Goal: Task Accomplishment & Management: Manage account settings

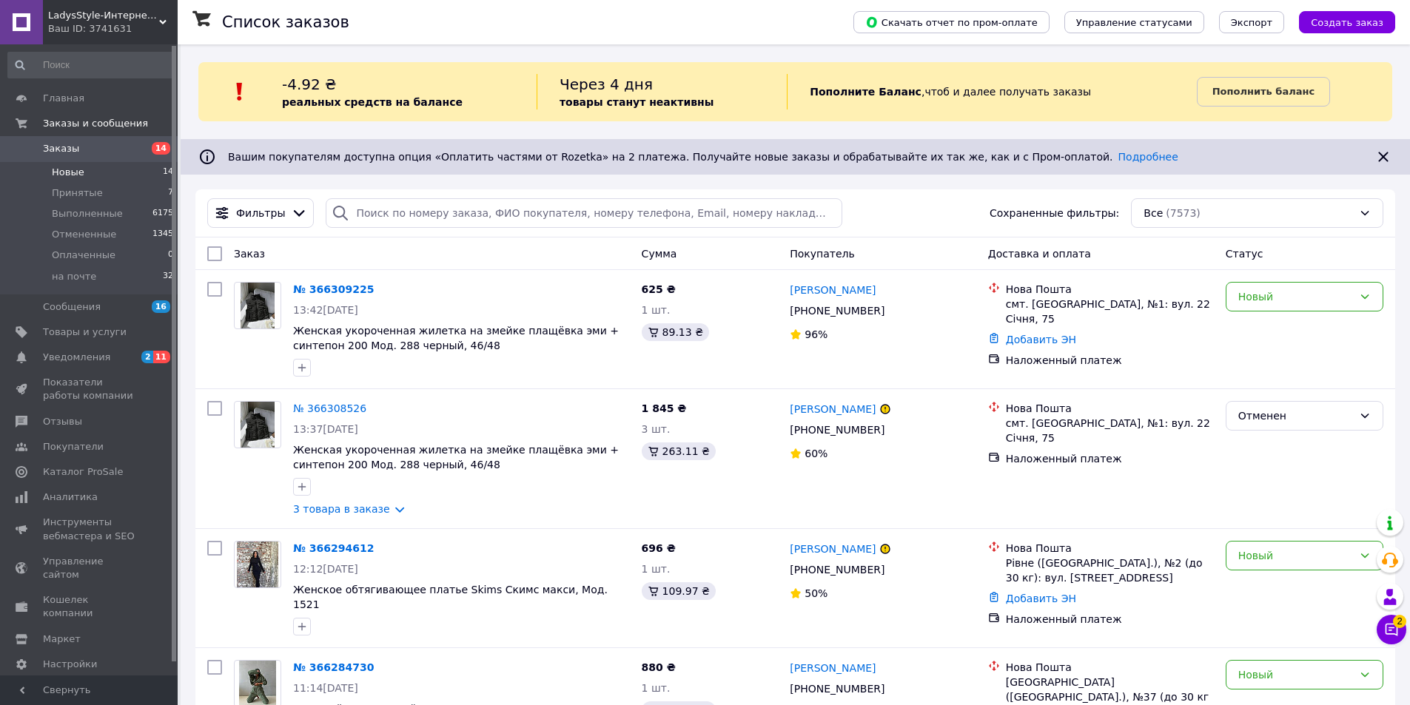
click at [84, 181] on li "Новые 14" at bounding box center [91, 172] width 182 height 21
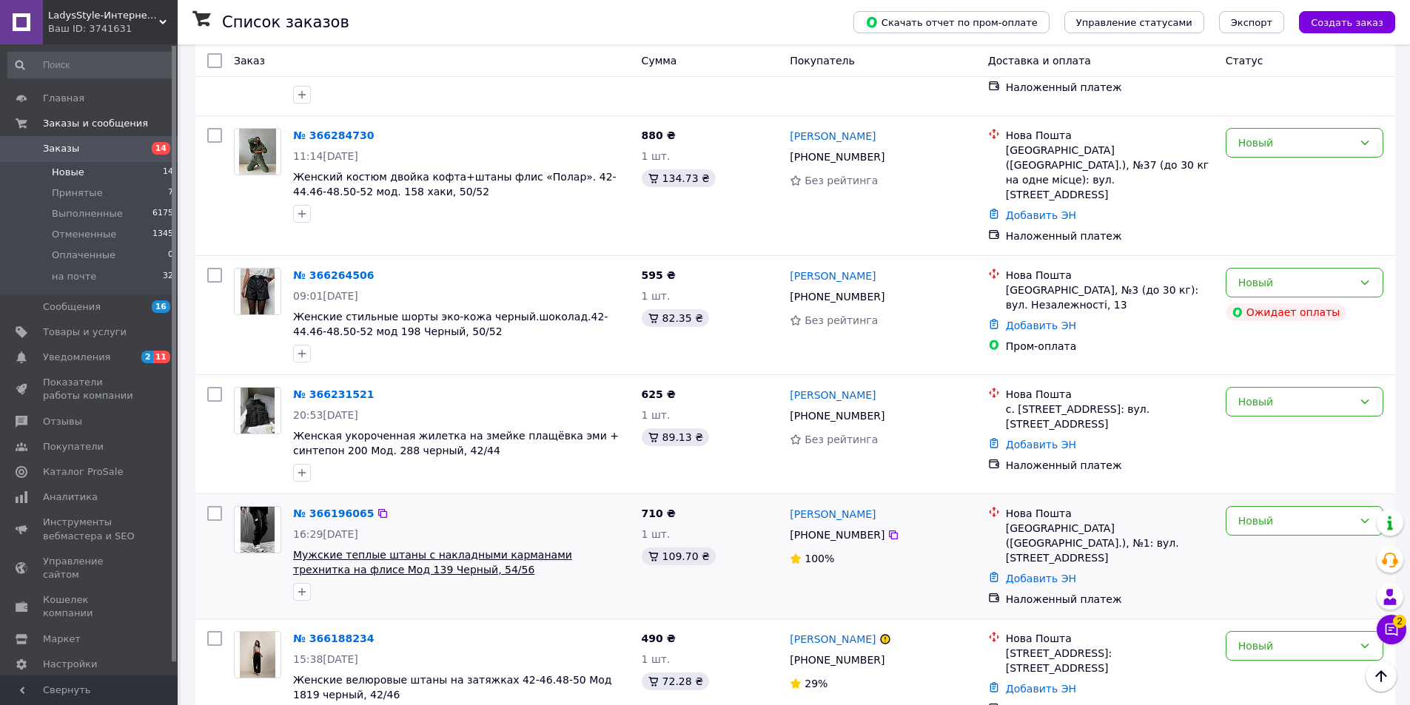
scroll to position [444, 0]
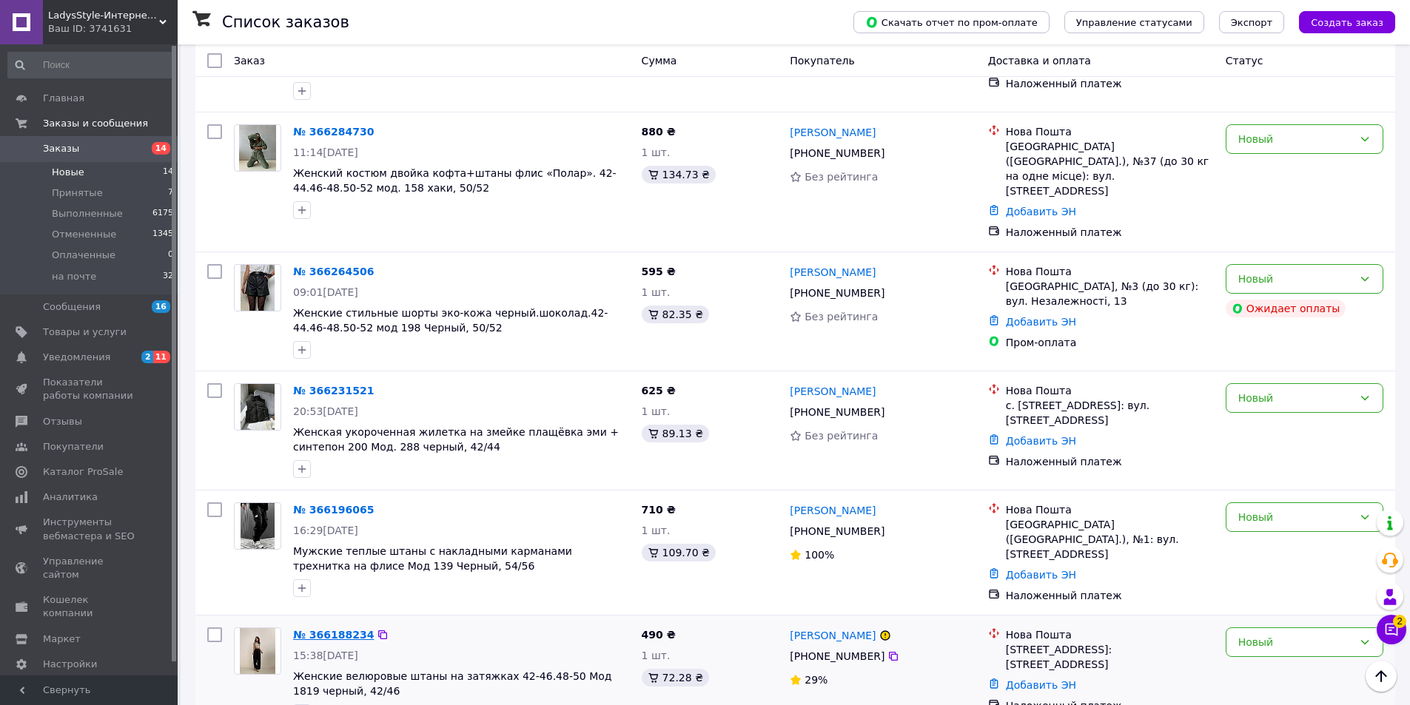
drag, startPoint x: 335, startPoint y: 594, endPoint x: 317, endPoint y: 597, distance: 18.7
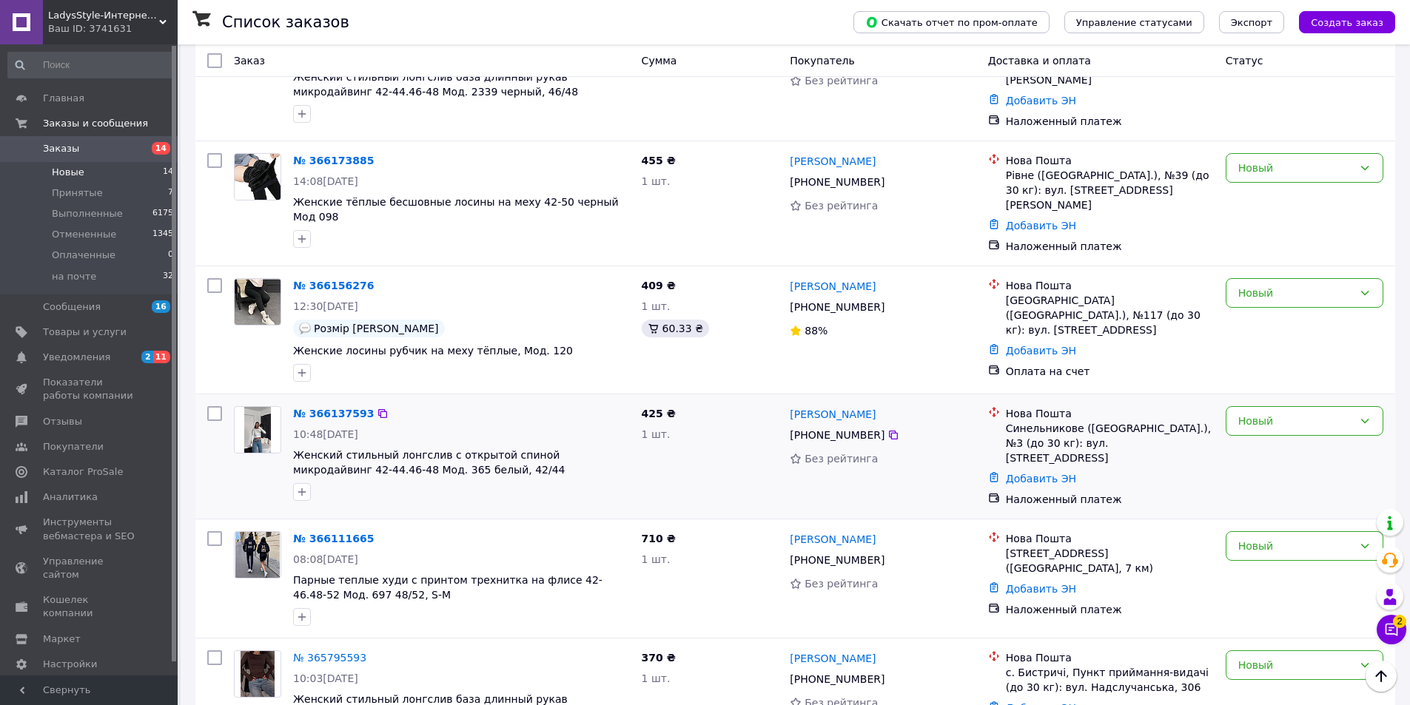
scroll to position [1272, 0]
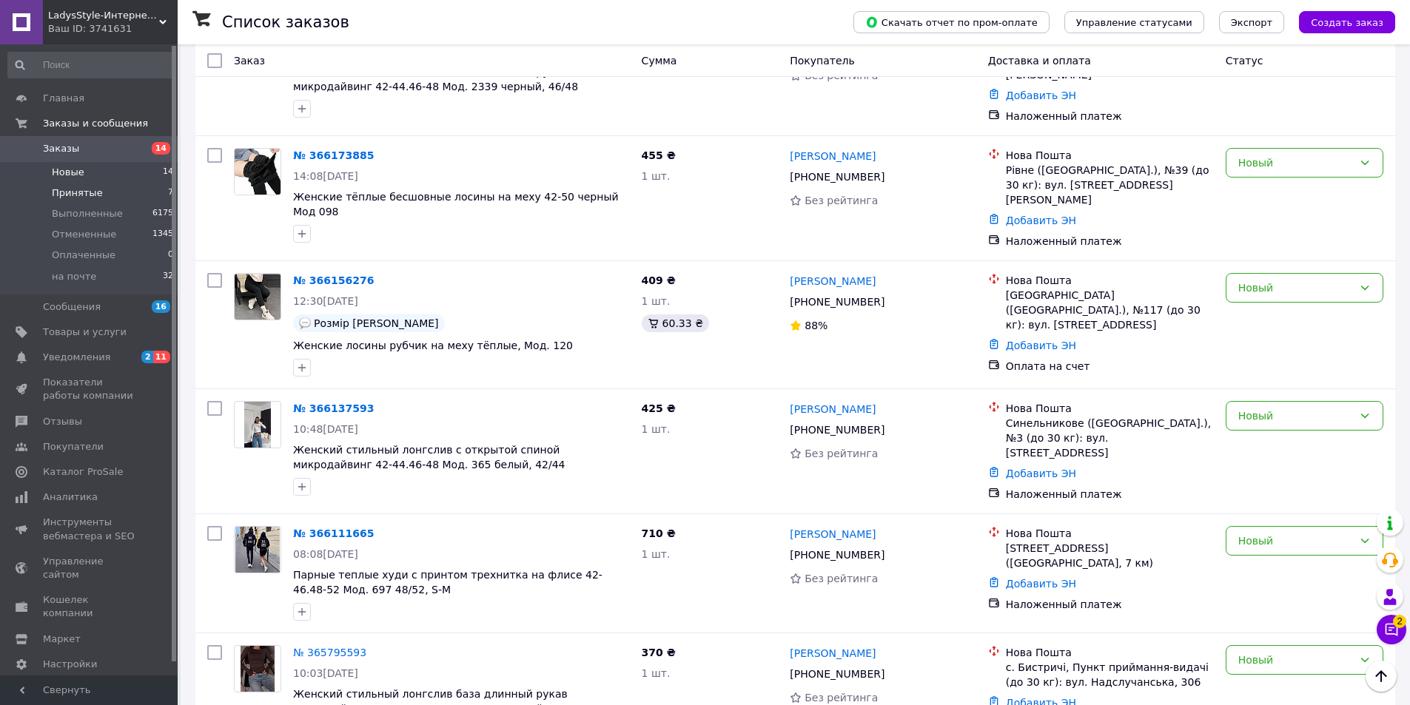
click at [104, 192] on li "Принятые 7" at bounding box center [91, 193] width 182 height 21
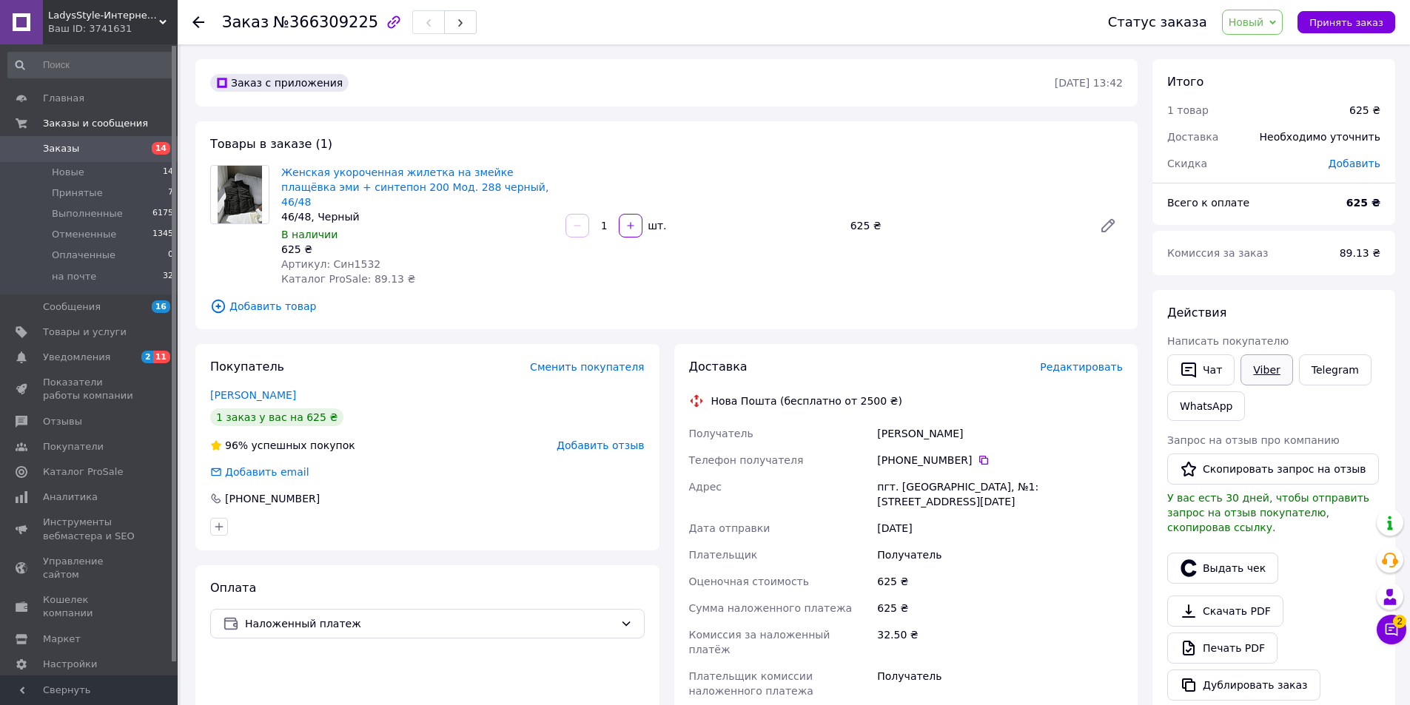
click at [1263, 373] on link "Viber" at bounding box center [1266, 369] width 52 height 31
click at [409, 257] on div "Артикул: Син1532" at bounding box center [417, 264] width 272 height 15
drag, startPoint x: 474, startPoint y: 187, endPoint x: 406, endPoint y: 192, distance: 68.3
click at [406, 192] on span "Женская укороченная жилетка на змейке плащёвка эми + синтепон 200 Мод. 288 черн…" at bounding box center [417, 187] width 272 height 44
copy link "черный, 46/48"
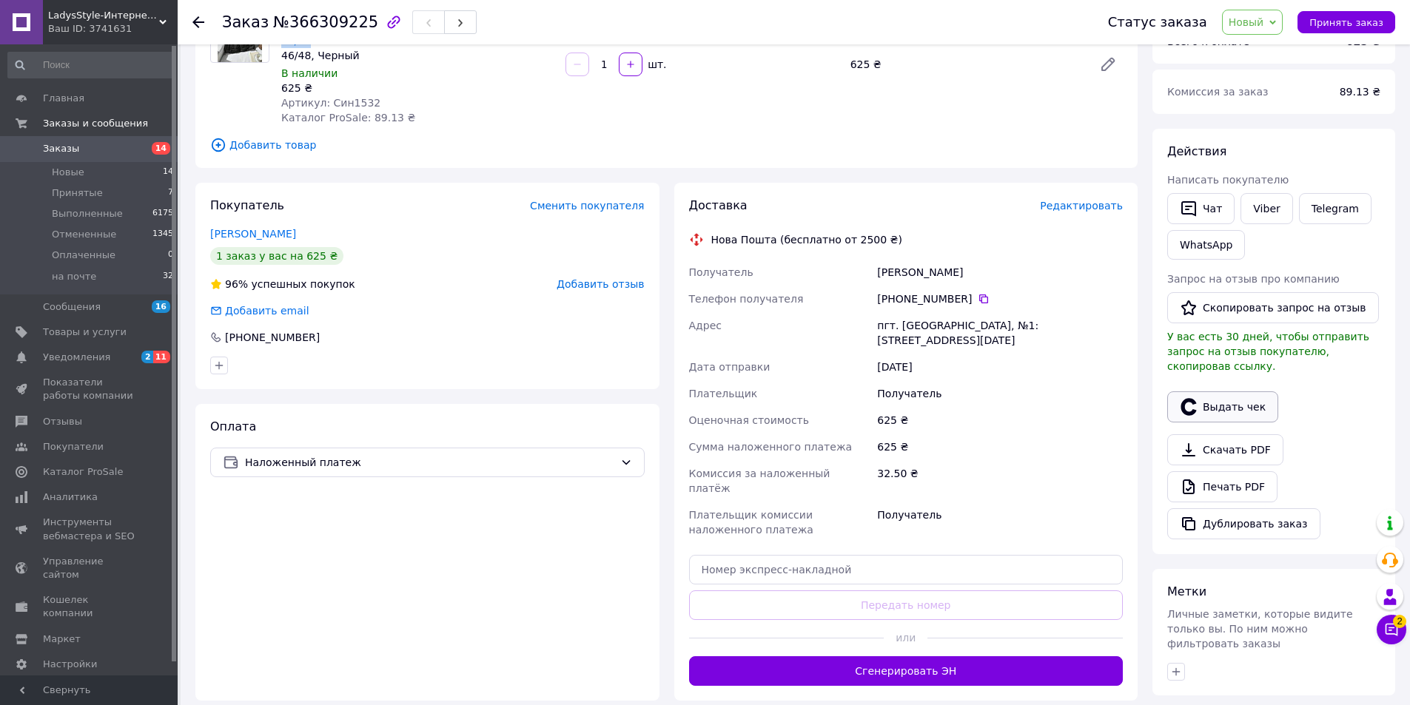
scroll to position [296, 0]
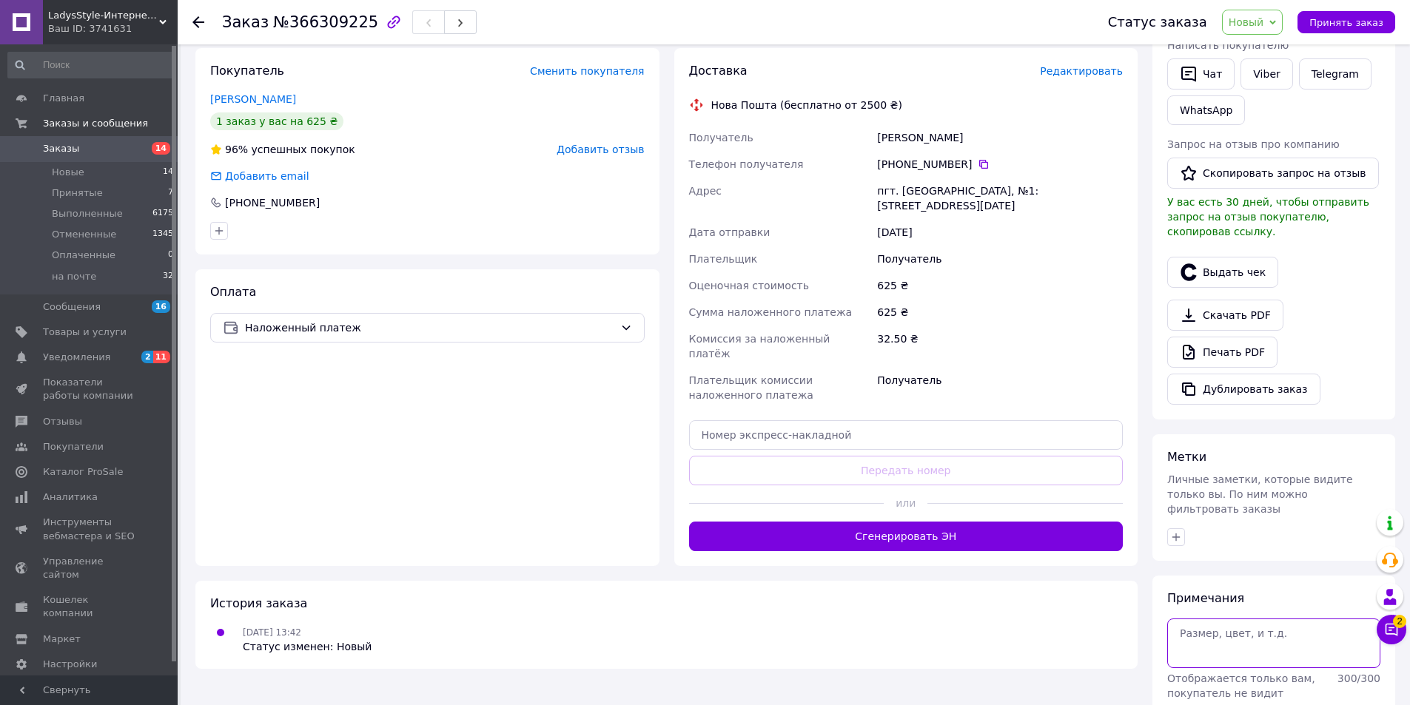
click at [1215, 619] on textarea at bounding box center [1273, 643] width 213 height 49
paste textarea "черный, 46/48"
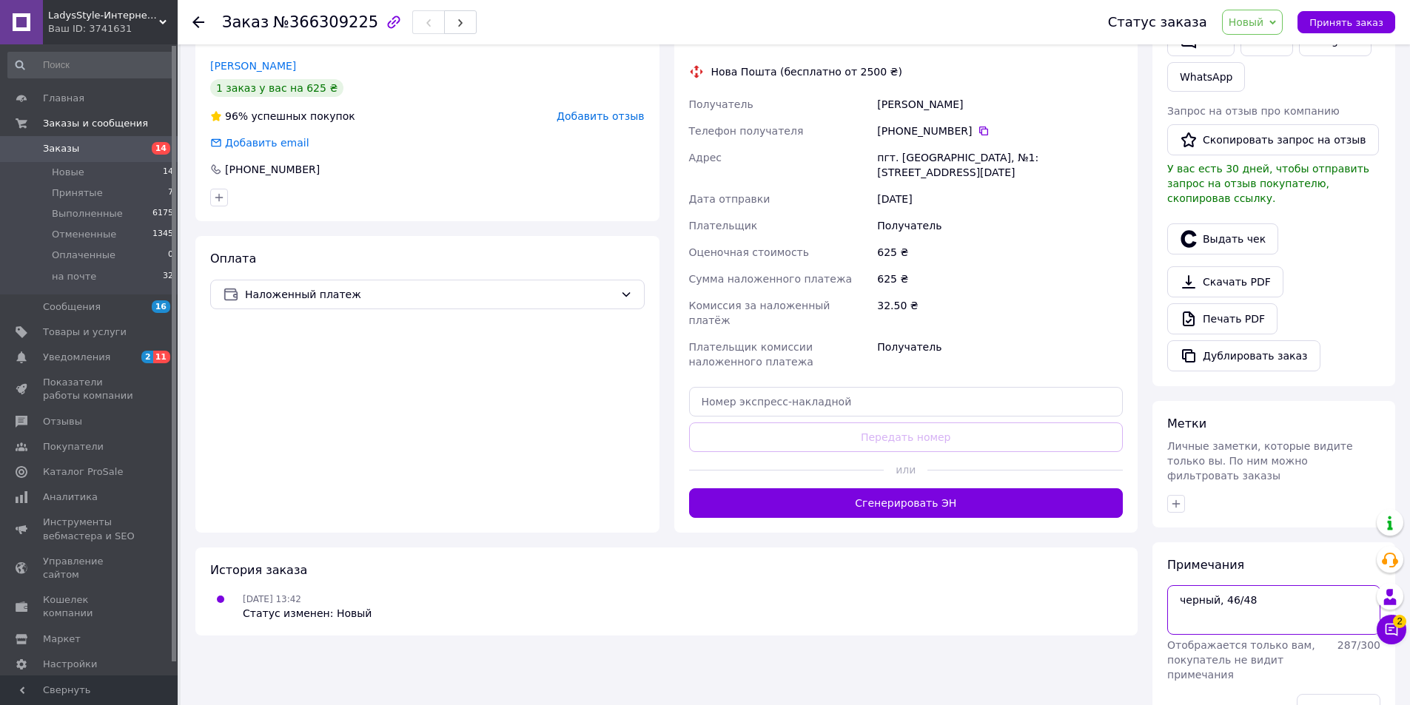
scroll to position [348, 0]
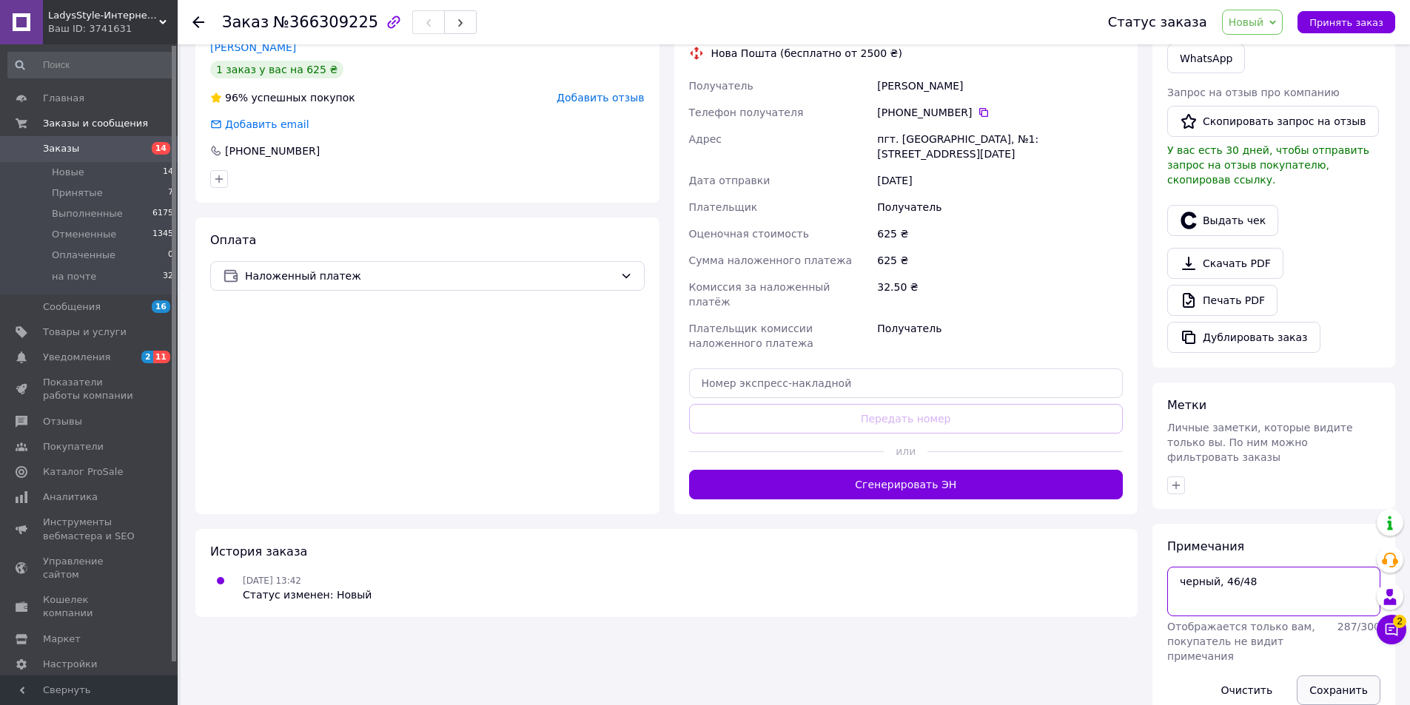
type textarea "черный, 46/48"
click at [1325, 676] on button "Сохранить" at bounding box center [1339, 691] width 84 height 30
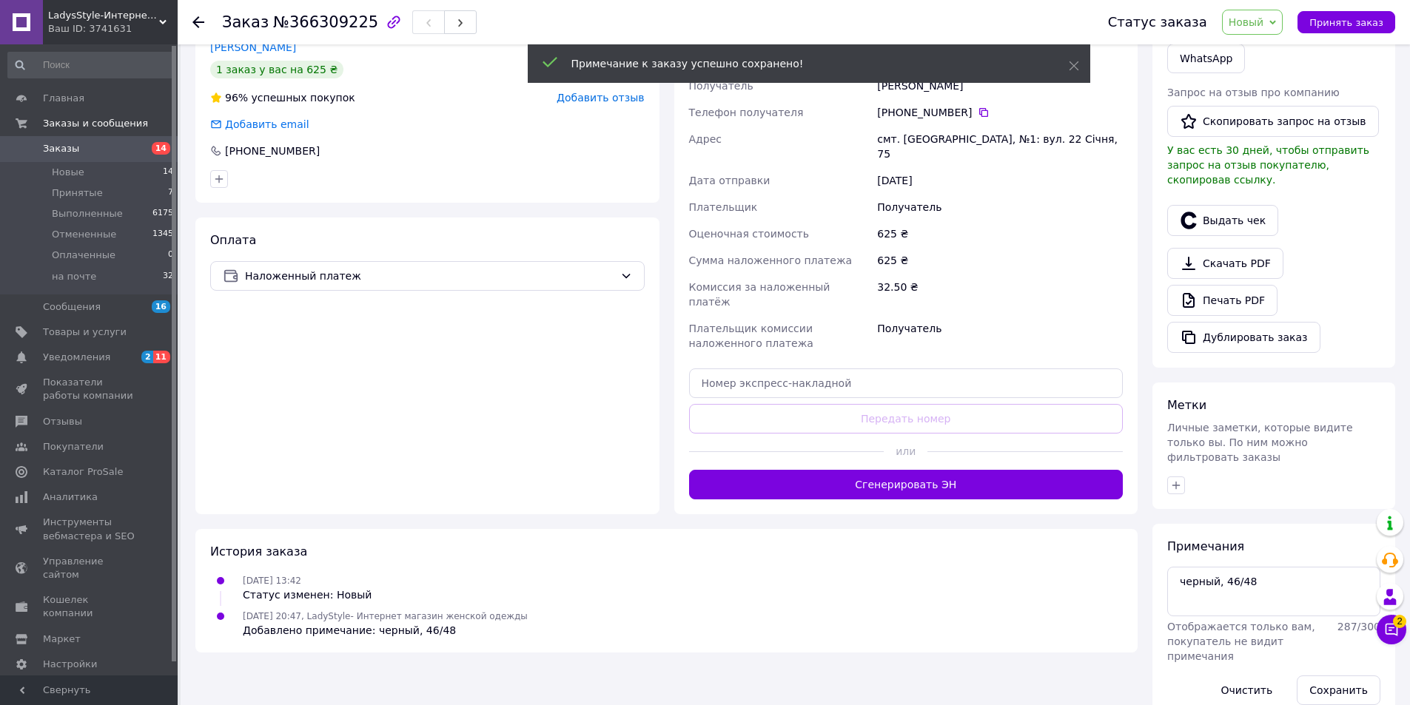
click at [1357, 24] on span "Принять заказ" at bounding box center [1346, 22] width 74 height 11
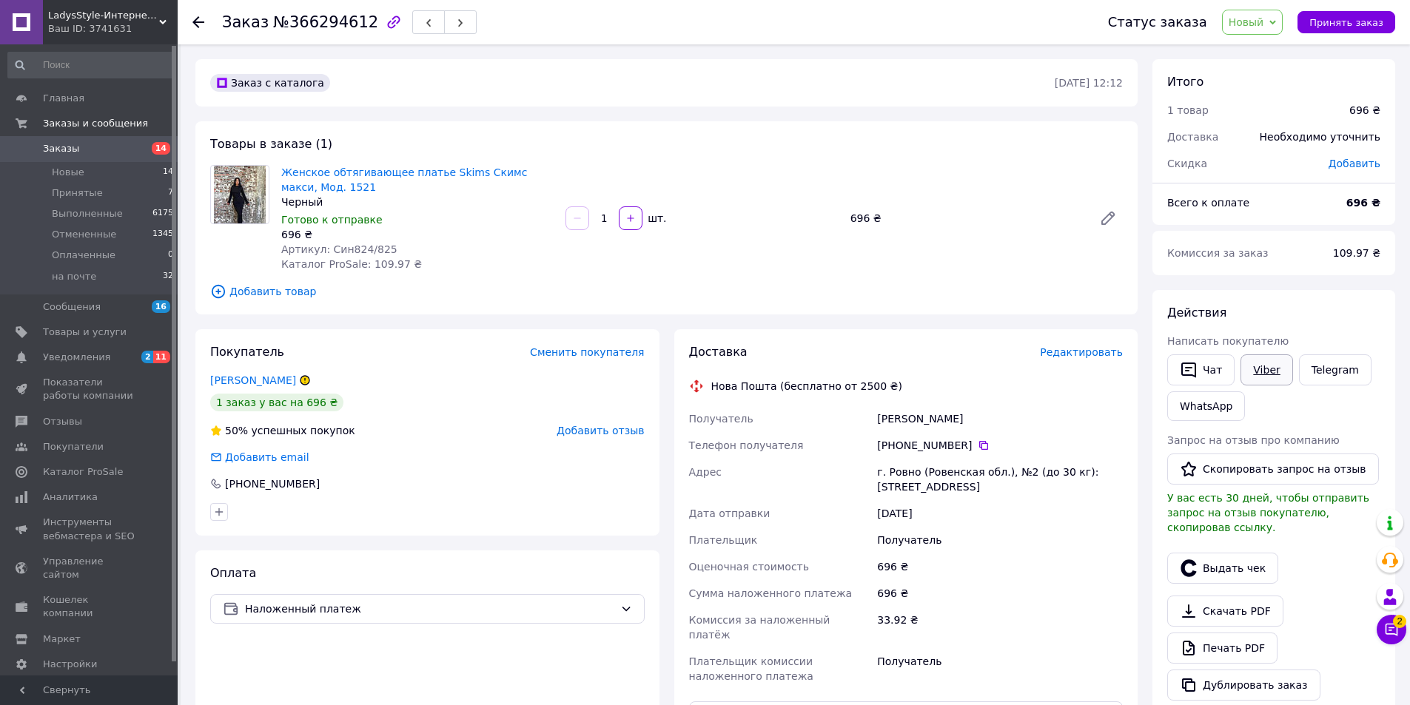
click at [1272, 380] on link "Viber" at bounding box center [1266, 369] width 52 height 31
click at [1022, 628] on div "33.92 ₴" at bounding box center [1000, 627] width 252 height 41
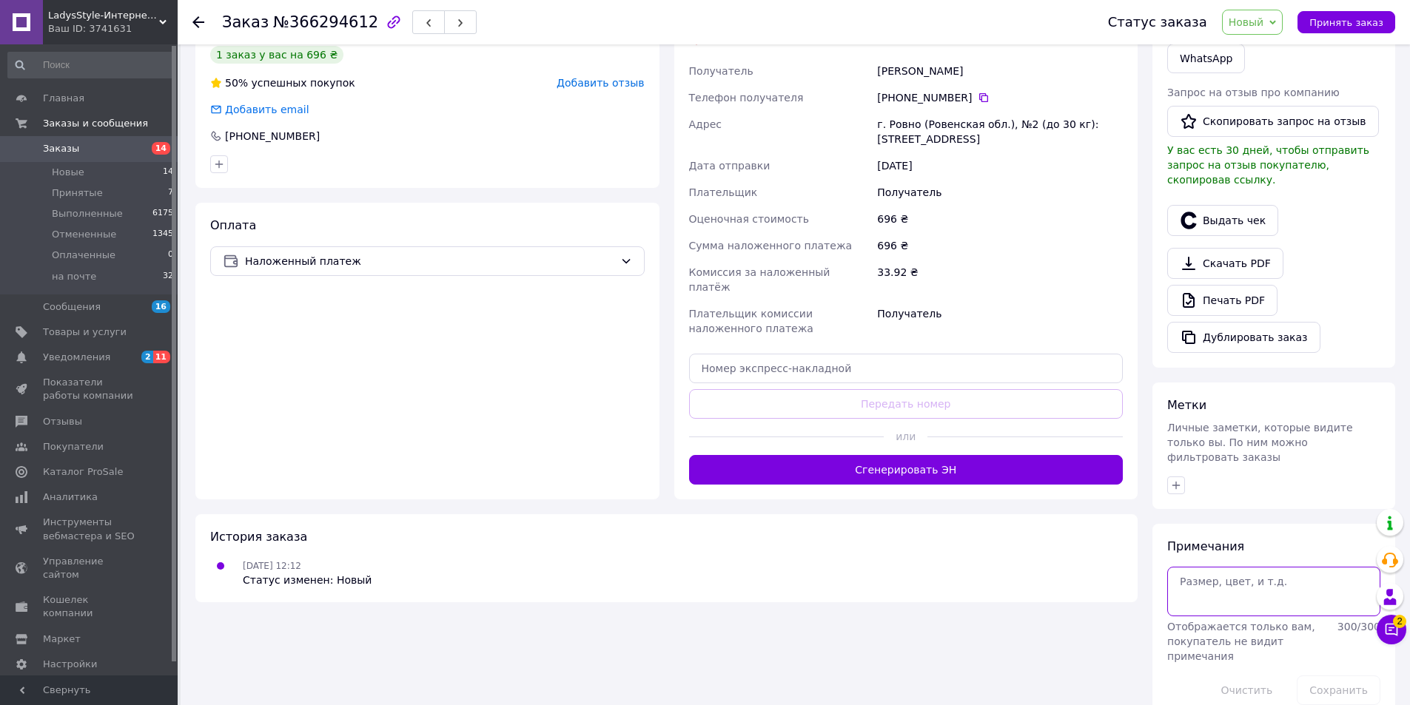
click at [1213, 567] on textarea at bounding box center [1273, 591] width 213 height 49
type textarea "не отв"
click at [1348, 676] on button "Сохранить" at bounding box center [1339, 691] width 84 height 30
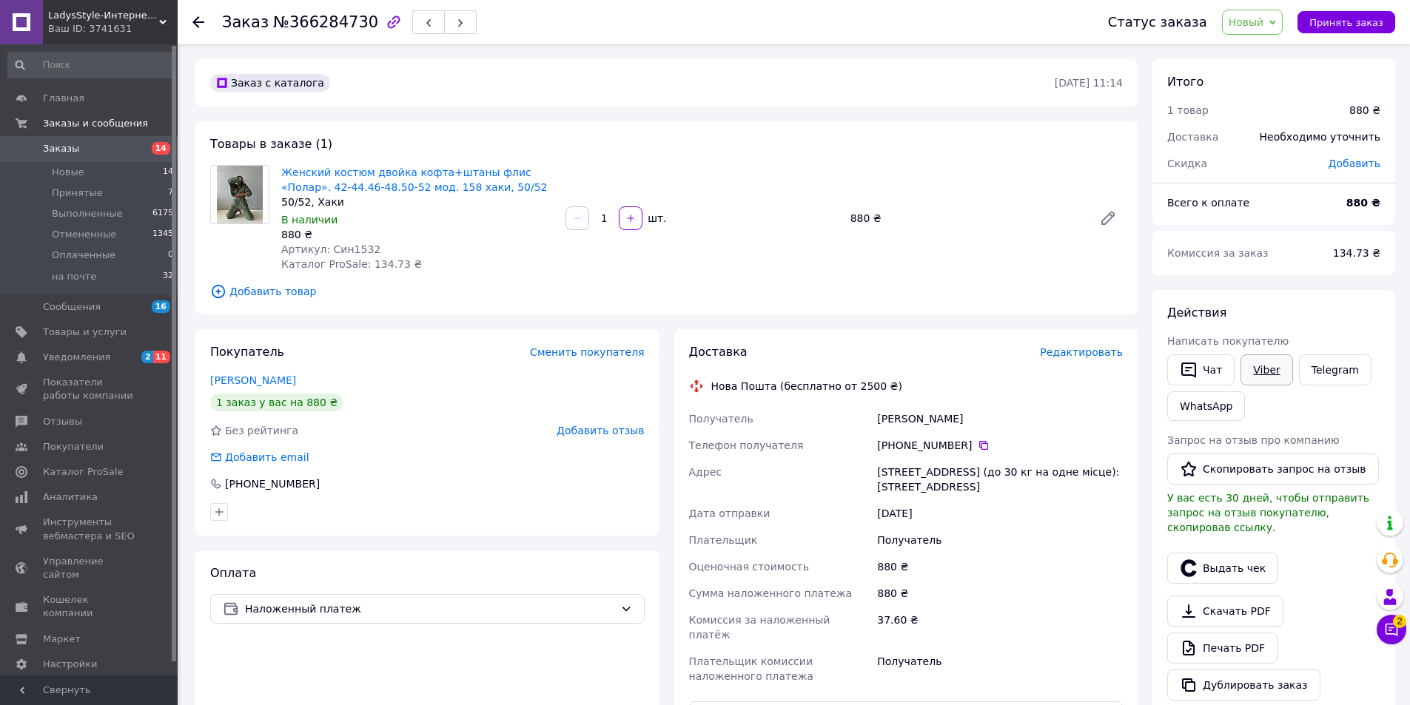
click at [1261, 376] on link "Viber" at bounding box center [1266, 369] width 52 height 31
drag, startPoint x: 1045, startPoint y: 630, endPoint x: 1077, endPoint y: 626, distance: 32.0
click at [1046, 630] on div "37.60 ₴" at bounding box center [1000, 627] width 252 height 41
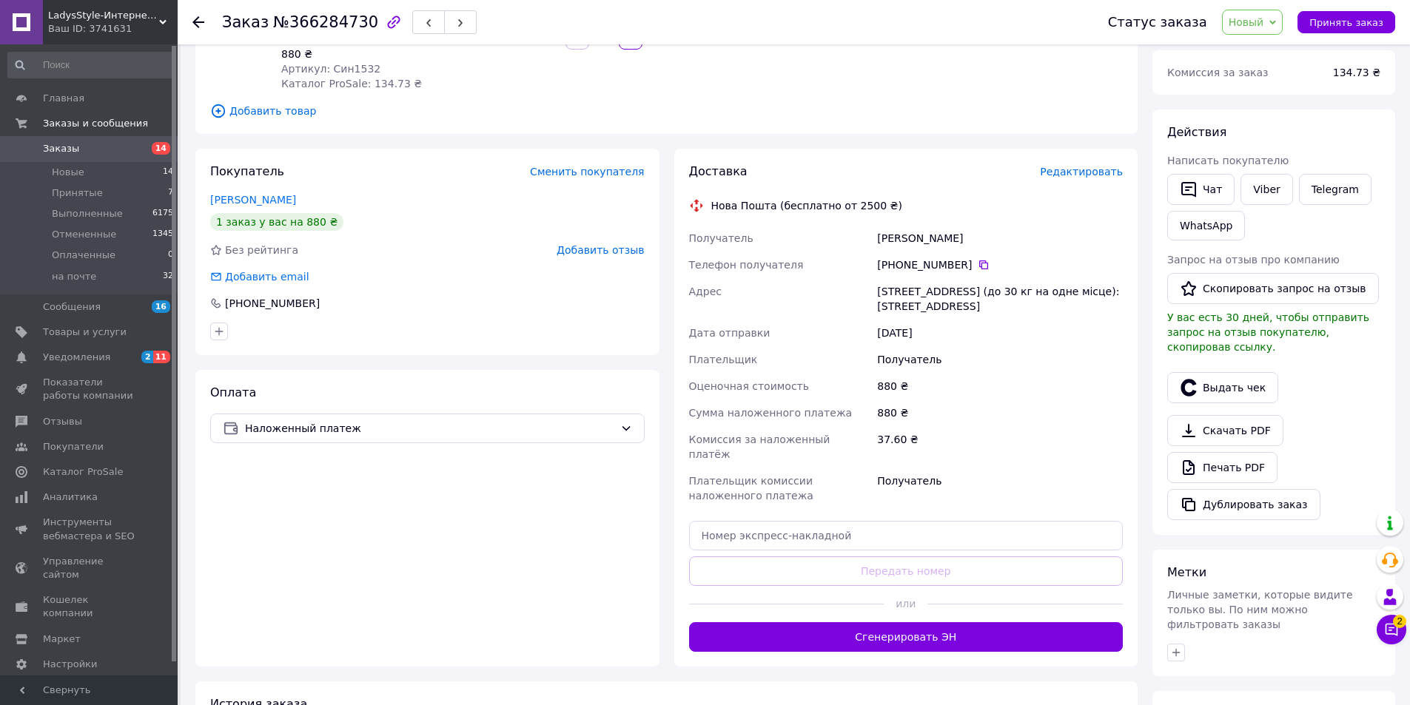
scroll to position [348, 0]
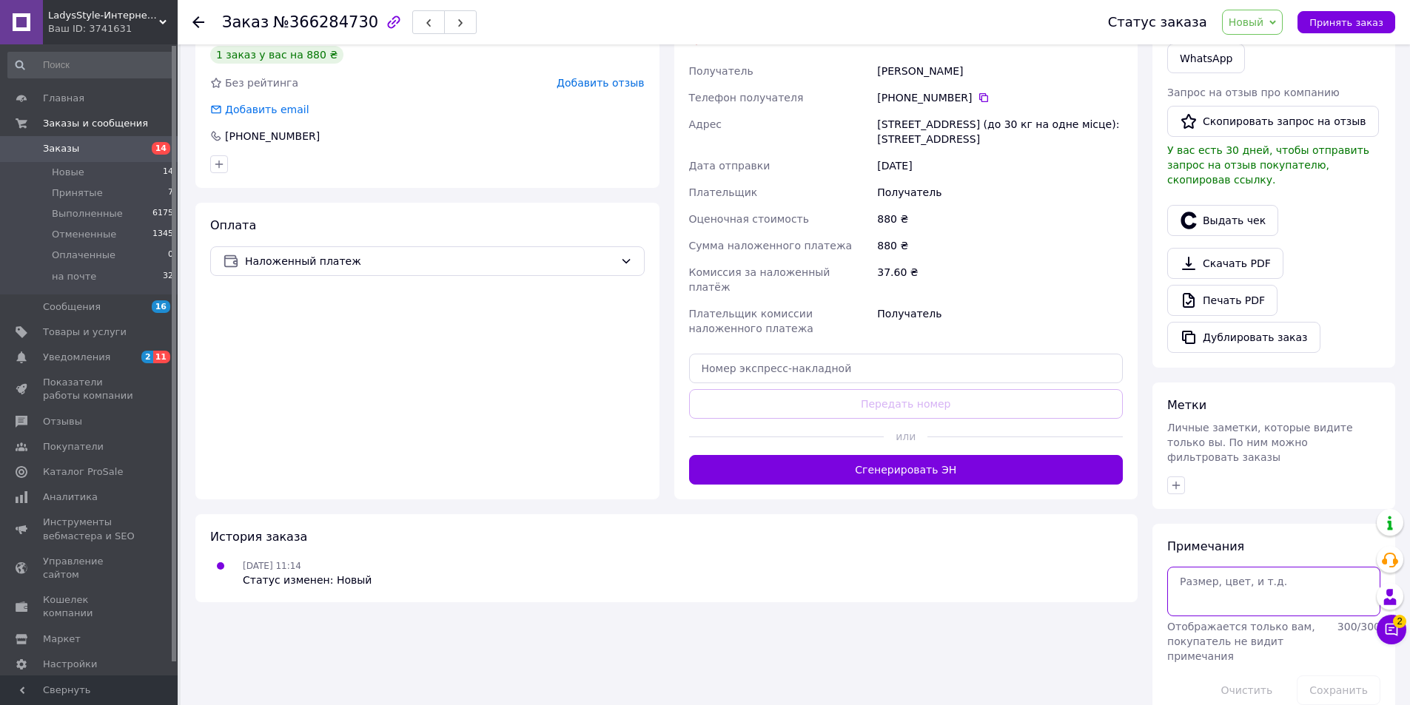
click at [1226, 567] on textarea at bounding box center [1273, 591] width 213 height 49
type textarea "не отв"
click at [1340, 676] on button "Сохранить" at bounding box center [1339, 691] width 84 height 30
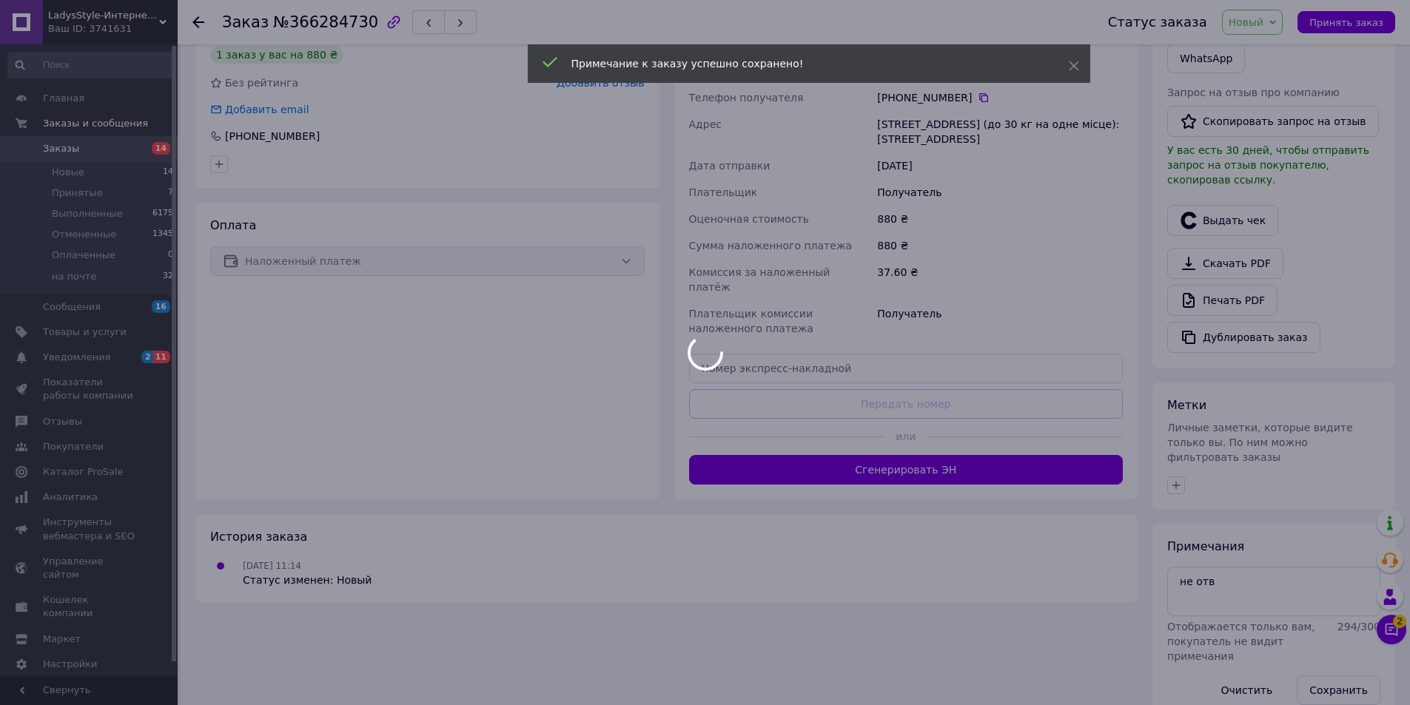
scroll to position [321, 0]
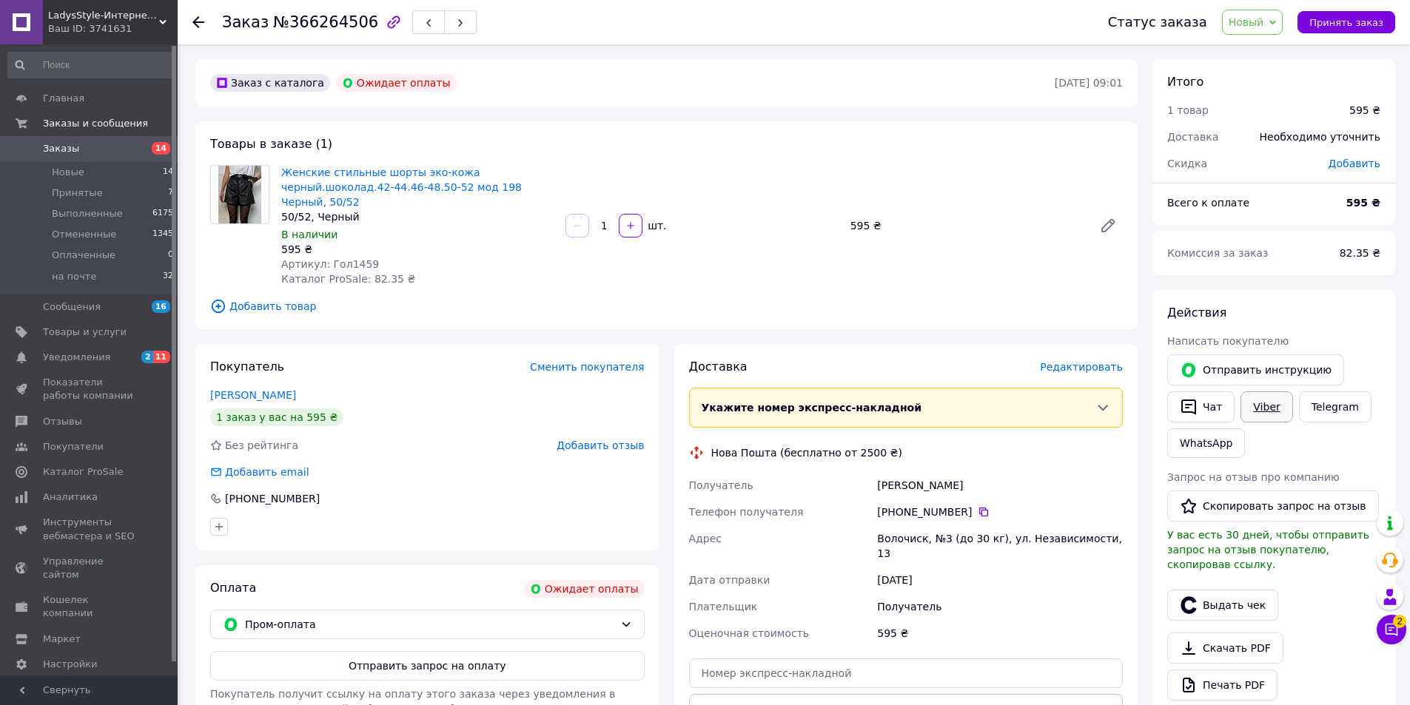
click at [1270, 405] on link "Viber" at bounding box center [1266, 407] width 52 height 31
click at [479, 616] on span "Пром-оплата" at bounding box center [429, 624] width 369 height 16
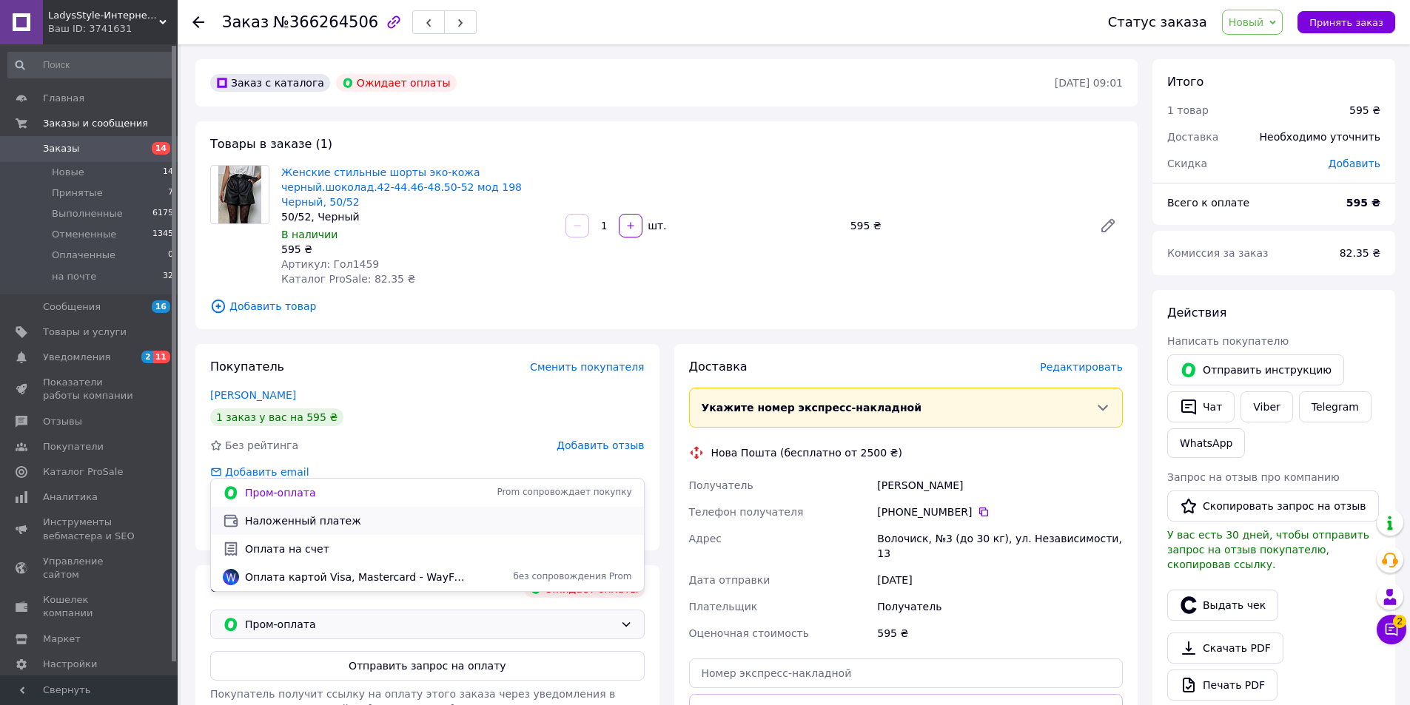
click at [334, 524] on span "Наложенный платеж" at bounding box center [438, 521] width 387 height 15
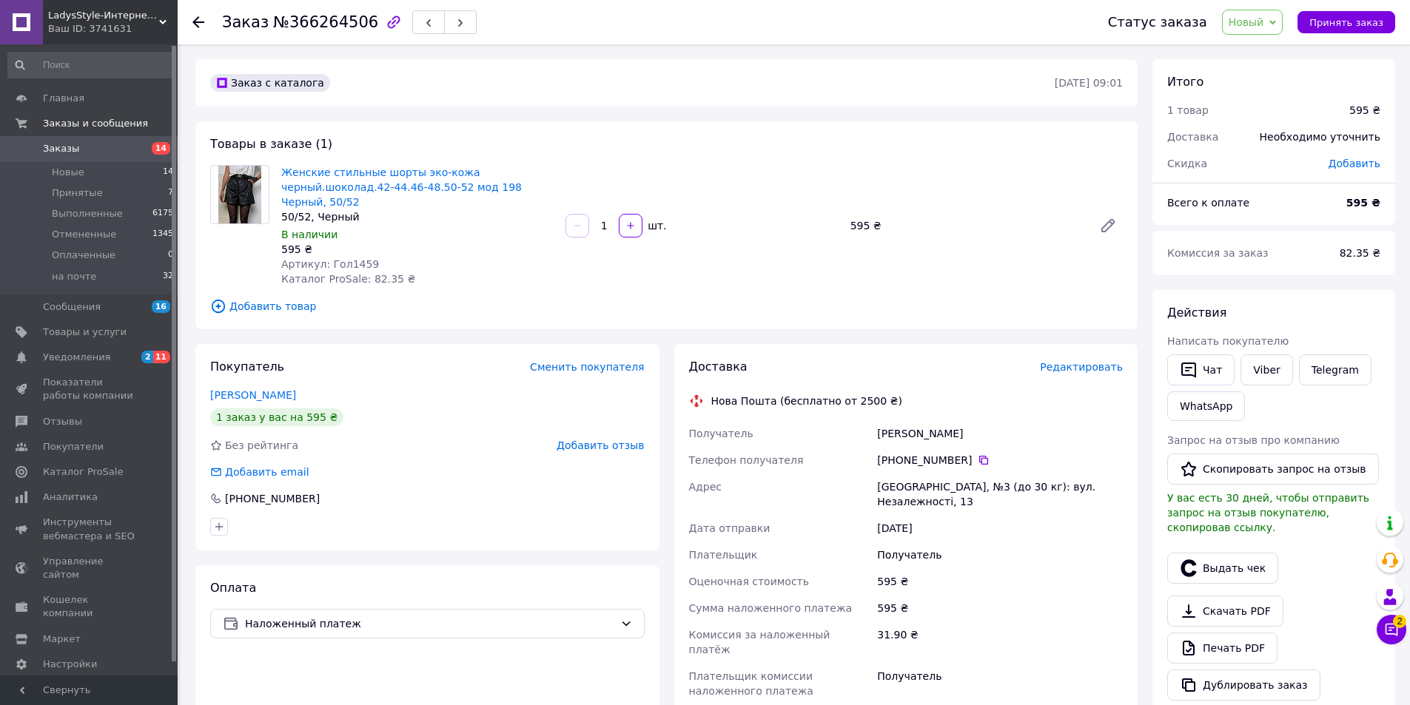
click at [486, 326] on div "Заказ с каталога [DATE] 09:01 Товары в заказе (1) Женские стильные шорты эко-ко…" at bounding box center [666, 563] width 957 height 1009
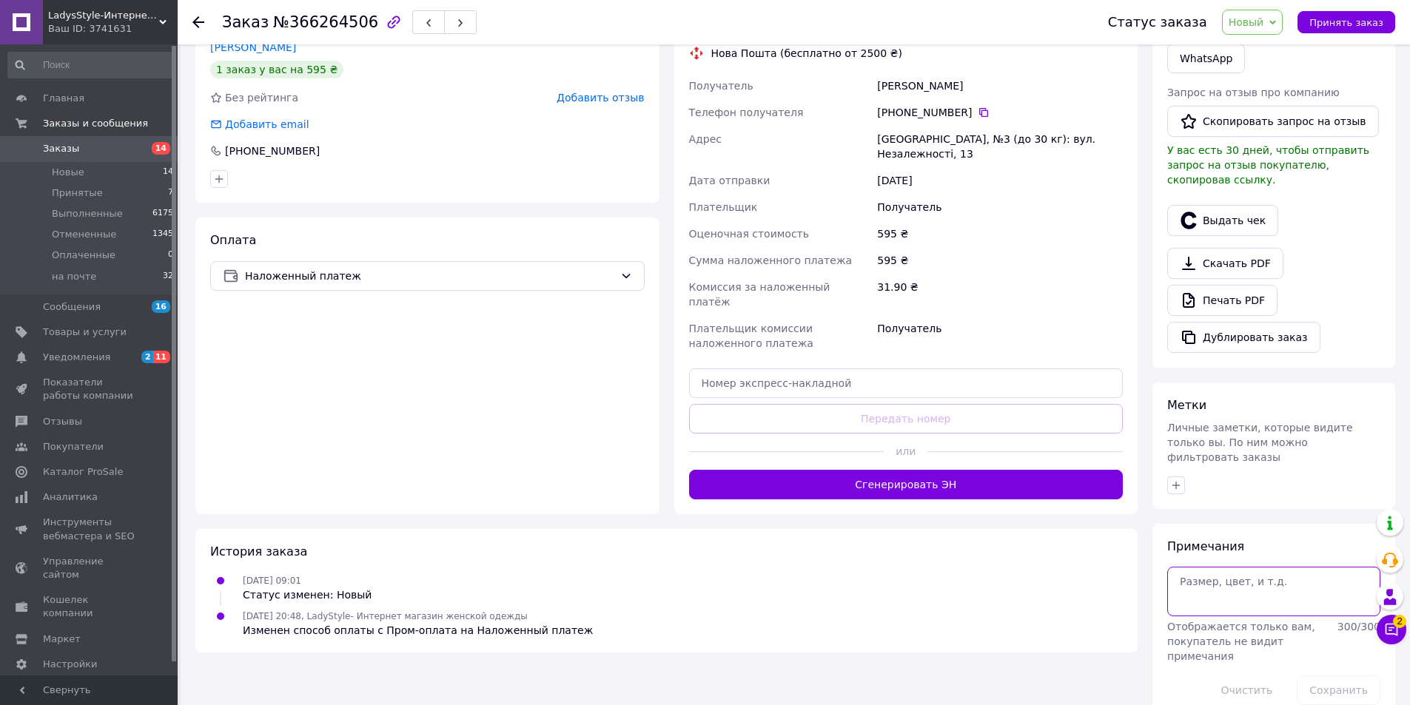
click at [1190, 567] on textarea at bounding box center [1273, 591] width 213 height 49
paste textarea "Чорні 50-52"
type textarea "Чорні 50-52"
click at [1344, 676] on button "Сохранить" at bounding box center [1339, 691] width 84 height 30
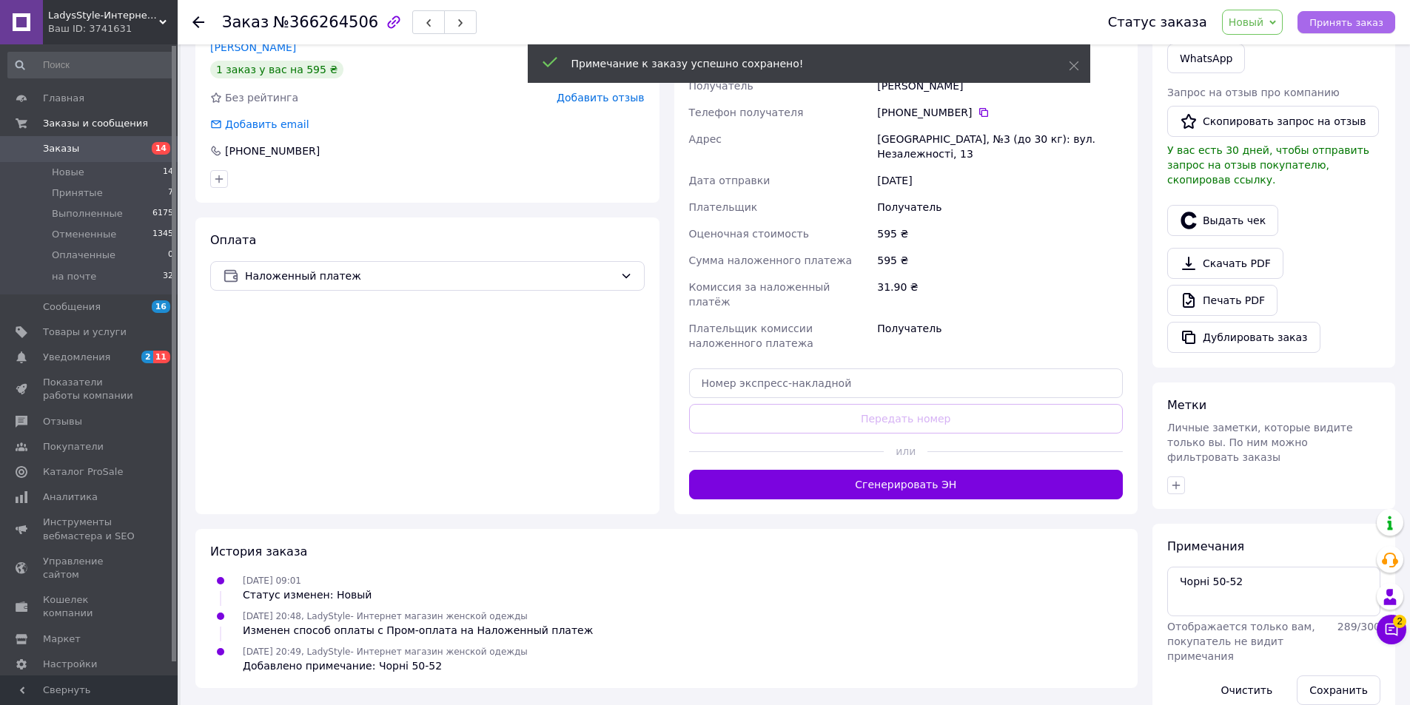
click at [1348, 14] on button "Принять заказ" at bounding box center [1346, 22] width 98 height 22
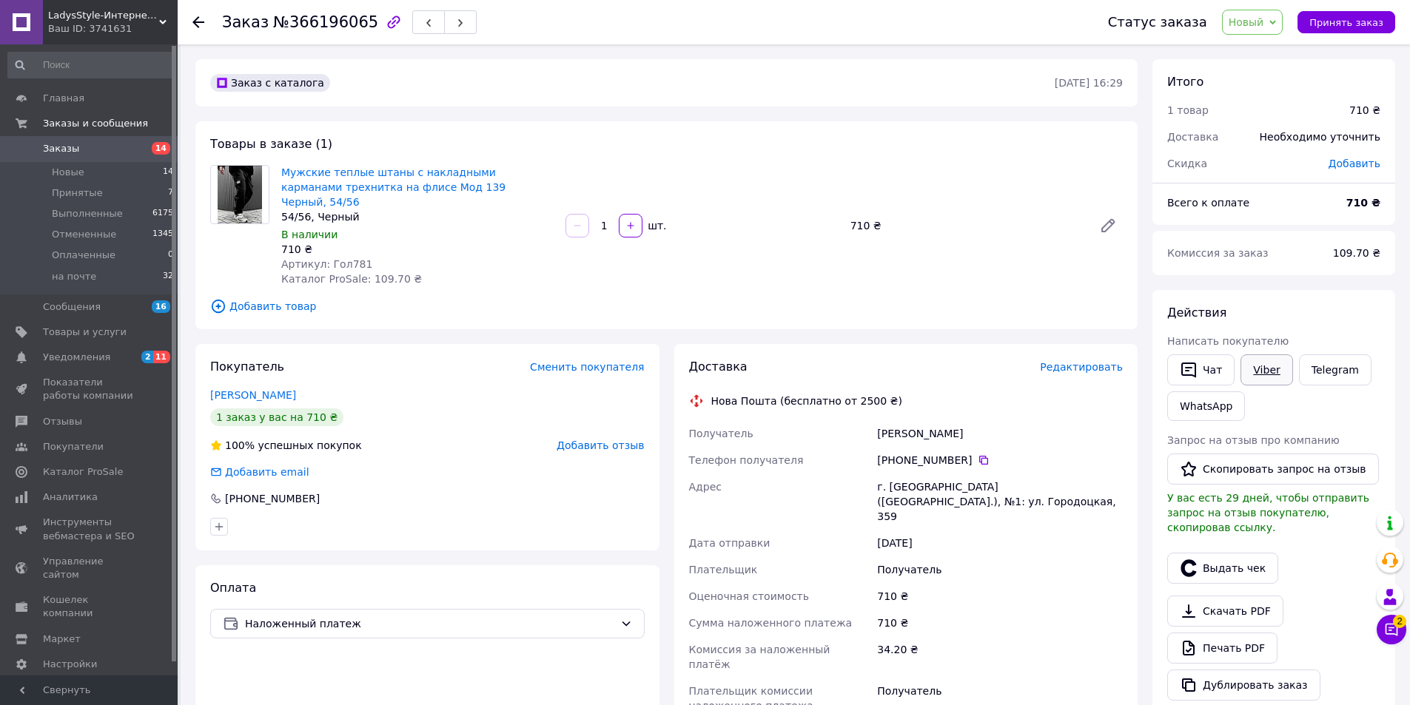
click at [1268, 373] on link "Viber" at bounding box center [1266, 369] width 52 height 31
click at [511, 209] on div "54/56, Черный" at bounding box center [417, 216] width 272 height 15
drag, startPoint x: 504, startPoint y: 185, endPoint x: 423, endPoint y: 189, distance: 81.5
click at [423, 189] on span "Мужские теплые штаны с накладными карманами трехнитка на флисе Мод 139 Черный, …" at bounding box center [417, 187] width 272 height 44
copy link "Черный, 54/56"
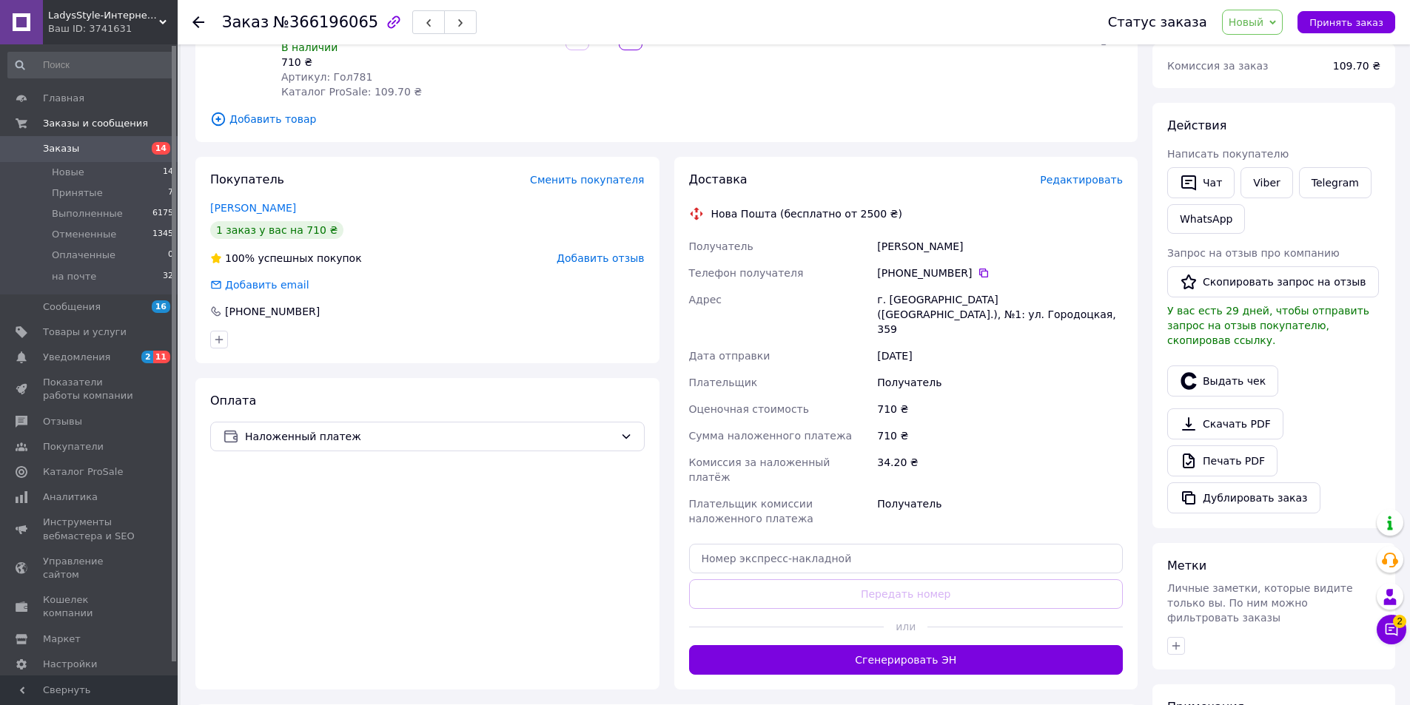
scroll to position [296, 0]
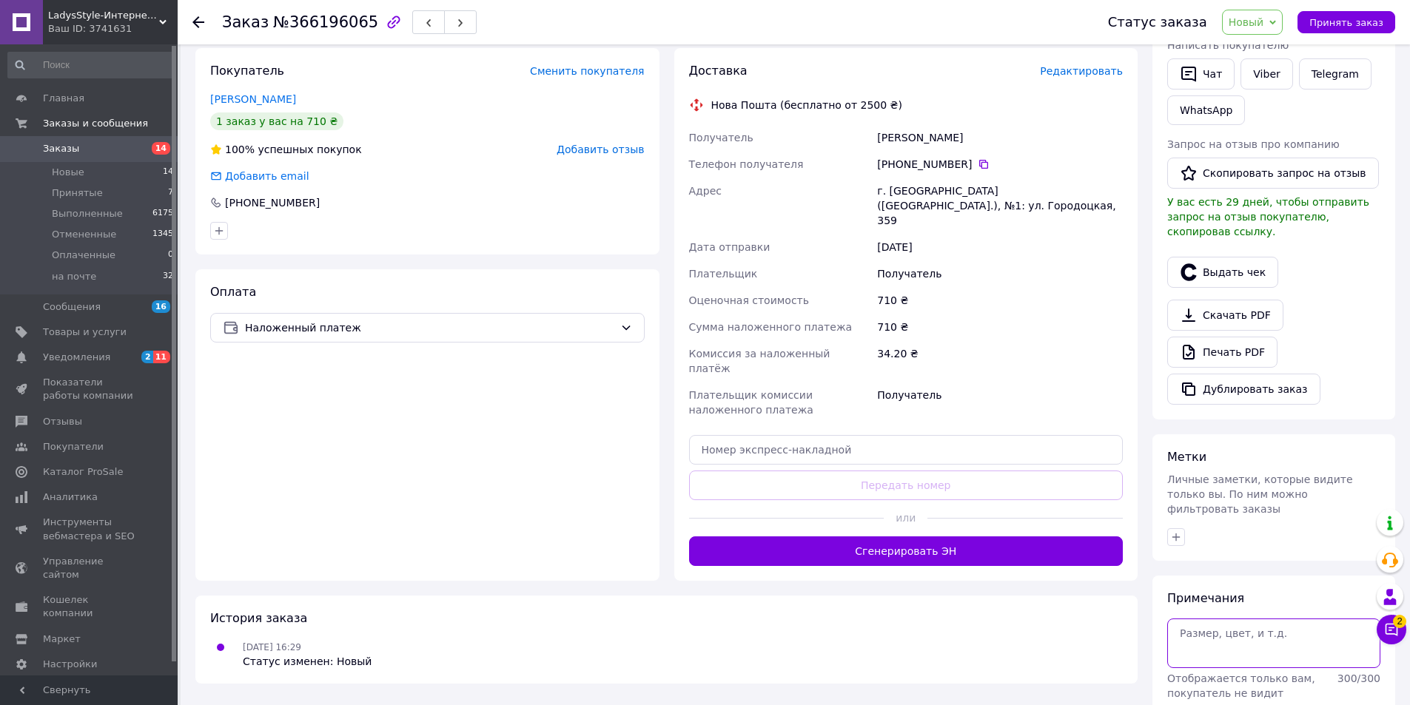
click at [1236, 619] on textarea at bounding box center [1273, 643] width 213 height 49
paste textarea "Черный, 54/56"
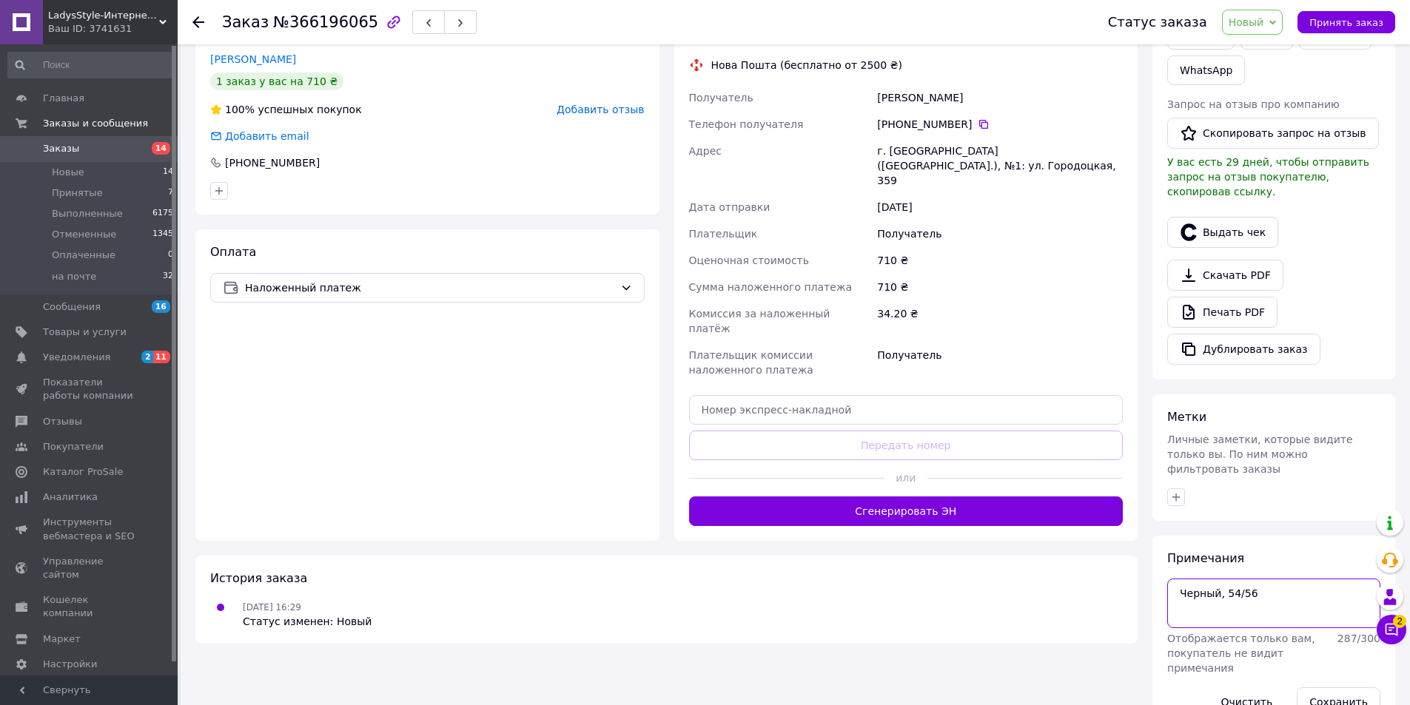
scroll to position [348, 0]
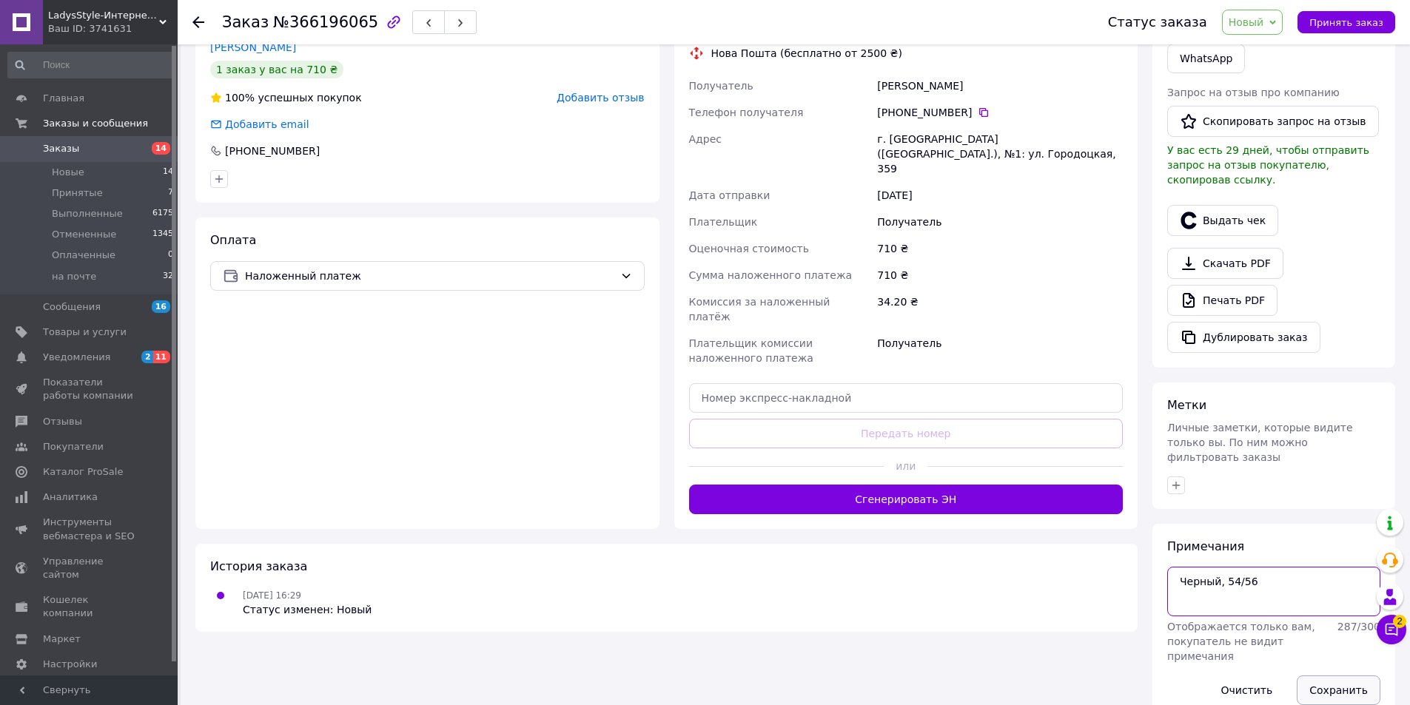
type textarea "Черный, 54/56"
click at [1355, 676] on button "Сохранить" at bounding box center [1339, 691] width 84 height 30
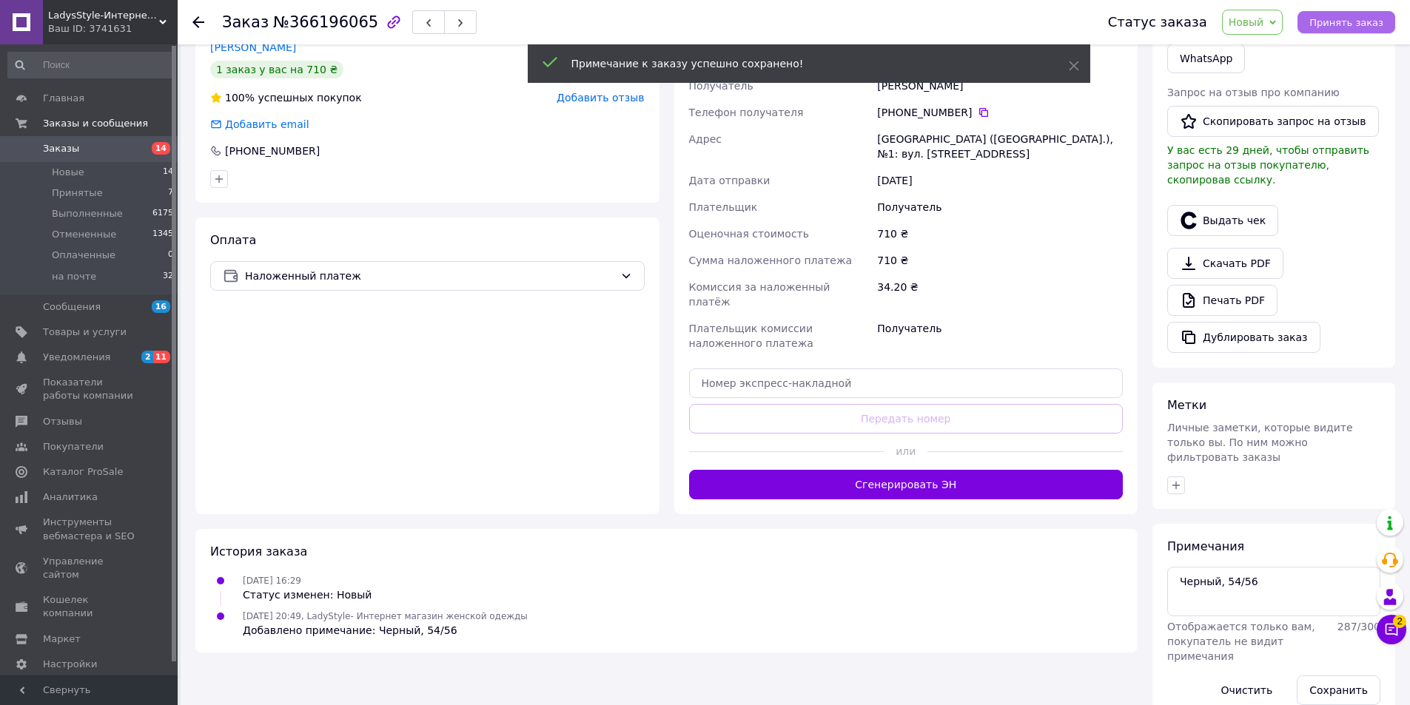
click at [1340, 19] on span "Принять заказ" at bounding box center [1346, 22] width 74 height 11
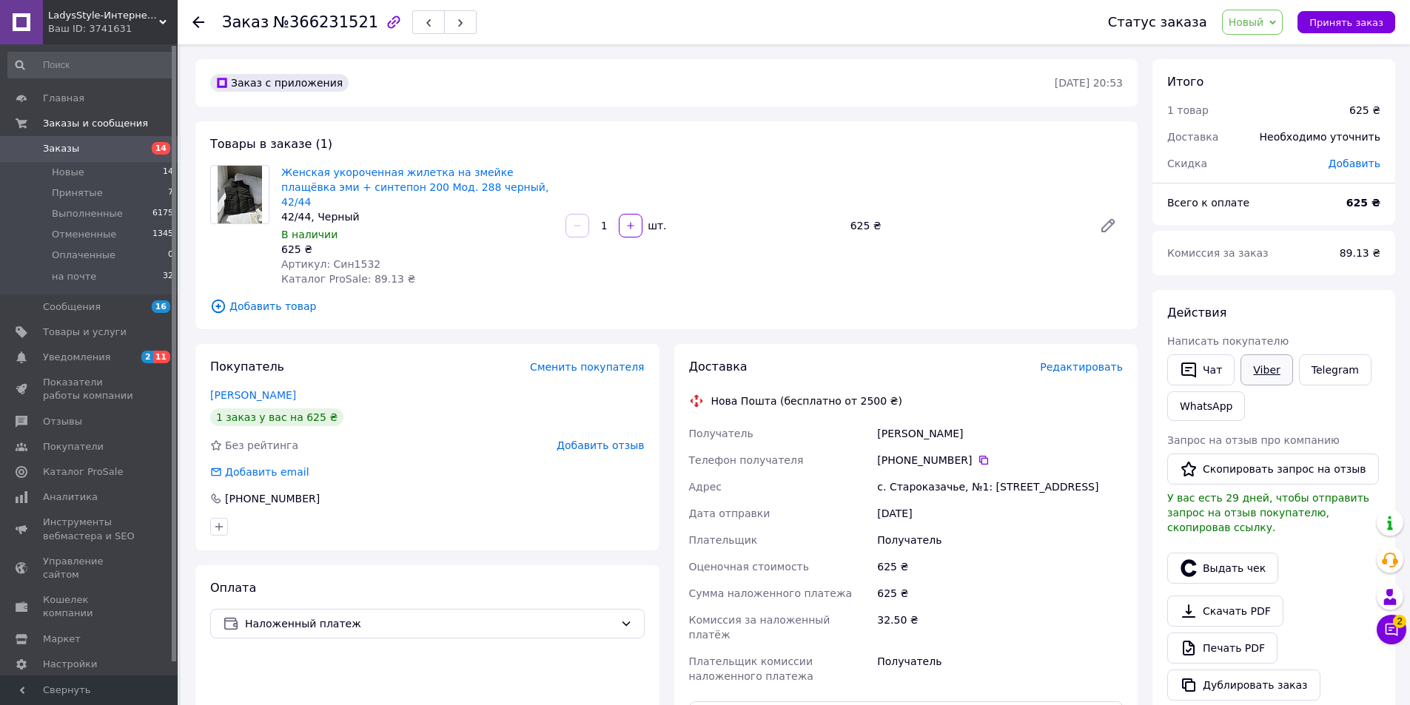
click at [1271, 367] on link "Viber" at bounding box center [1266, 369] width 52 height 31
drag, startPoint x: 1062, startPoint y: 656, endPoint x: 1119, endPoint y: 634, distance: 61.2
click at [1062, 656] on div "Получатель" at bounding box center [1000, 668] width 252 height 41
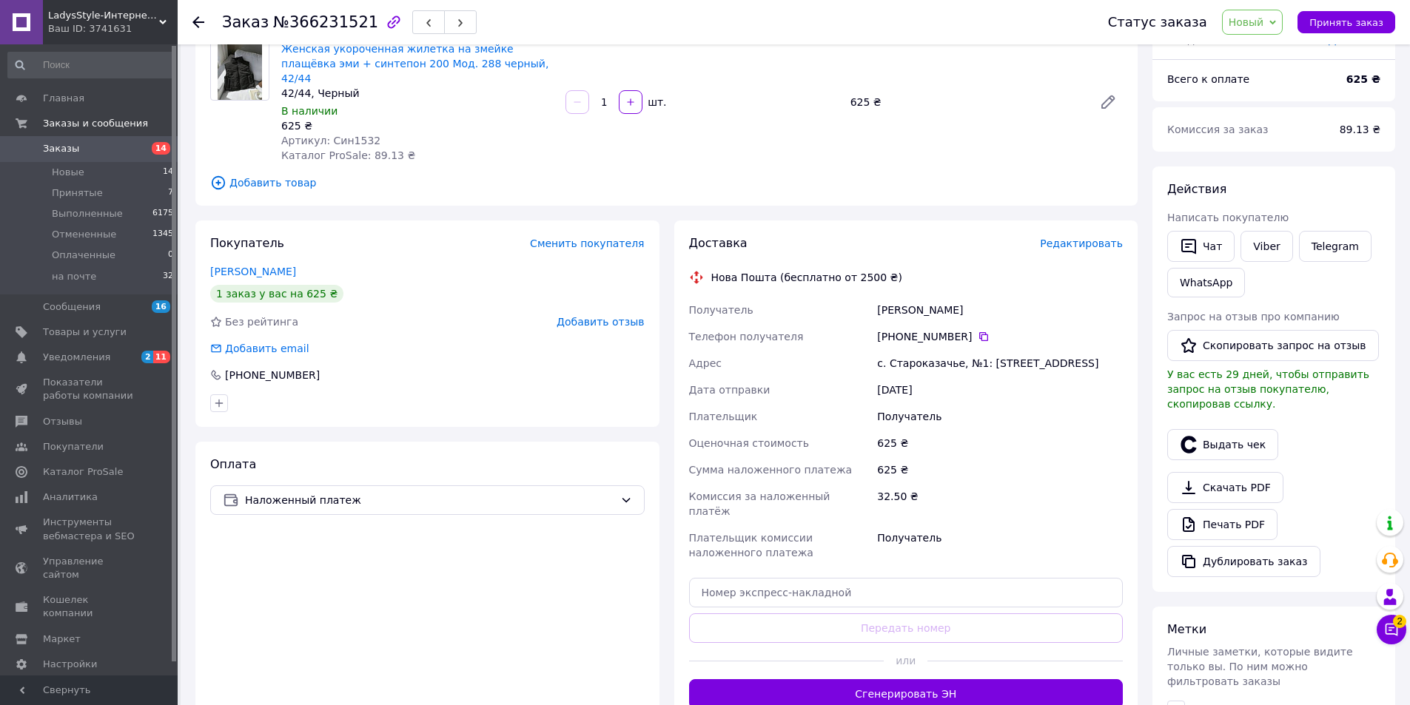
scroll to position [296, 0]
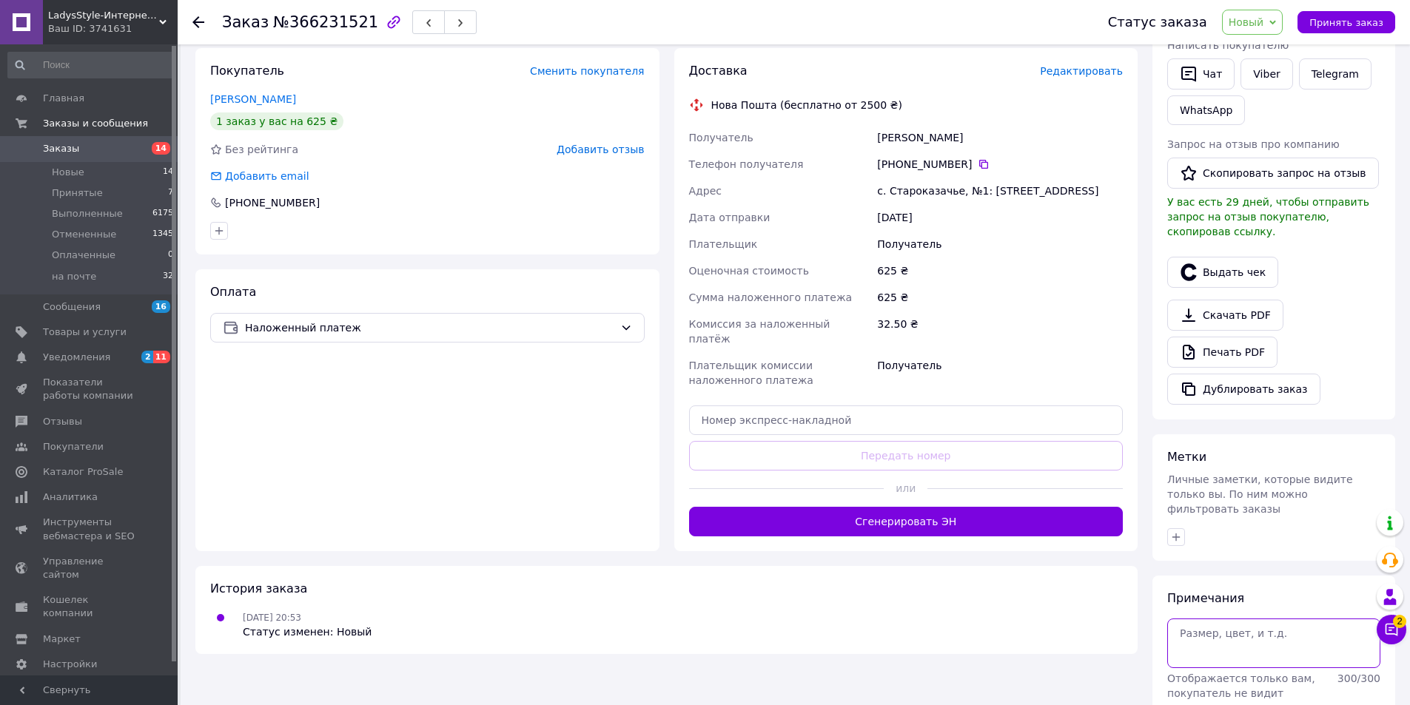
click at [1226, 619] on textarea at bounding box center [1273, 643] width 213 height 49
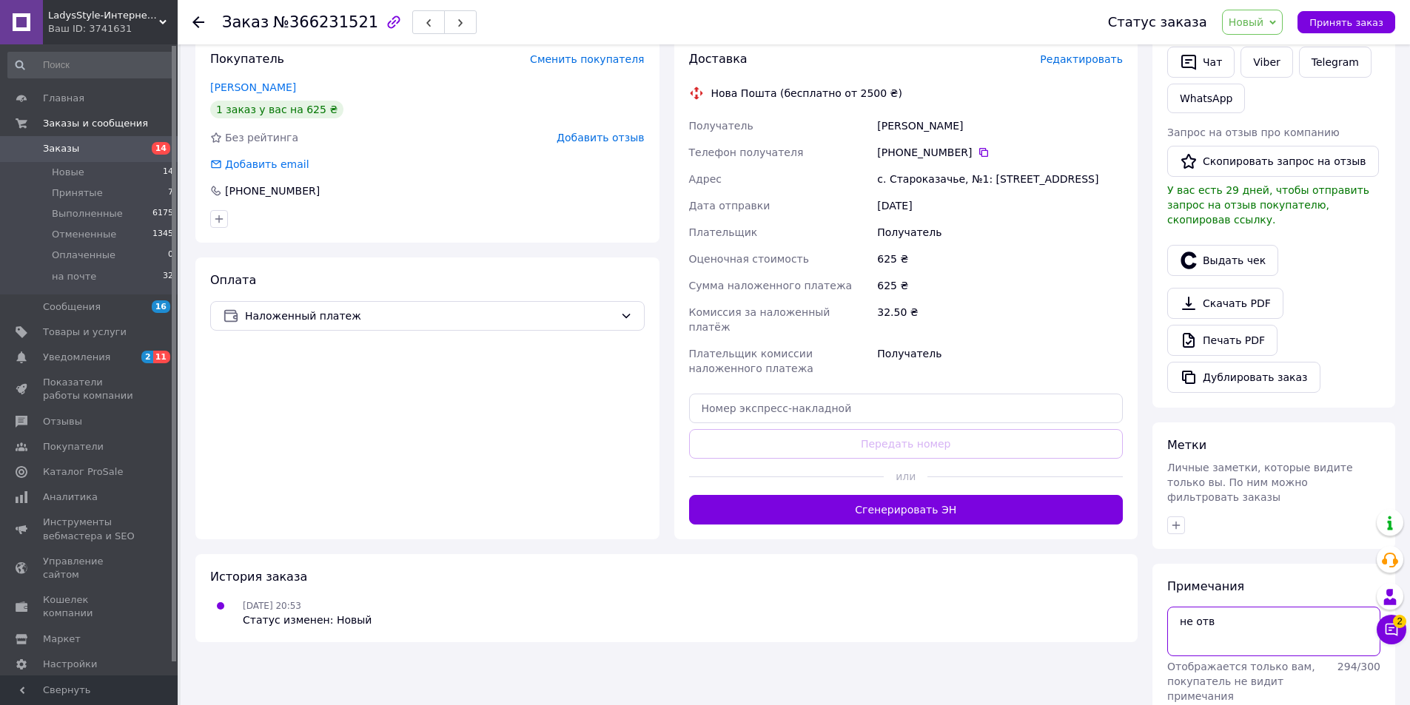
scroll to position [348, 0]
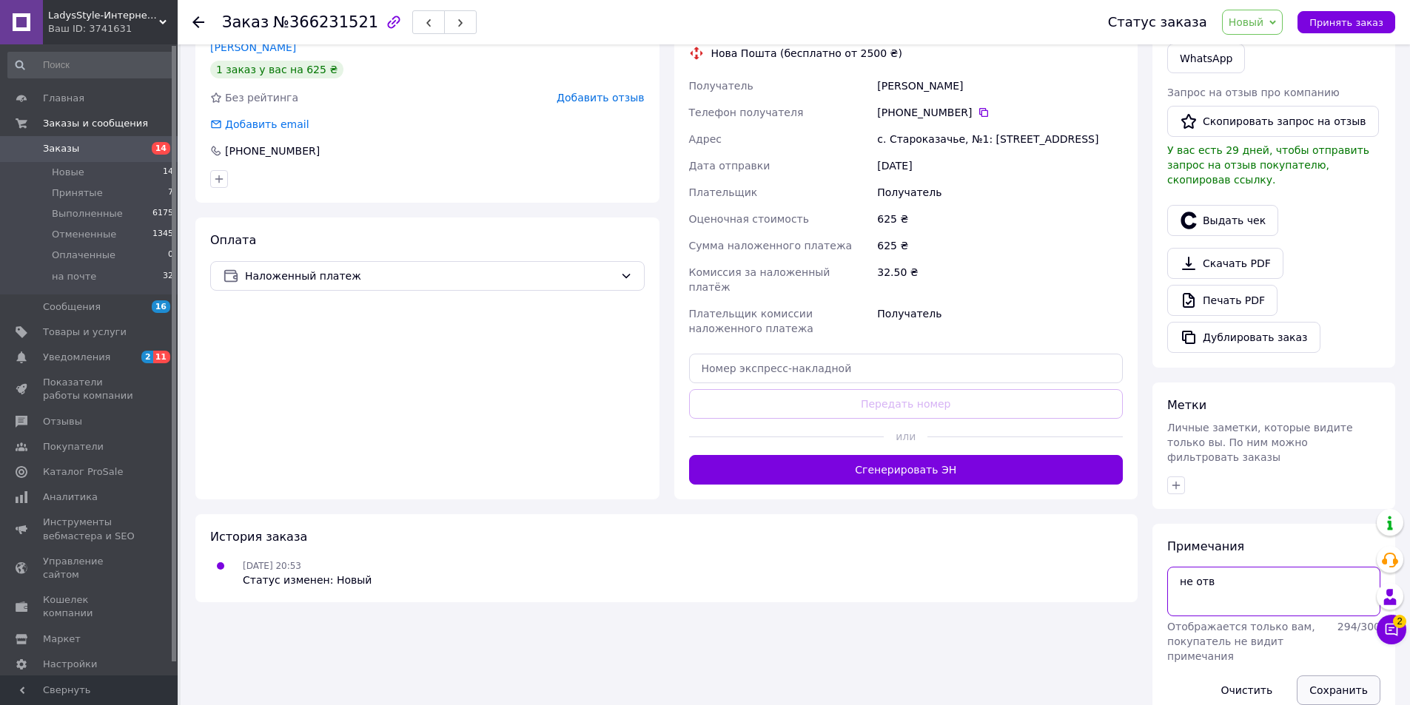
type textarea "не отв"
click at [1346, 676] on button "Сохранить" at bounding box center [1339, 691] width 84 height 30
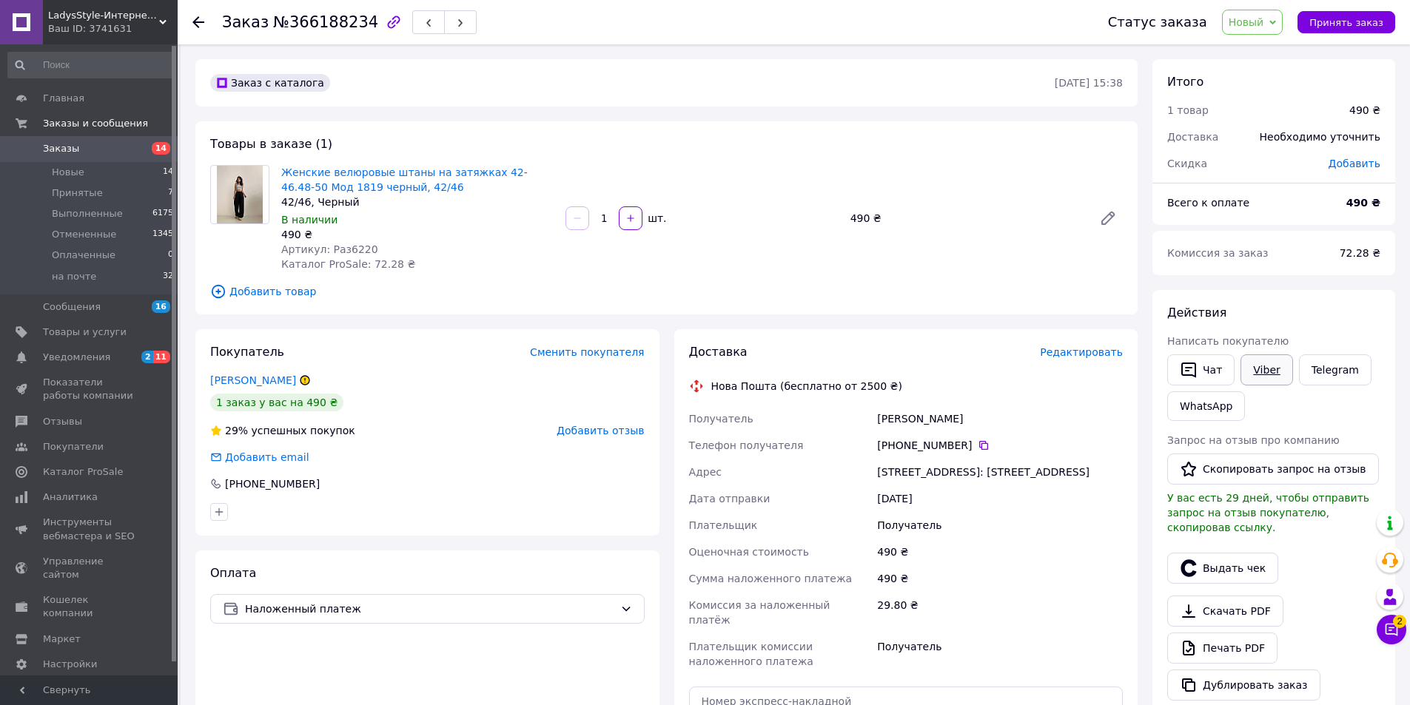
click at [1283, 373] on link "Viber" at bounding box center [1266, 369] width 52 height 31
click at [1040, 616] on div "29.80 ₴" at bounding box center [1000, 612] width 252 height 41
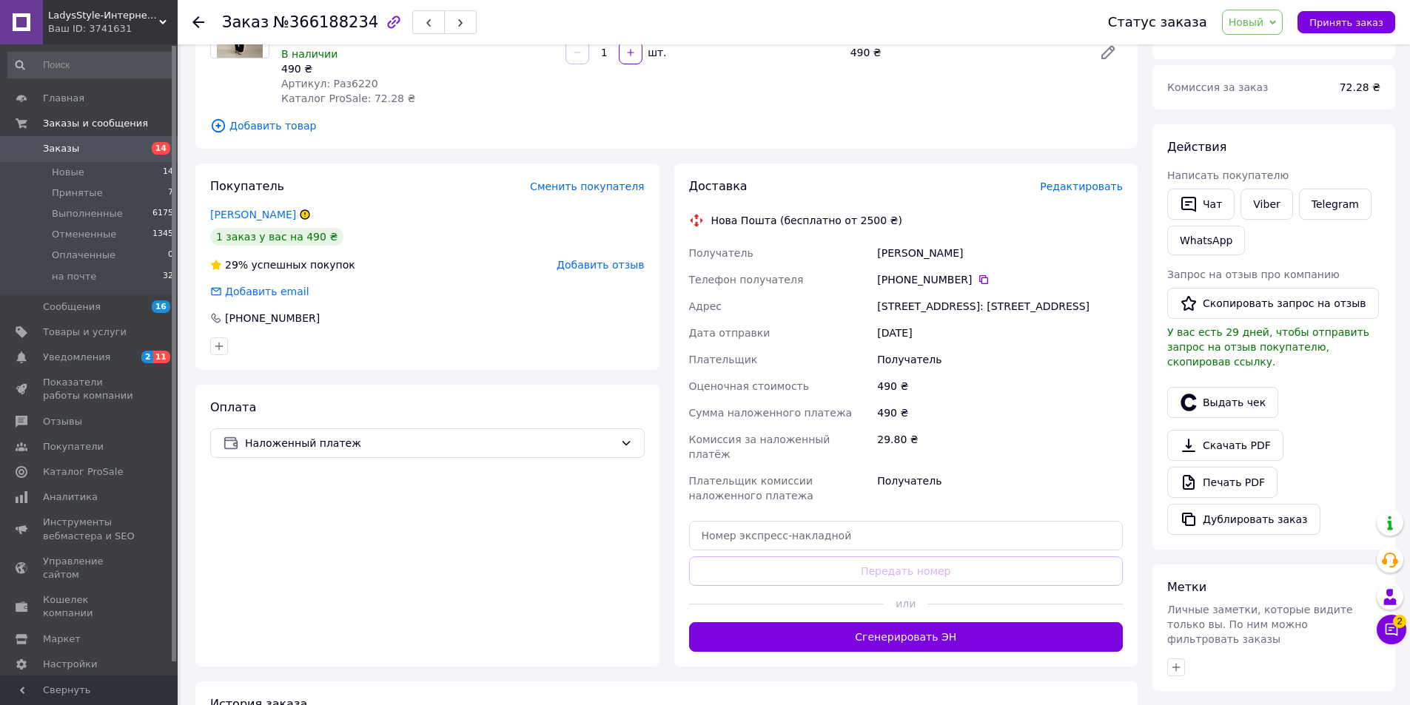
scroll to position [348, 0]
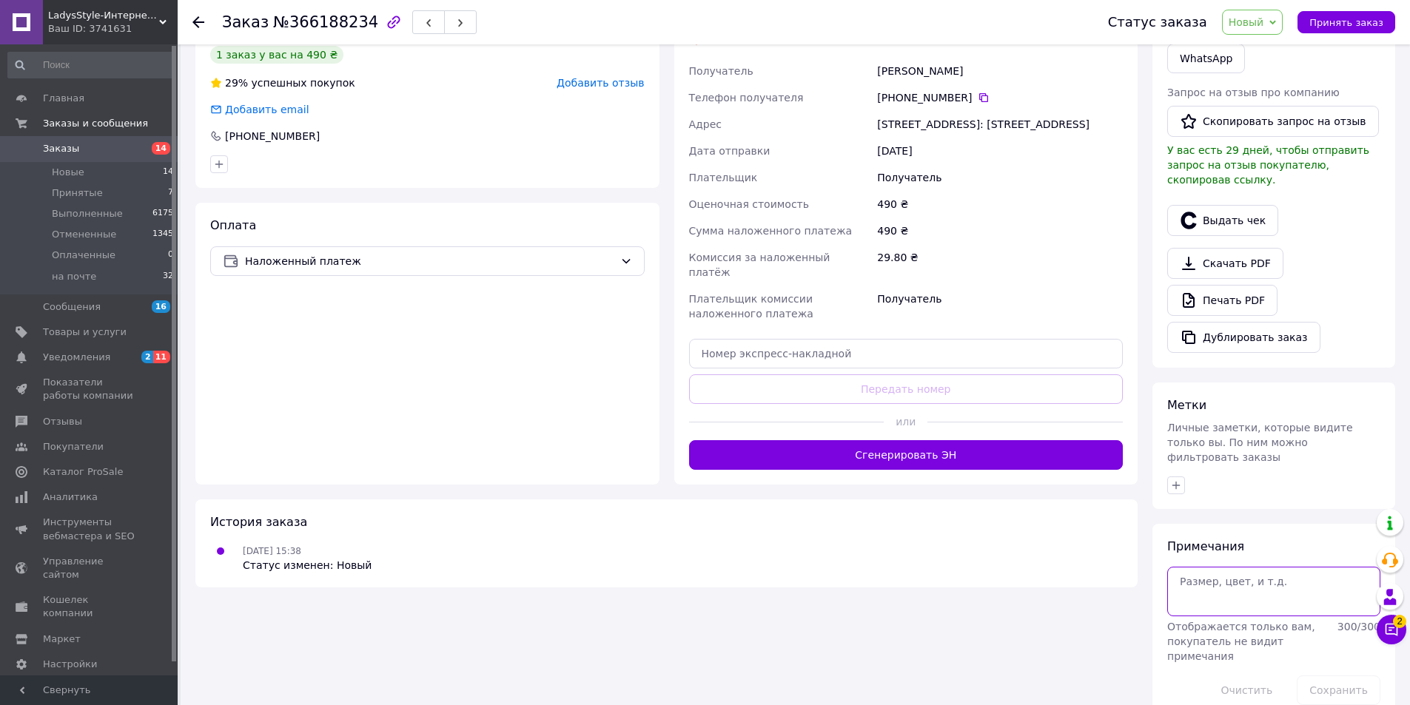
click at [1210, 567] on textarea at bounding box center [1273, 591] width 213 height 49
type textarea "не отв"
click at [1346, 676] on button "Сохранить" at bounding box center [1339, 691] width 84 height 30
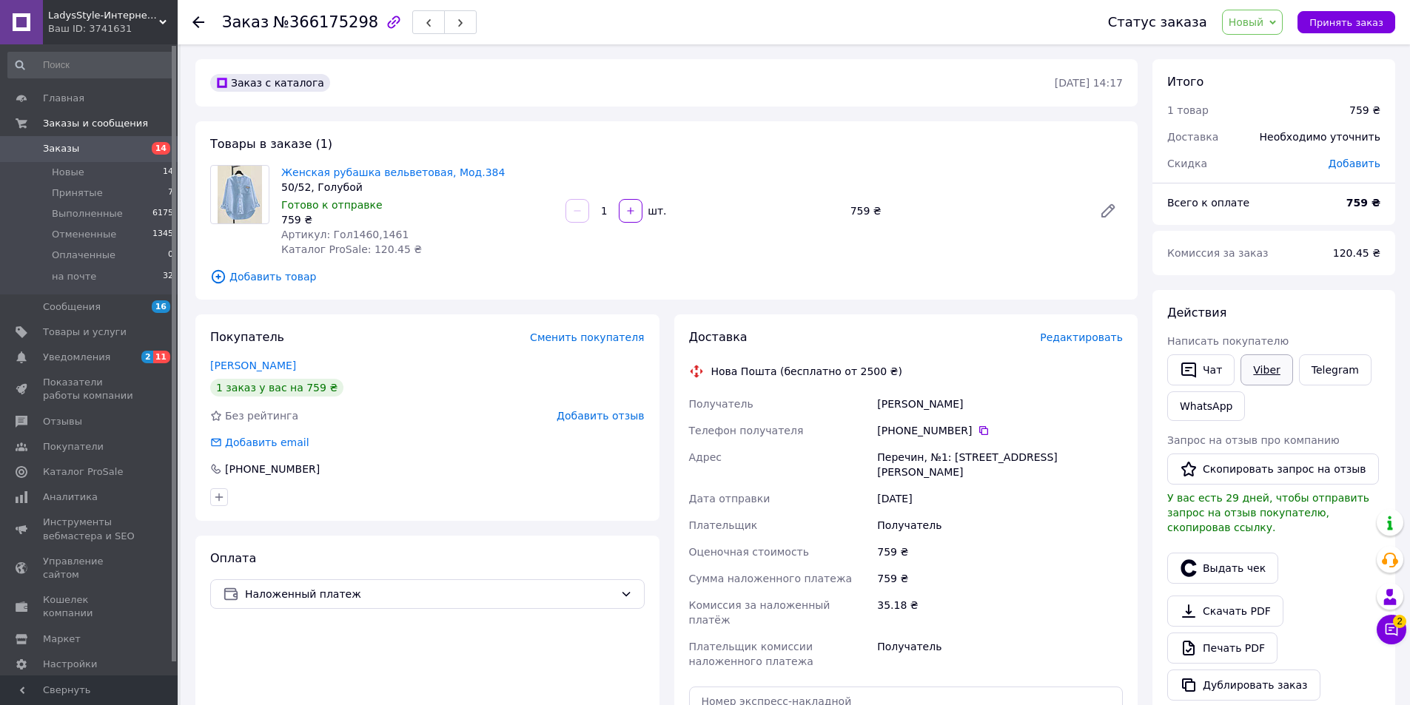
click at [1259, 365] on link "Viber" at bounding box center [1266, 369] width 52 height 31
click at [1321, 616] on div "Скачать PDF   Печать PDF   Дублировать заказ" at bounding box center [1273, 648] width 213 height 105
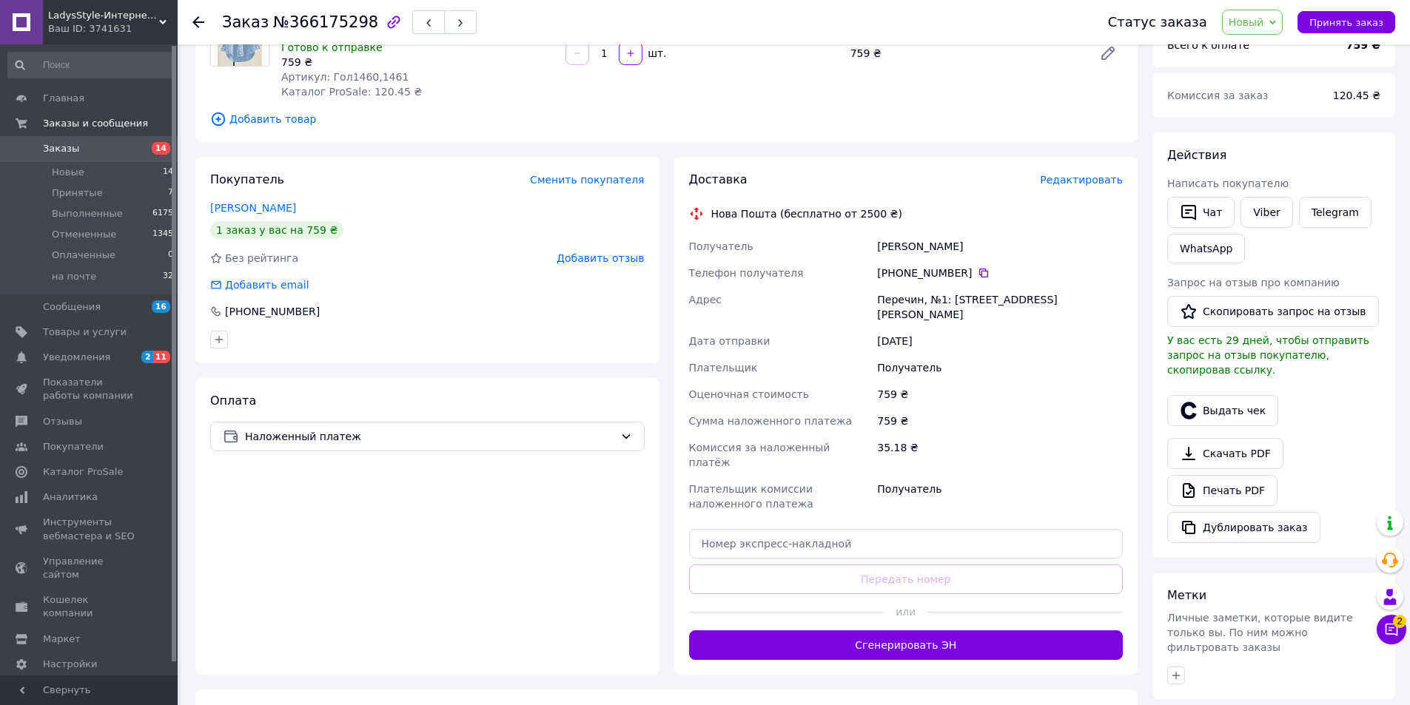
scroll to position [296, 0]
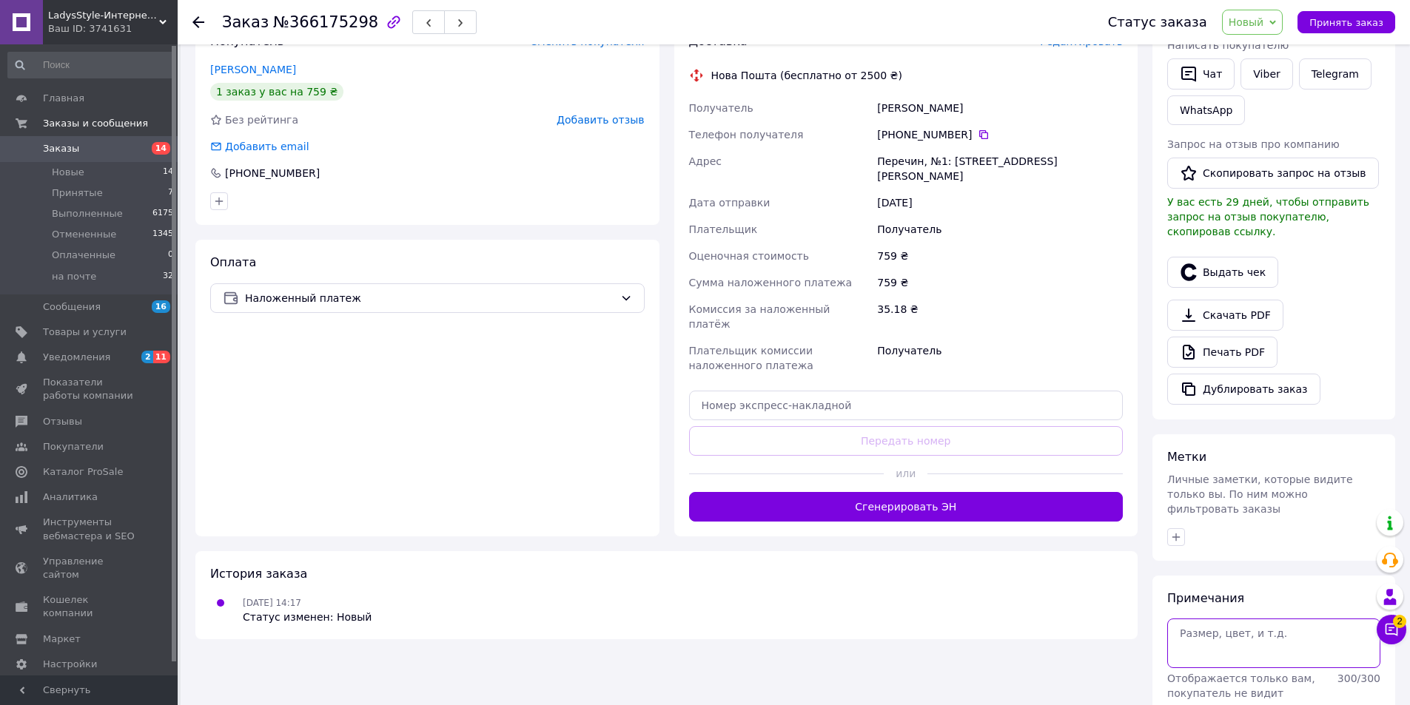
click at [1216, 619] on textarea at bounding box center [1273, 643] width 213 height 49
paste textarea "мокко"
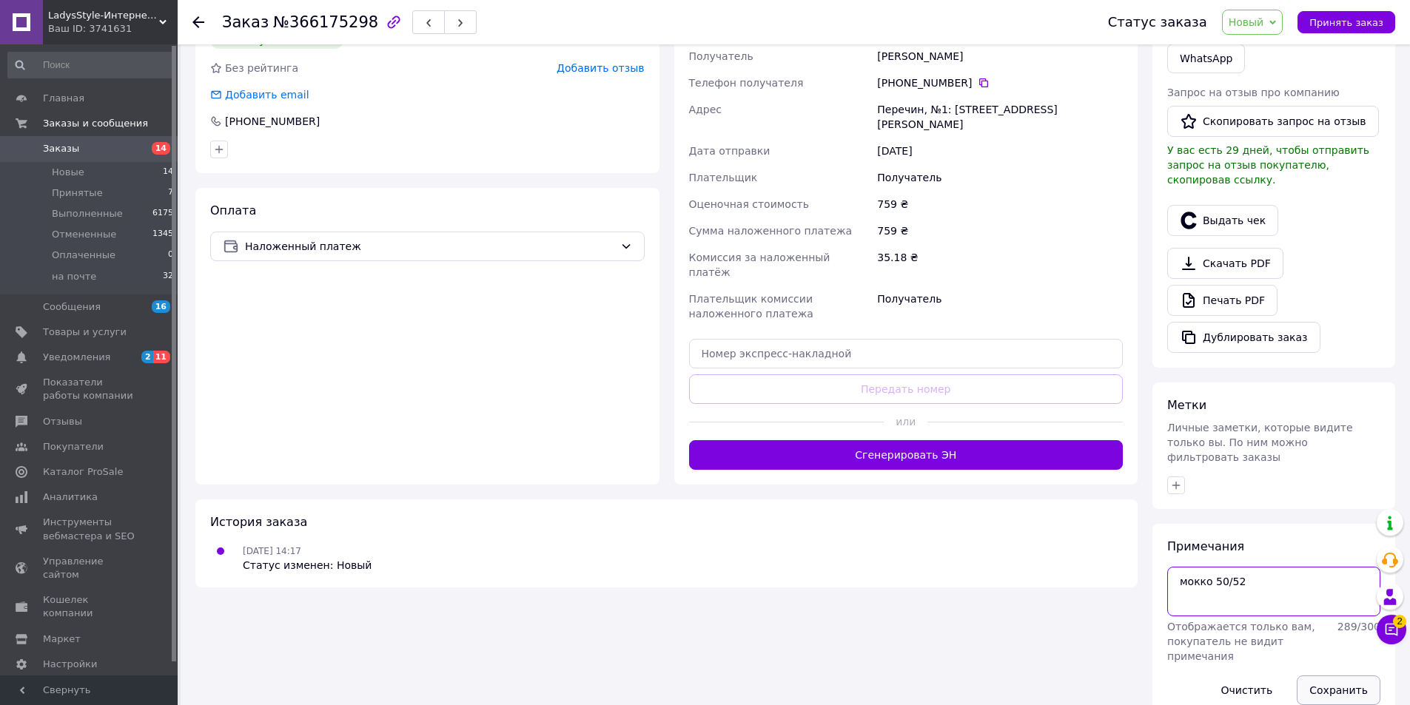
type textarea "мокко 50/52"
click at [1343, 676] on button "Сохранить" at bounding box center [1339, 691] width 84 height 30
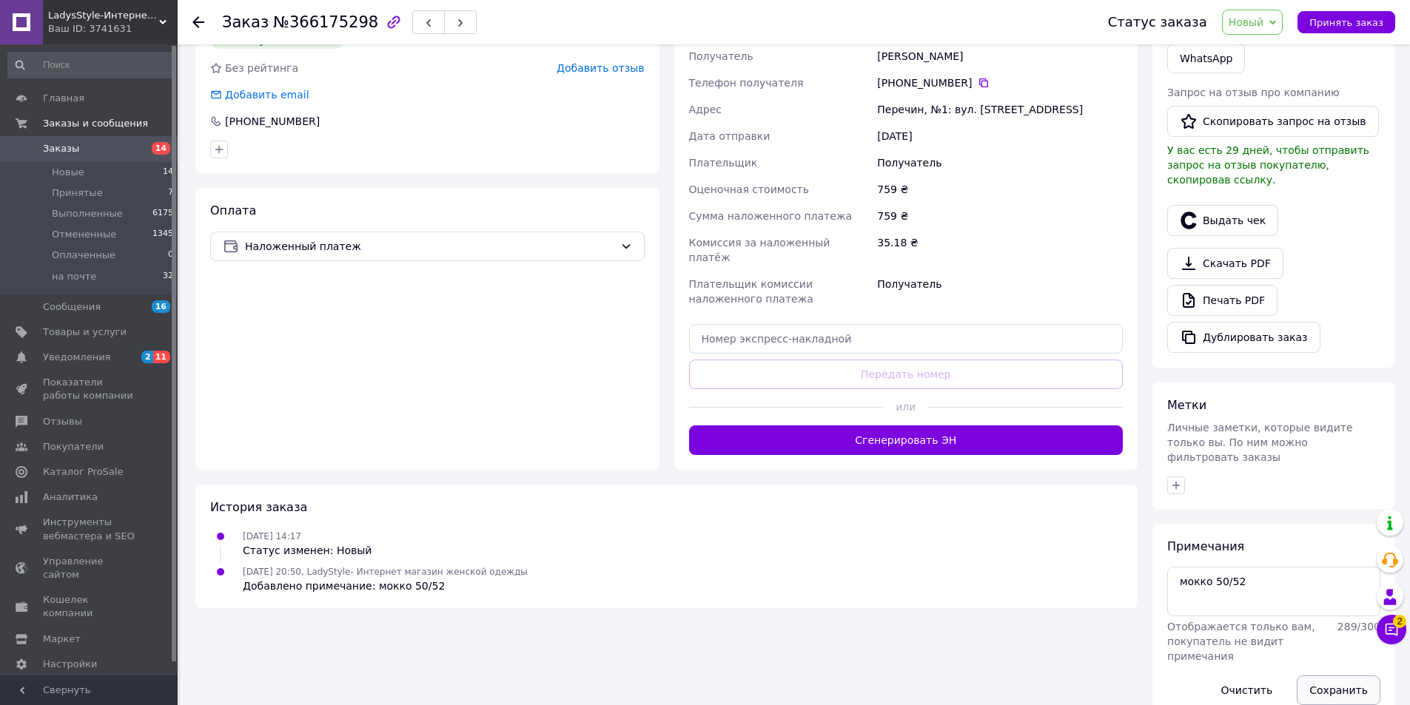
click at [1338, 676] on button "Сохранить" at bounding box center [1339, 691] width 84 height 30
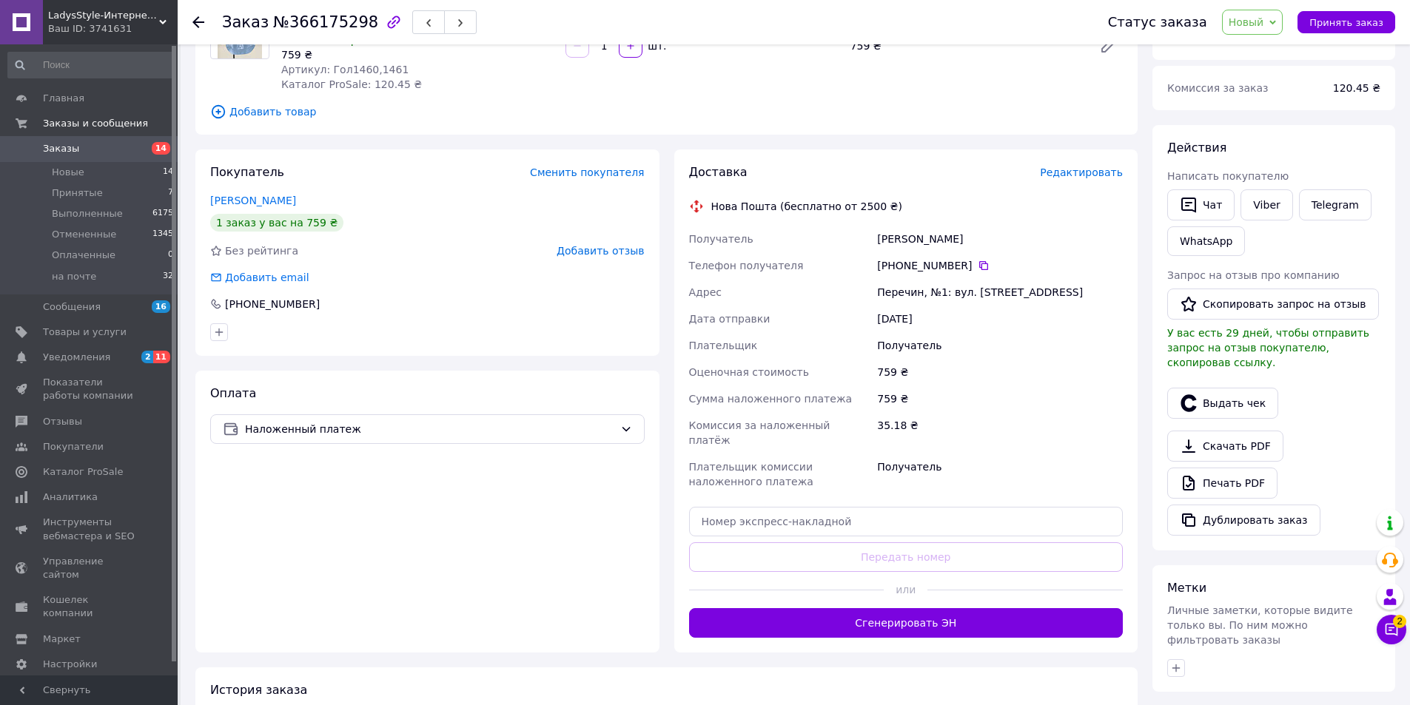
scroll to position [52, 0]
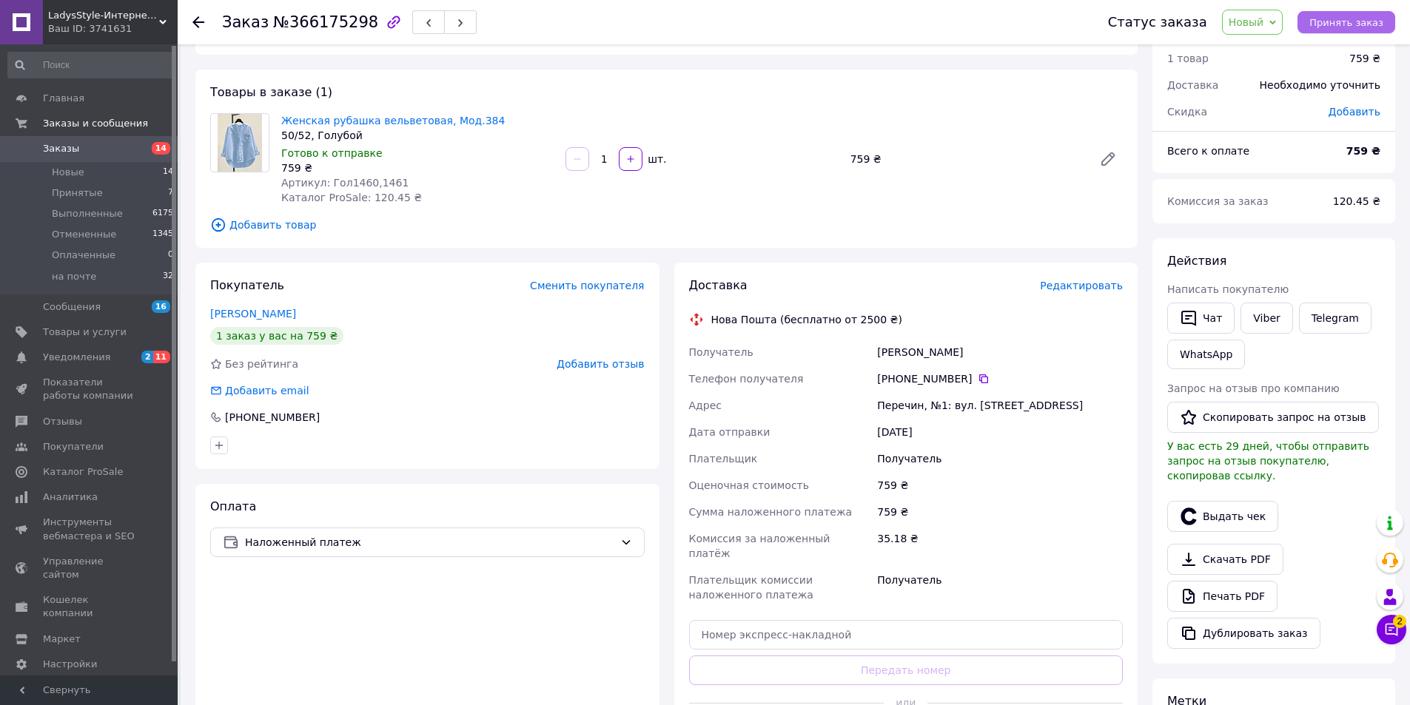
click at [1343, 17] on span "Принять заказ" at bounding box center [1346, 22] width 74 height 11
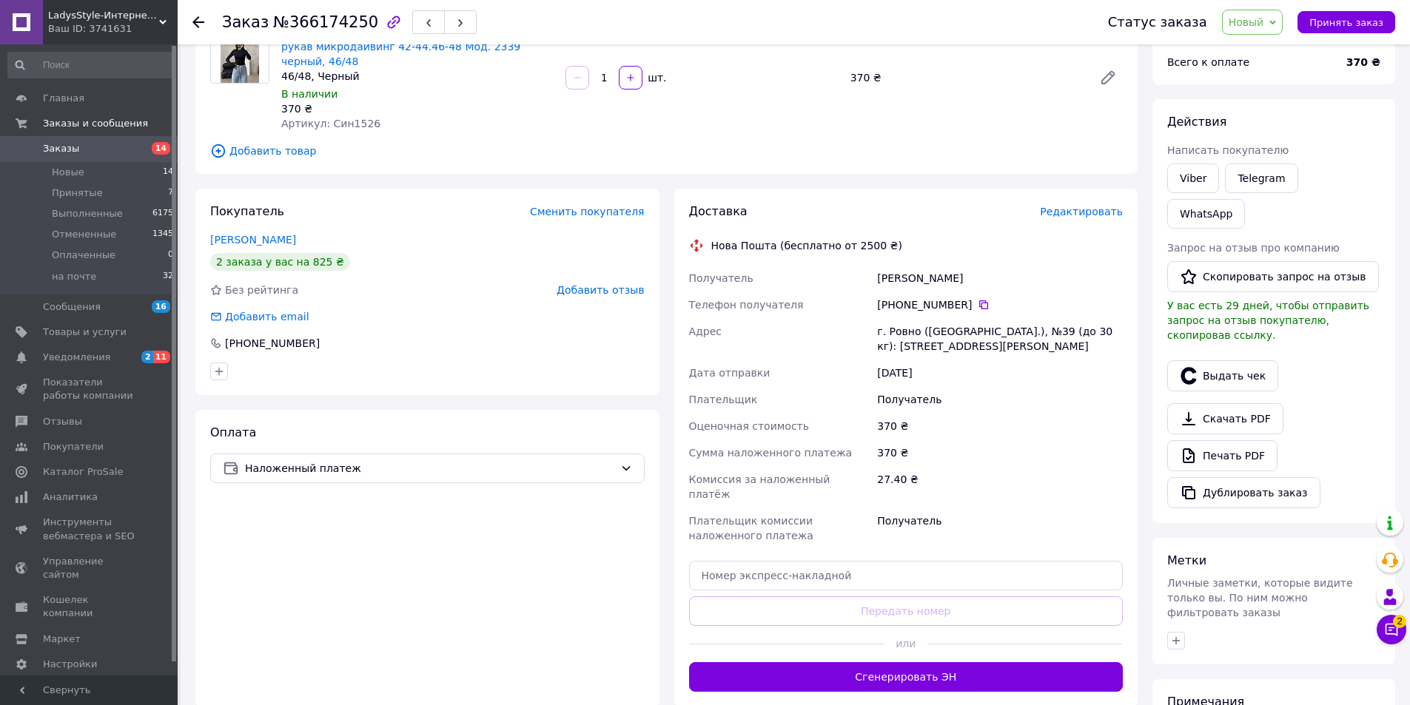
scroll to position [38, 0]
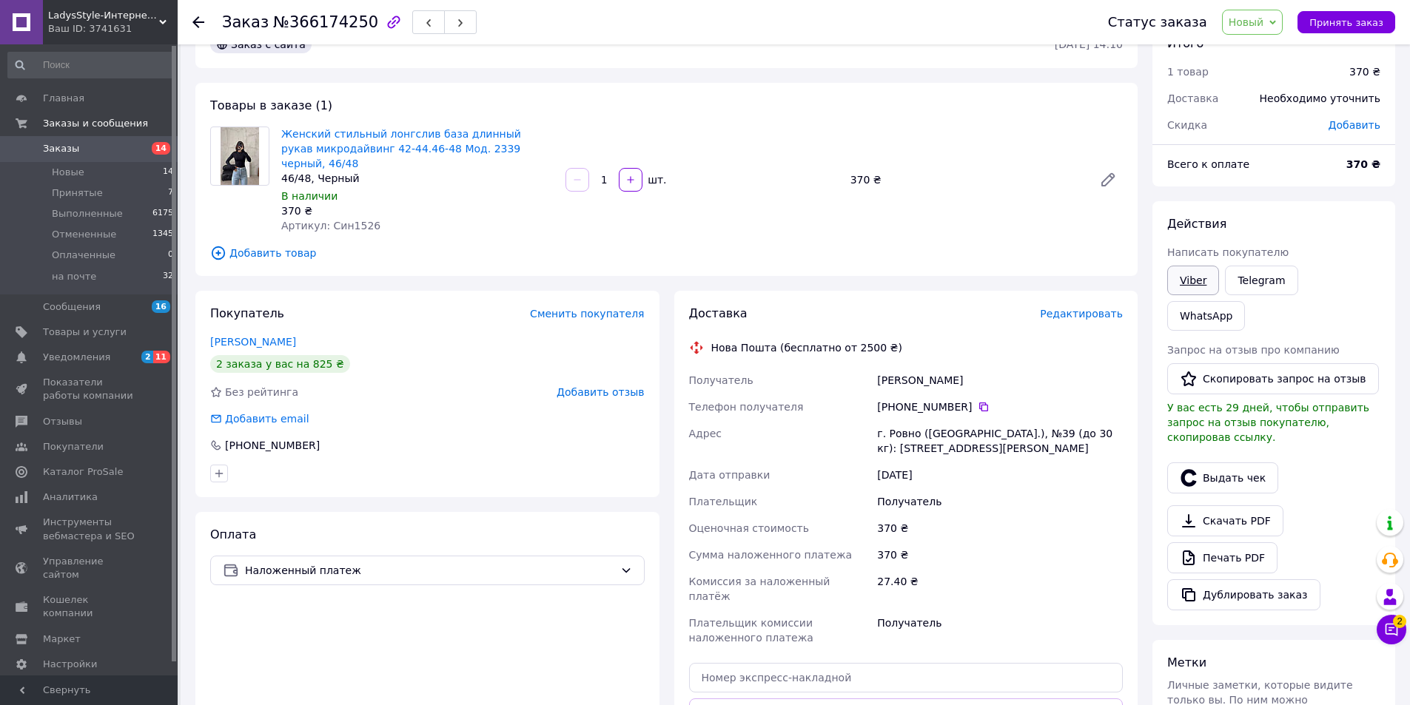
click at [1201, 278] on link "Viber" at bounding box center [1193, 281] width 52 height 30
click at [421, 225] on div "Товары в заказе (1) Женский стильный лонгслив база длинный рукав микродайвинг 4…" at bounding box center [666, 179] width 942 height 193
click at [486, 245] on span "Добавить товар" at bounding box center [666, 253] width 913 height 16
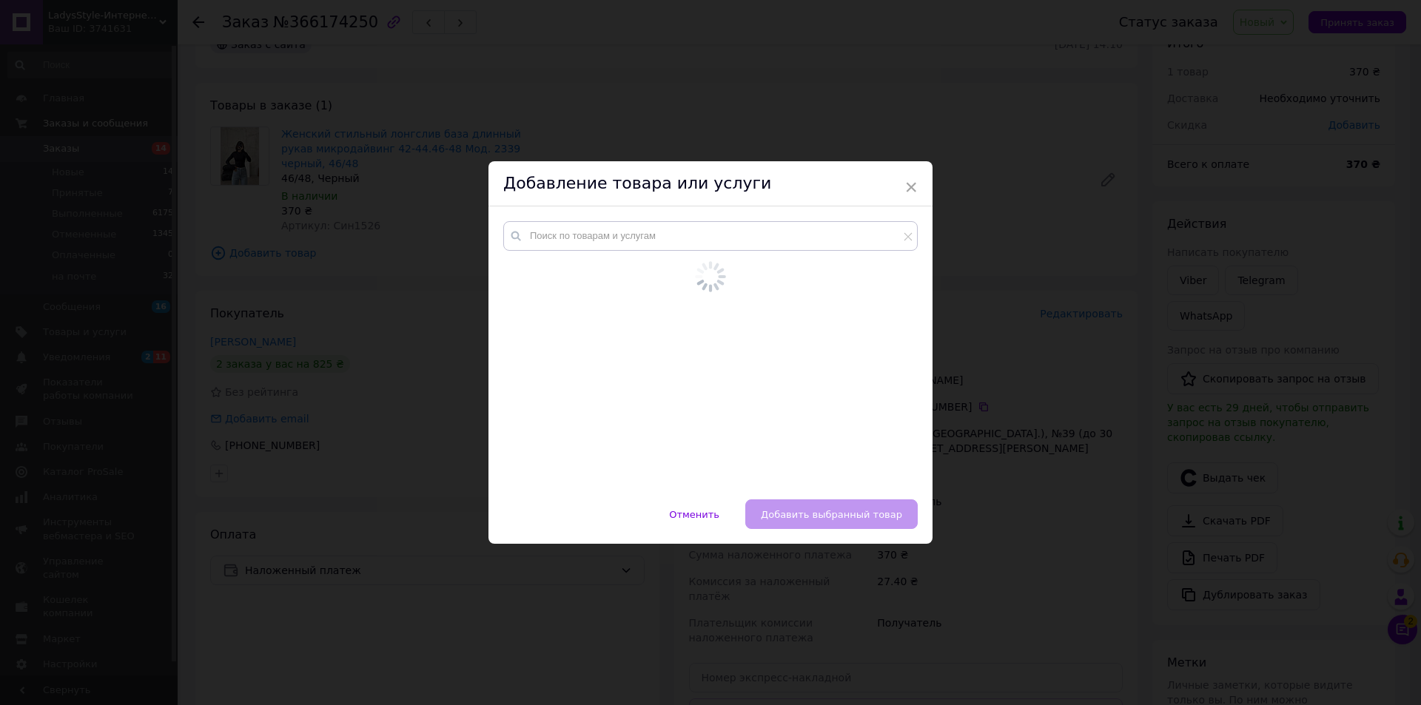
click at [917, 193] on div "Добавление товара или услуги" at bounding box center [710, 183] width 444 height 45
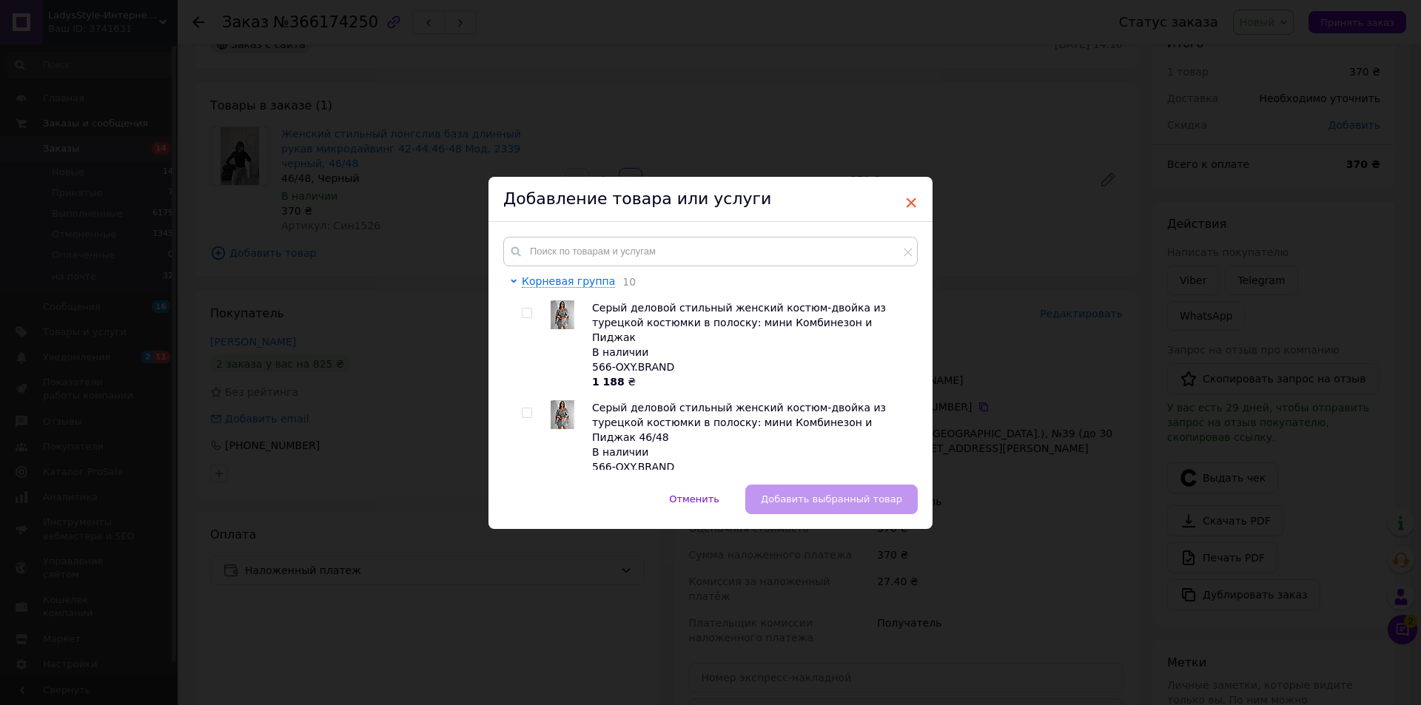
click at [904, 201] on span "×" at bounding box center [910, 202] width 13 height 25
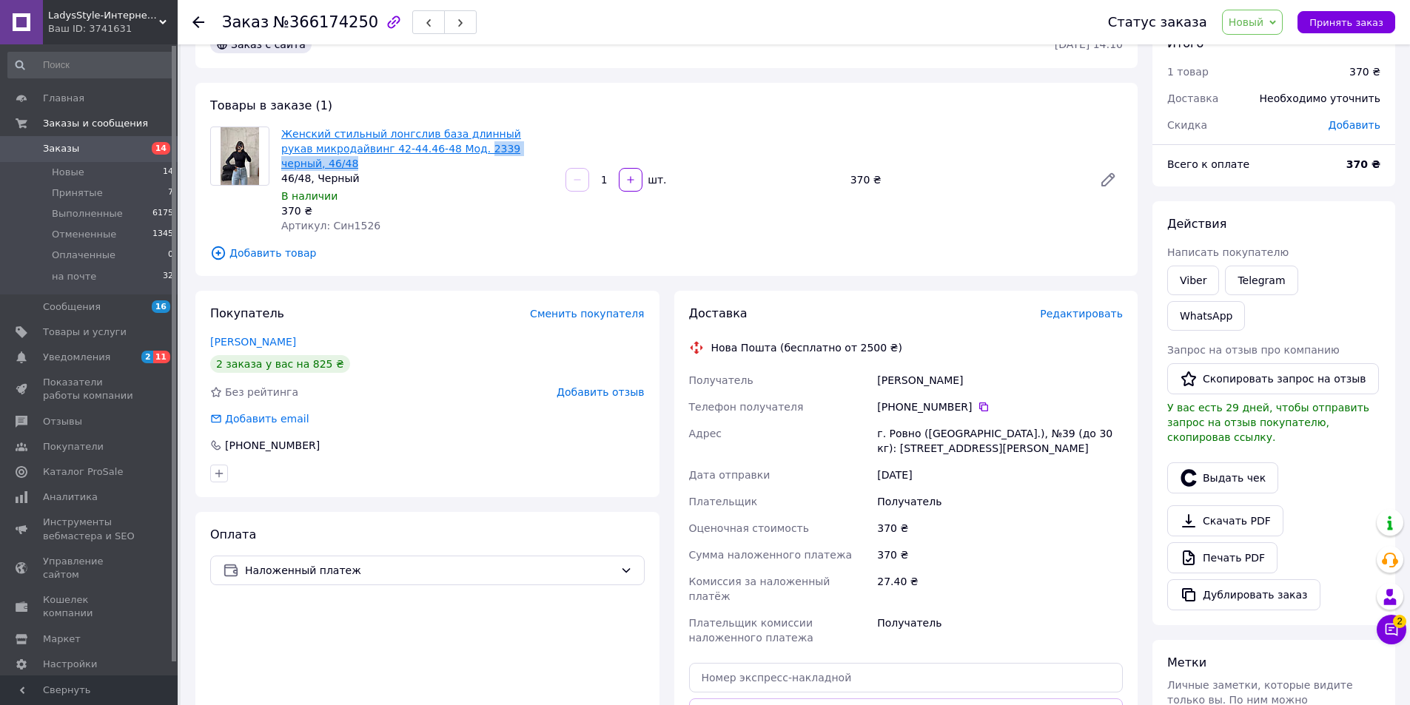
drag, startPoint x: 543, startPoint y: 147, endPoint x: 439, endPoint y: 150, distance: 104.4
click at [439, 150] on span "Женский стильный лонгслив база длинный рукав микродайвинг 42-44.46-48 Мод. 2339…" at bounding box center [417, 149] width 272 height 44
copy link "2339 черный, 46/48"
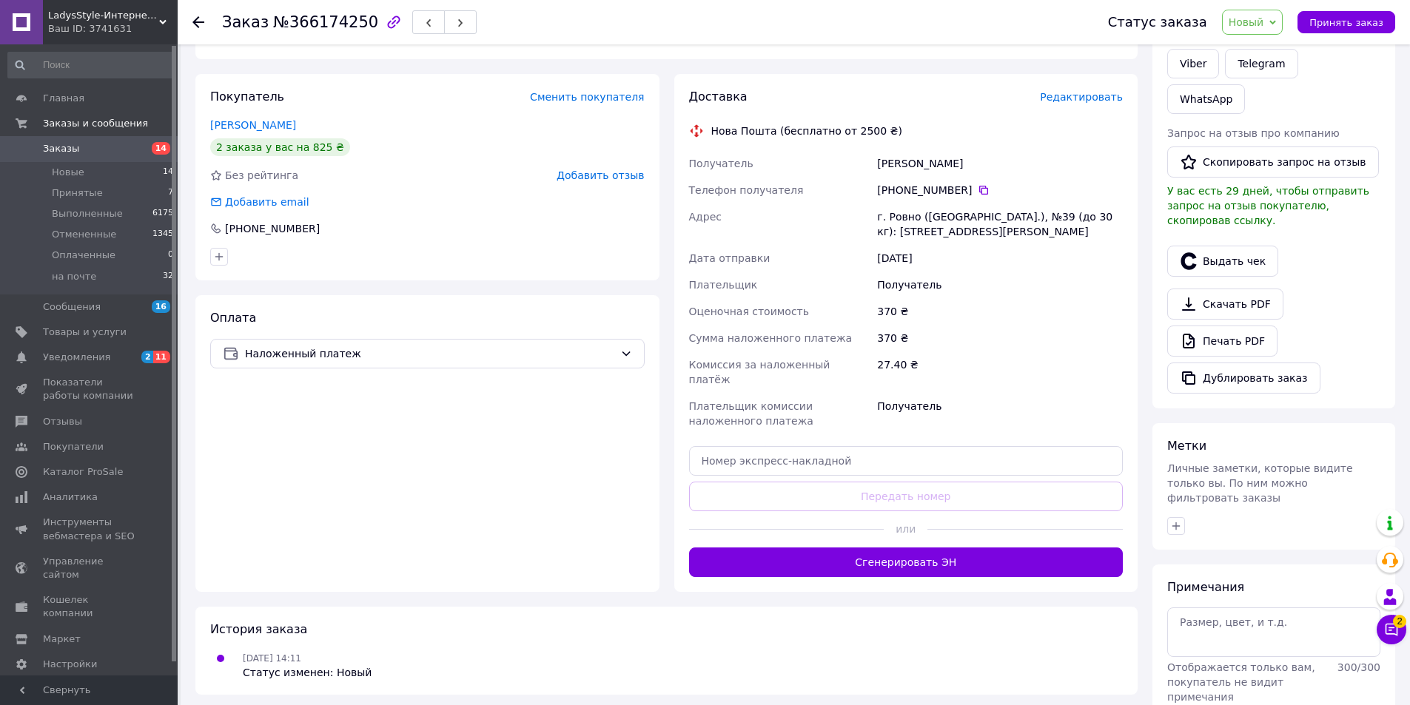
scroll to position [261, 0]
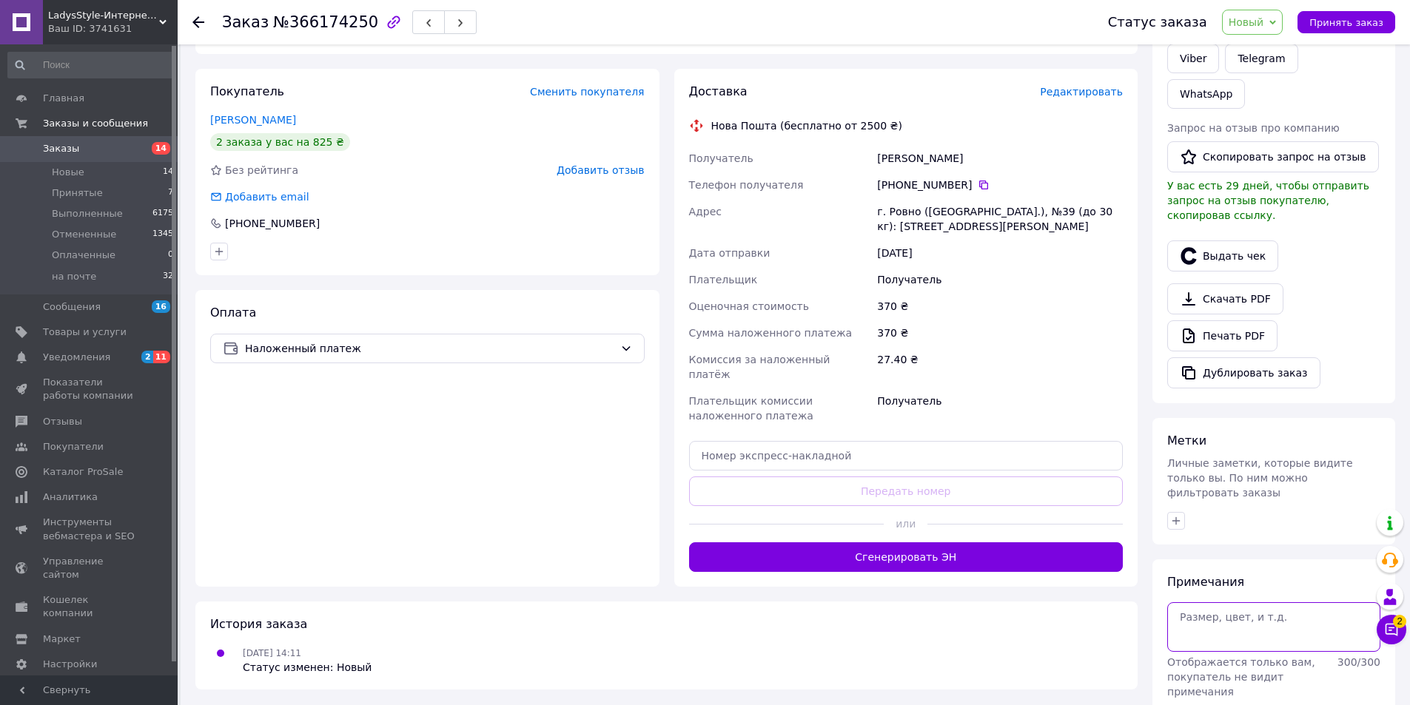
click at [1237, 602] on textarea at bounding box center [1273, 626] width 213 height 49
paste textarea "2339 черный, 46/48"
type textarea "2339 черный, 46/48"
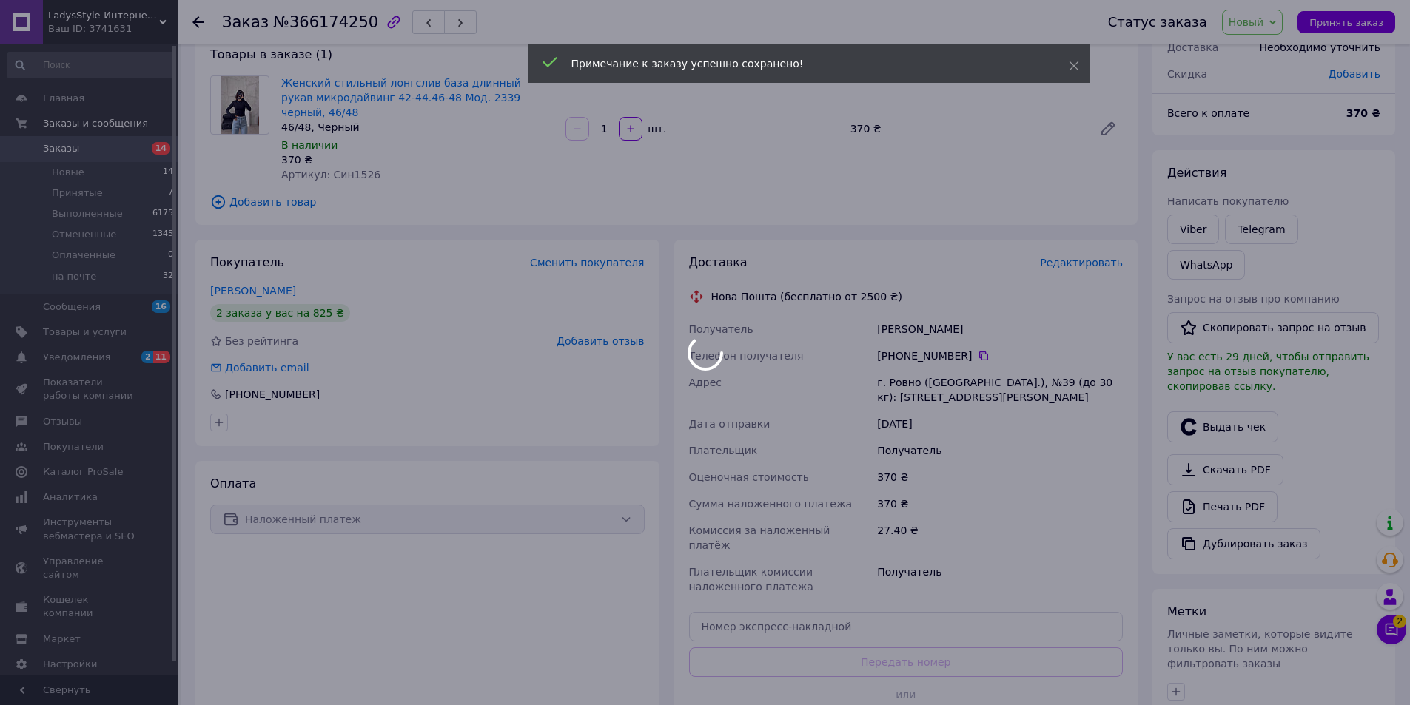
scroll to position [0, 0]
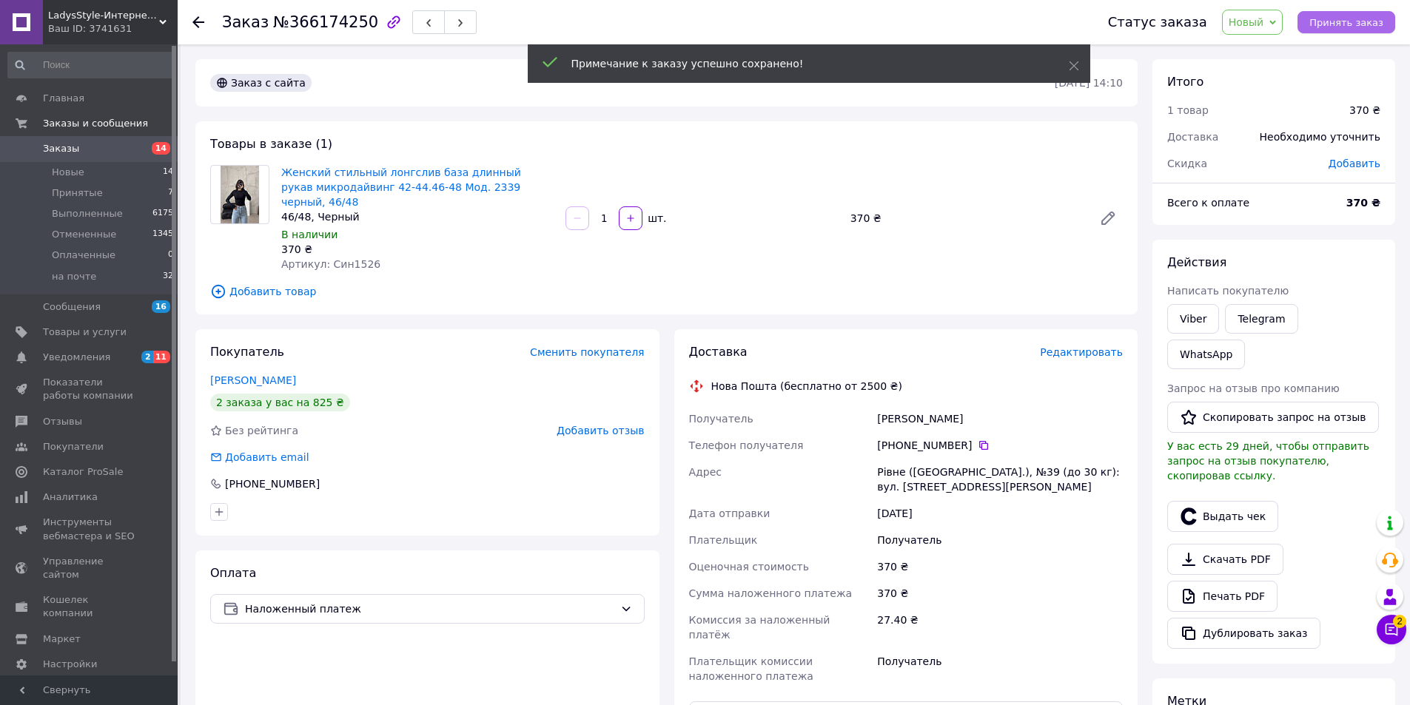
click at [1363, 20] on span "Принять заказ" at bounding box center [1346, 22] width 74 height 11
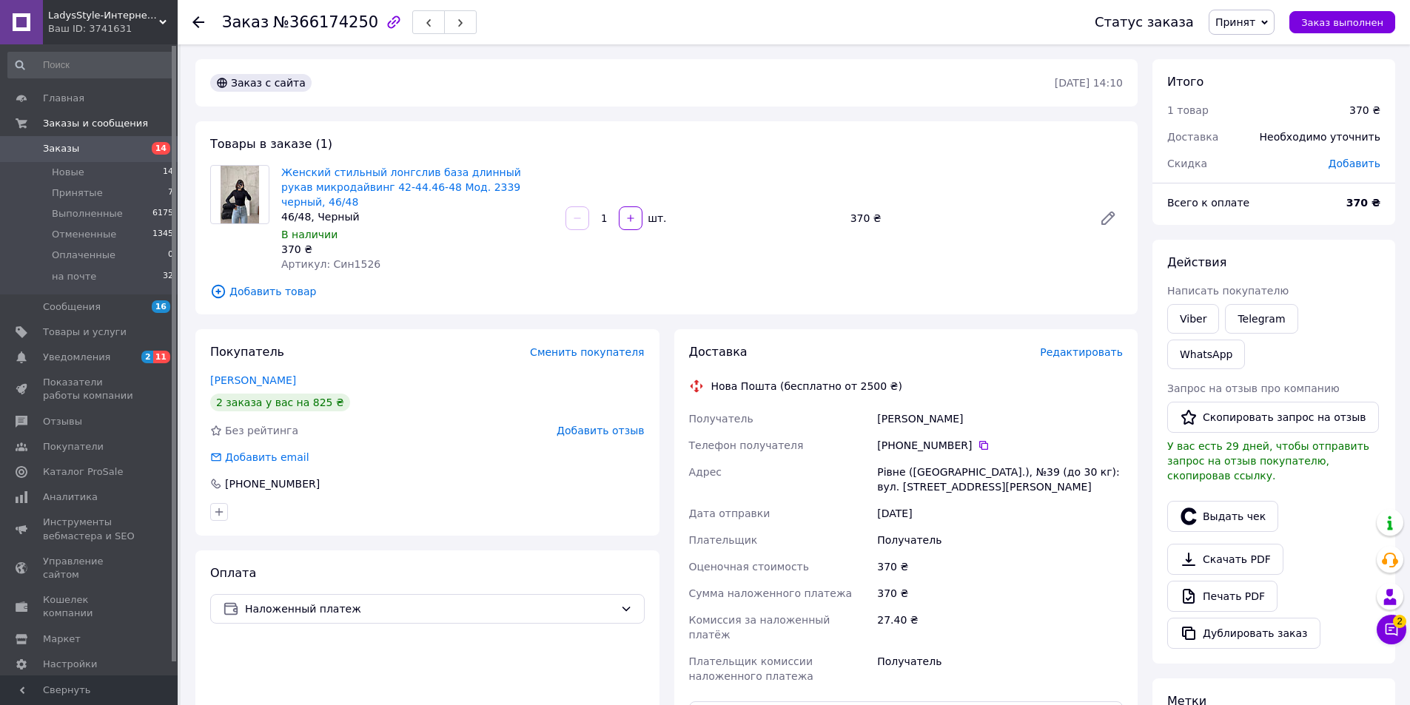
click at [250, 283] on span "Добавить товар" at bounding box center [666, 291] width 913 height 16
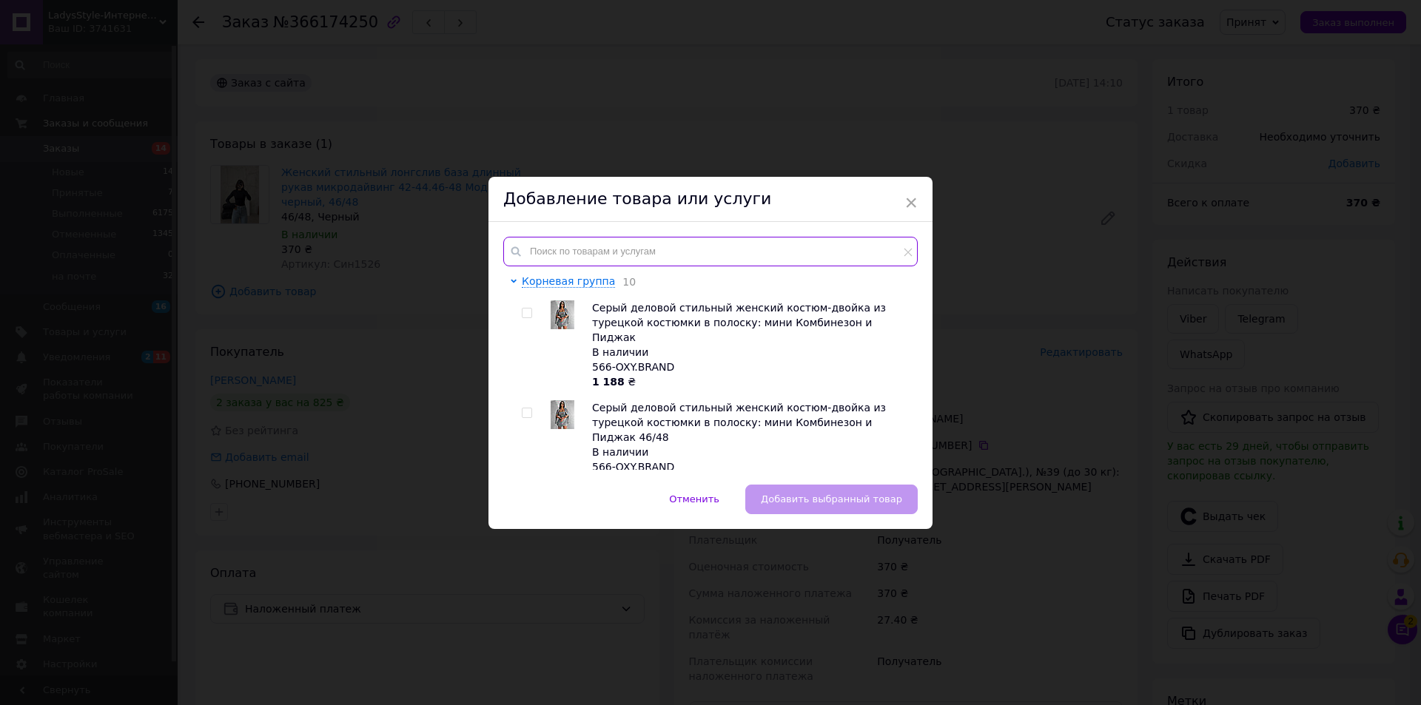
click at [645, 244] on input "text" at bounding box center [710, 252] width 414 height 30
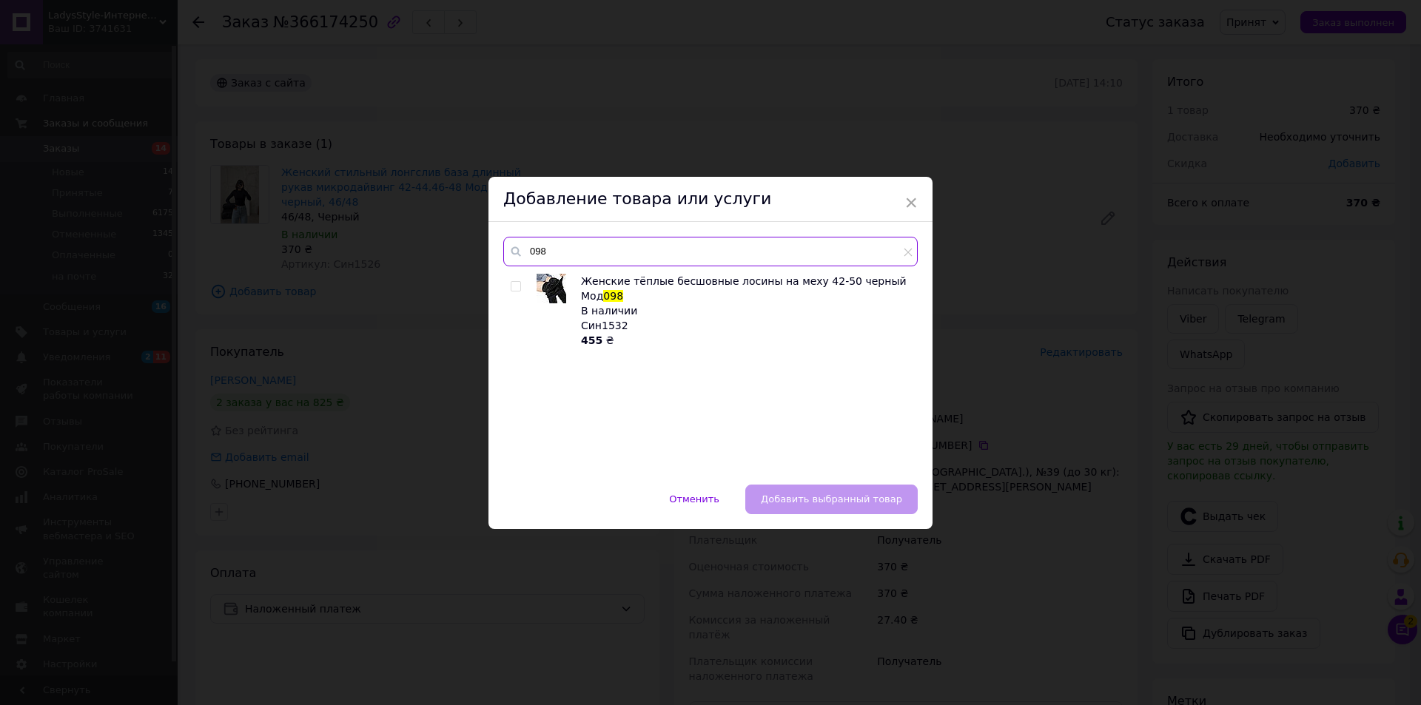
type input "098"
click at [511, 288] on input "checkbox" at bounding box center [516, 287] width 10 height 10
checkbox input "true"
click at [886, 506] on button "Добавить выбранный товар" at bounding box center [831, 500] width 172 height 30
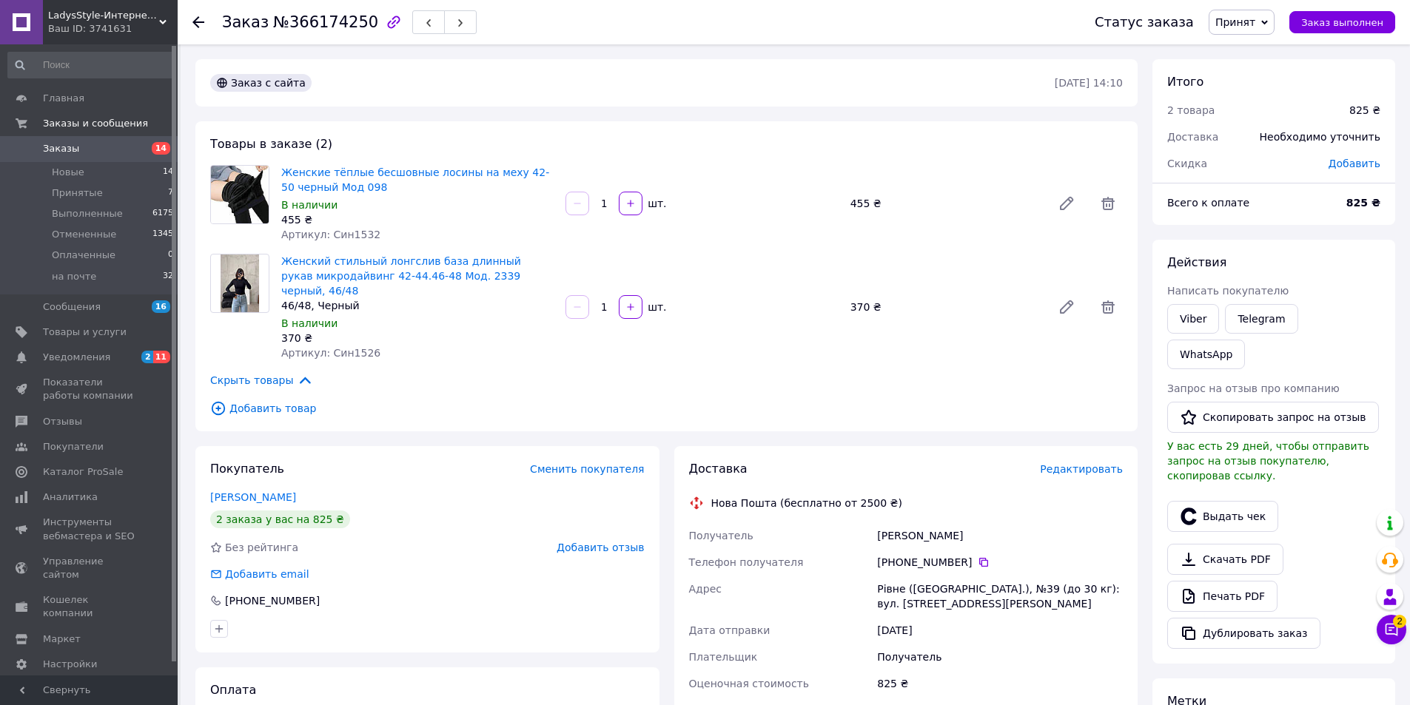
scroll to position [296, 0]
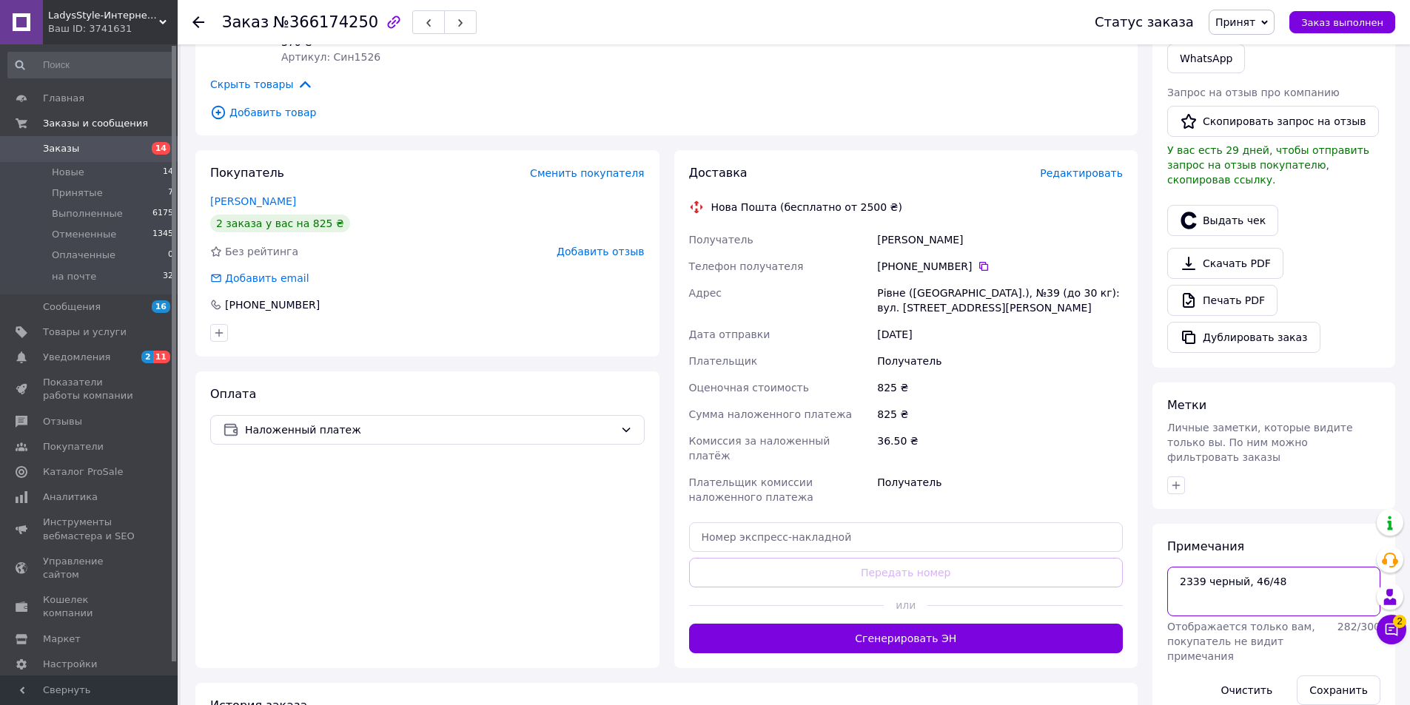
click at [1276, 567] on textarea "2339 черный, 46/48" at bounding box center [1273, 591] width 213 height 49
type textarea "2339 черный, 46/48 лосины ов"
click at [1324, 676] on button "Сохранить" at bounding box center [1339, 691] width 84 height 30
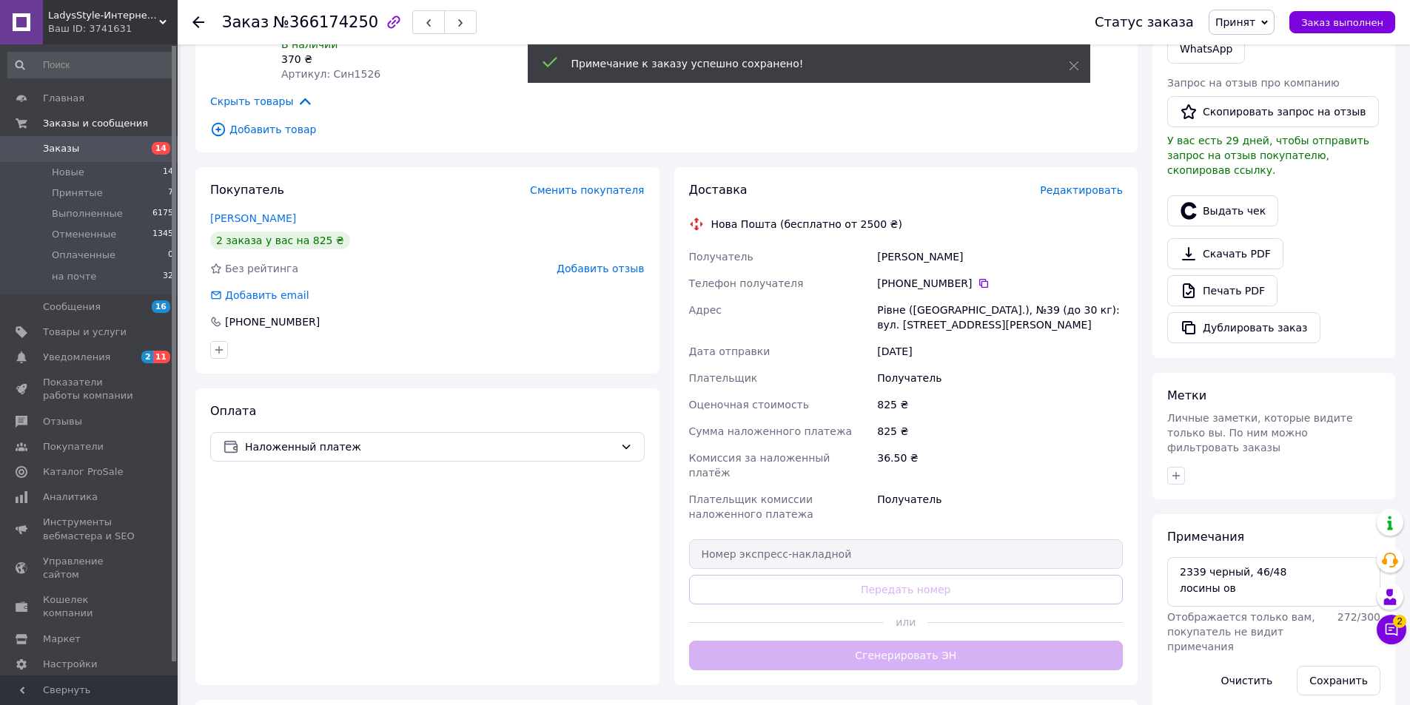
scroll to position [0, 0]
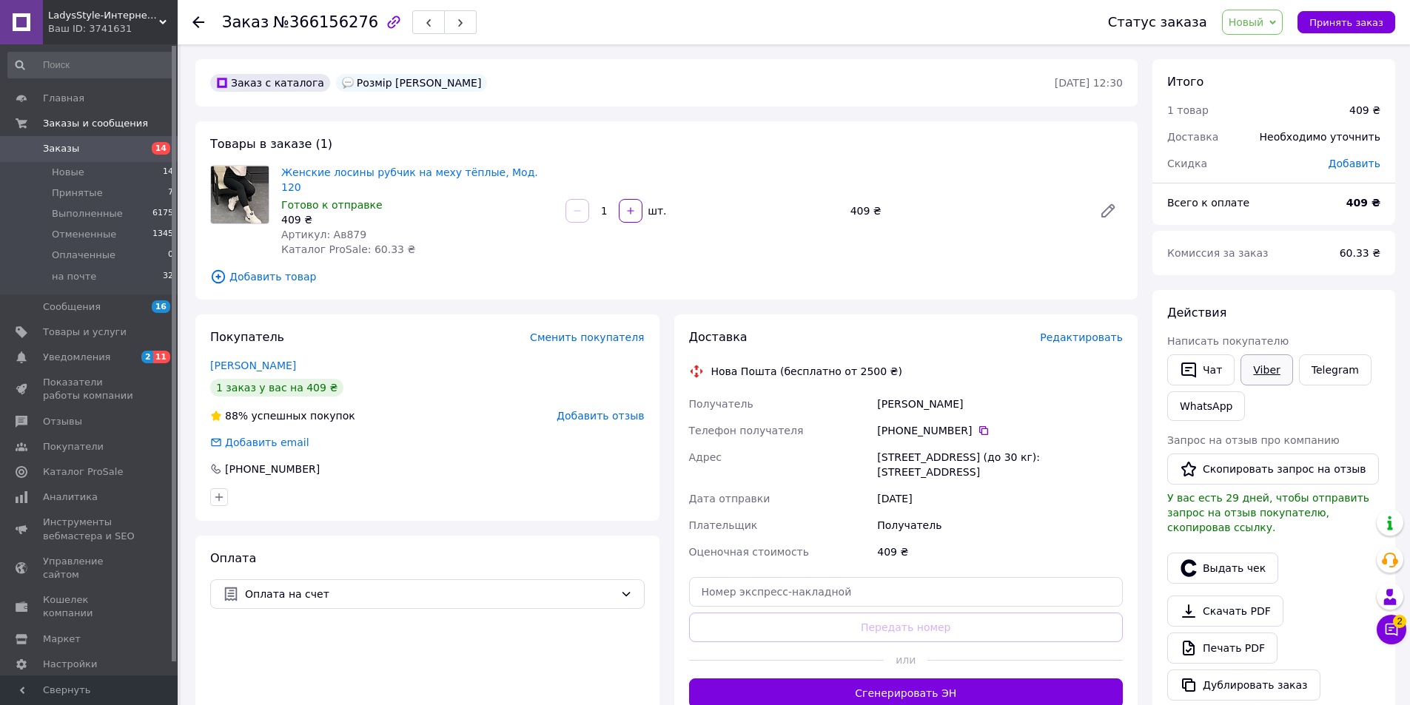
click at [1262, 373] on link "Viber" at bounding box center [1266, 369] width 52 height 31
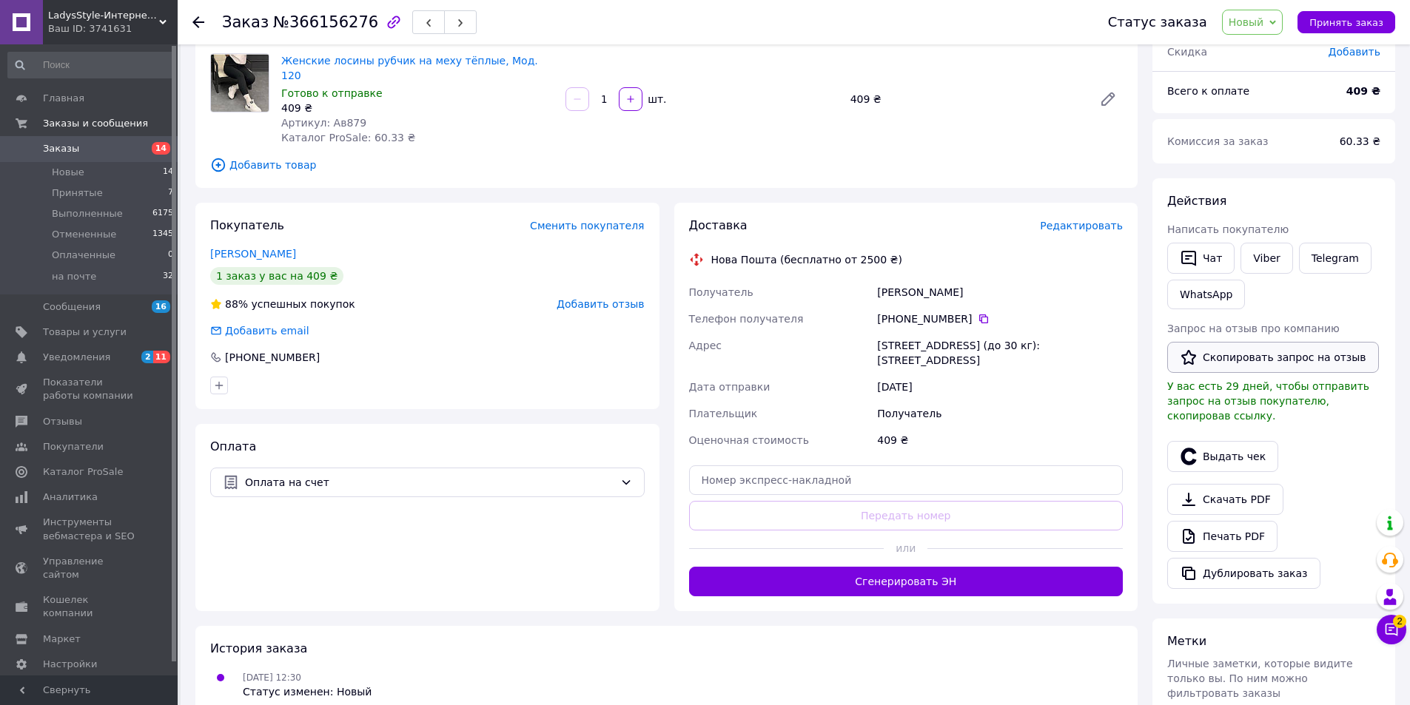
scroll to position [74, 0]
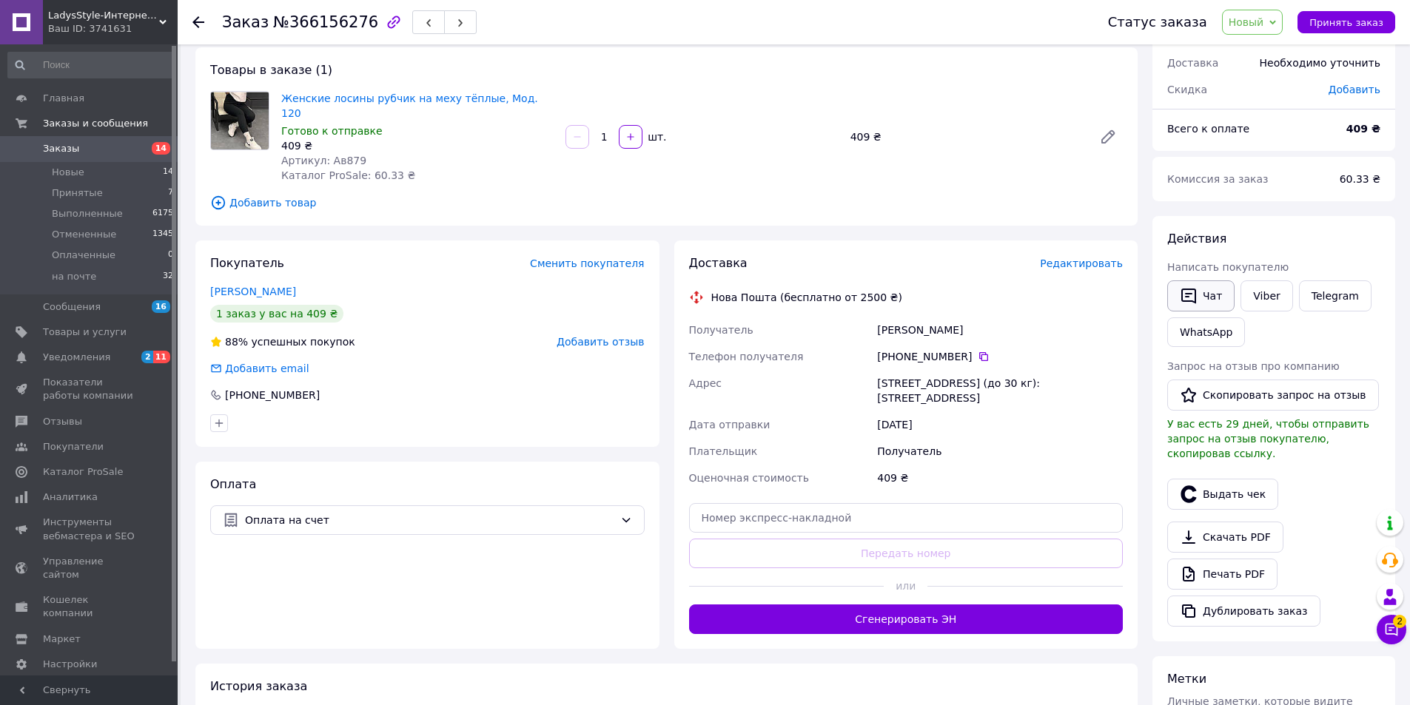
click at [1221, 298] on button "Чат" at bounding box center [1200, 295] width 67 height 31
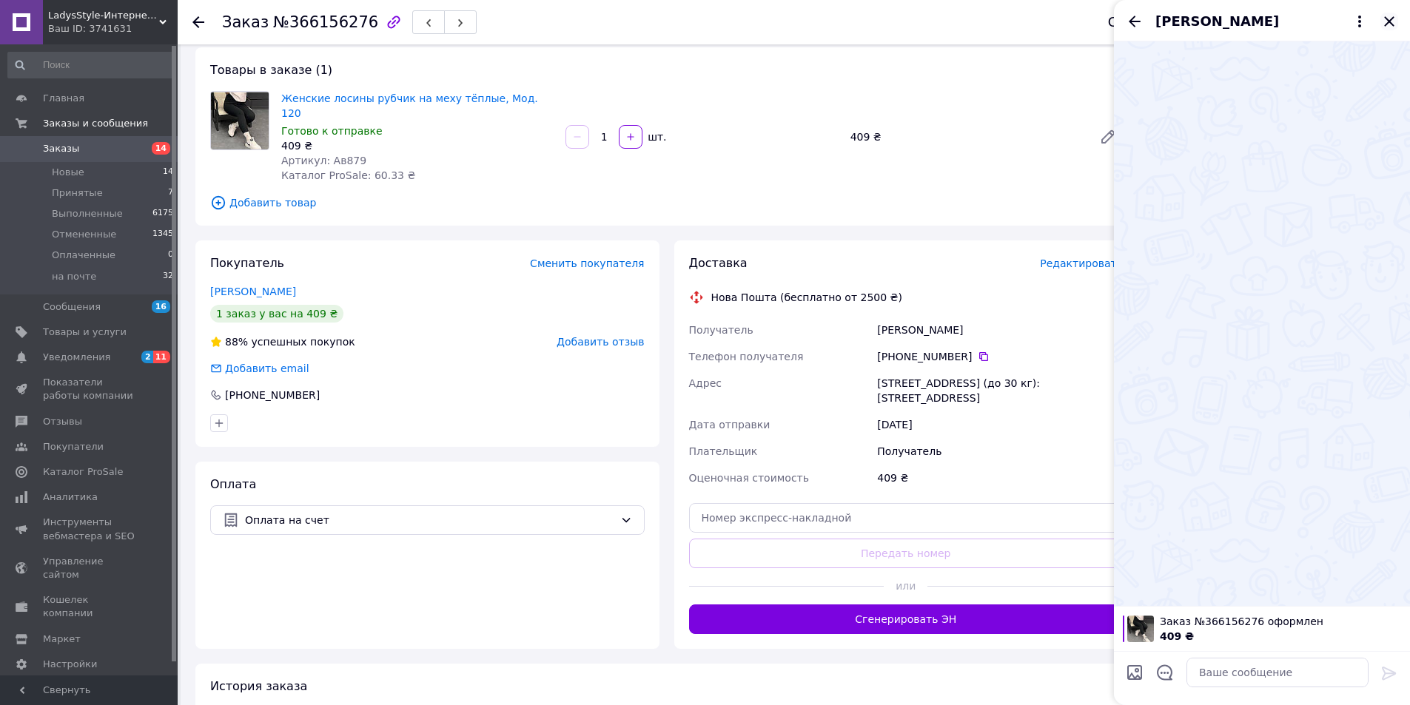
click at [1392, 19] on icon "Закрыть" at bounding box center [1389, 21] width 10 height 10
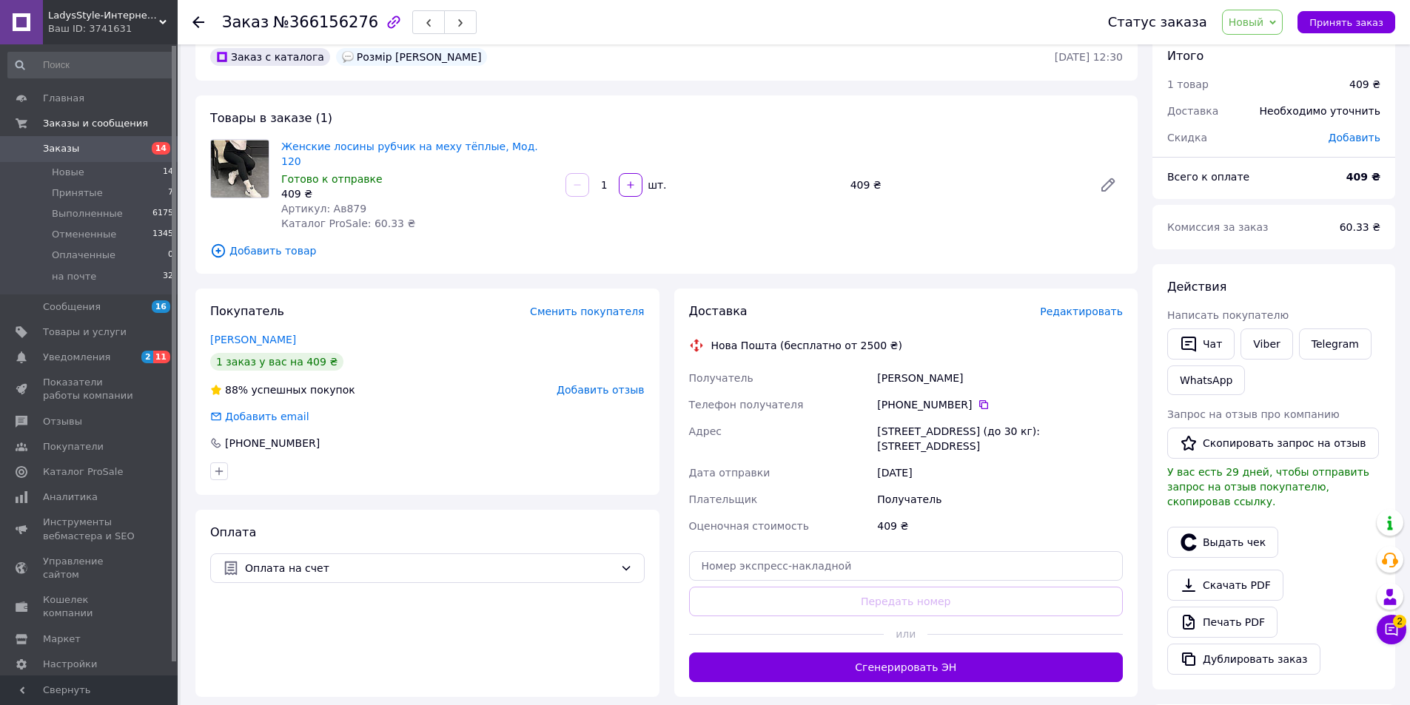
scroll to position [0, 0]
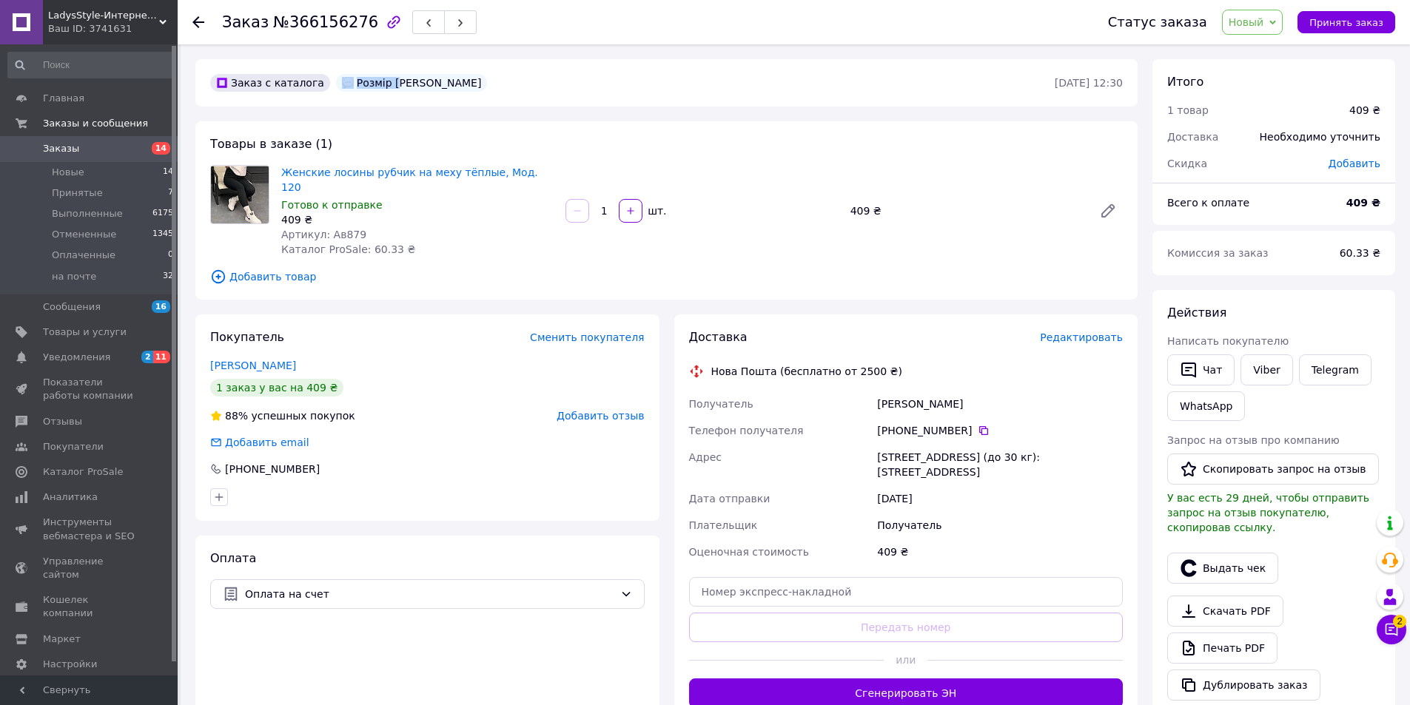
click at [383, 86] on div "Розмір М" at bounding box center [412, 83] width 152 height 18
copy div "Розмір М"
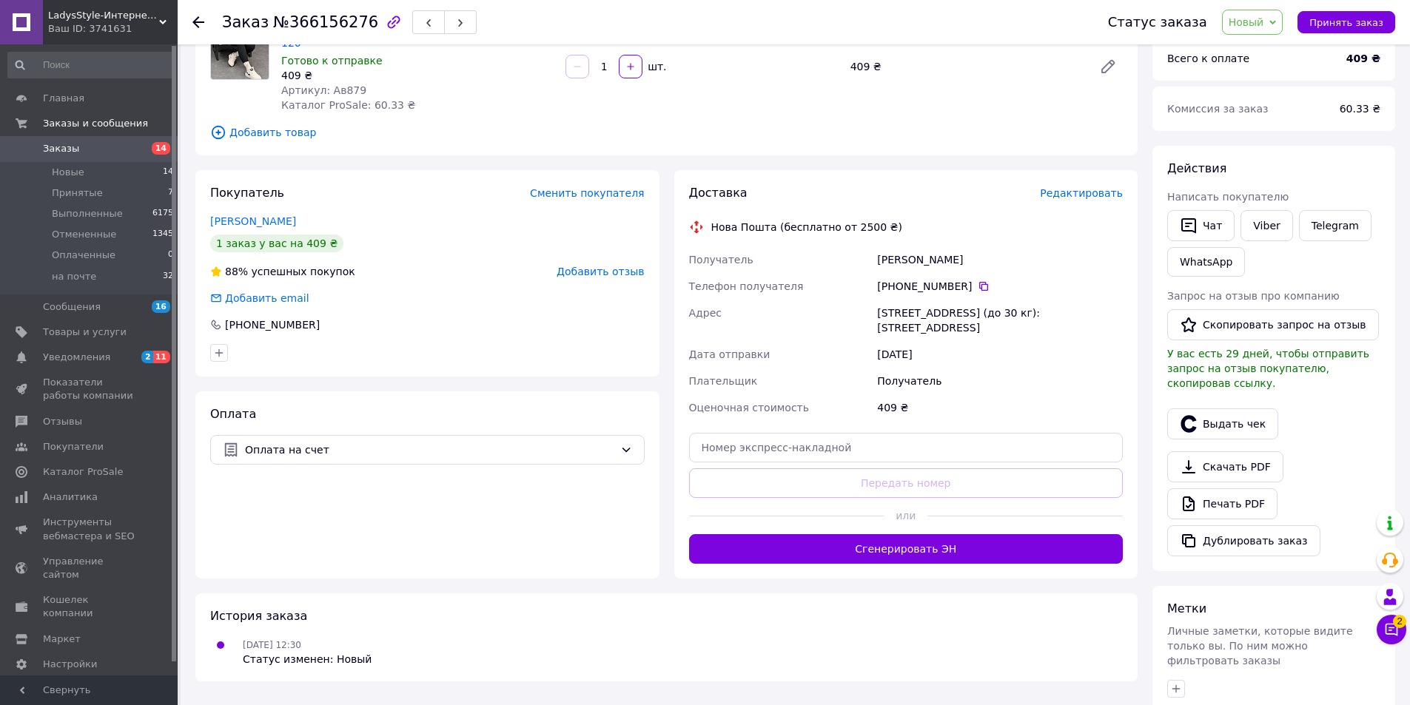
scroll to position [296, 0]
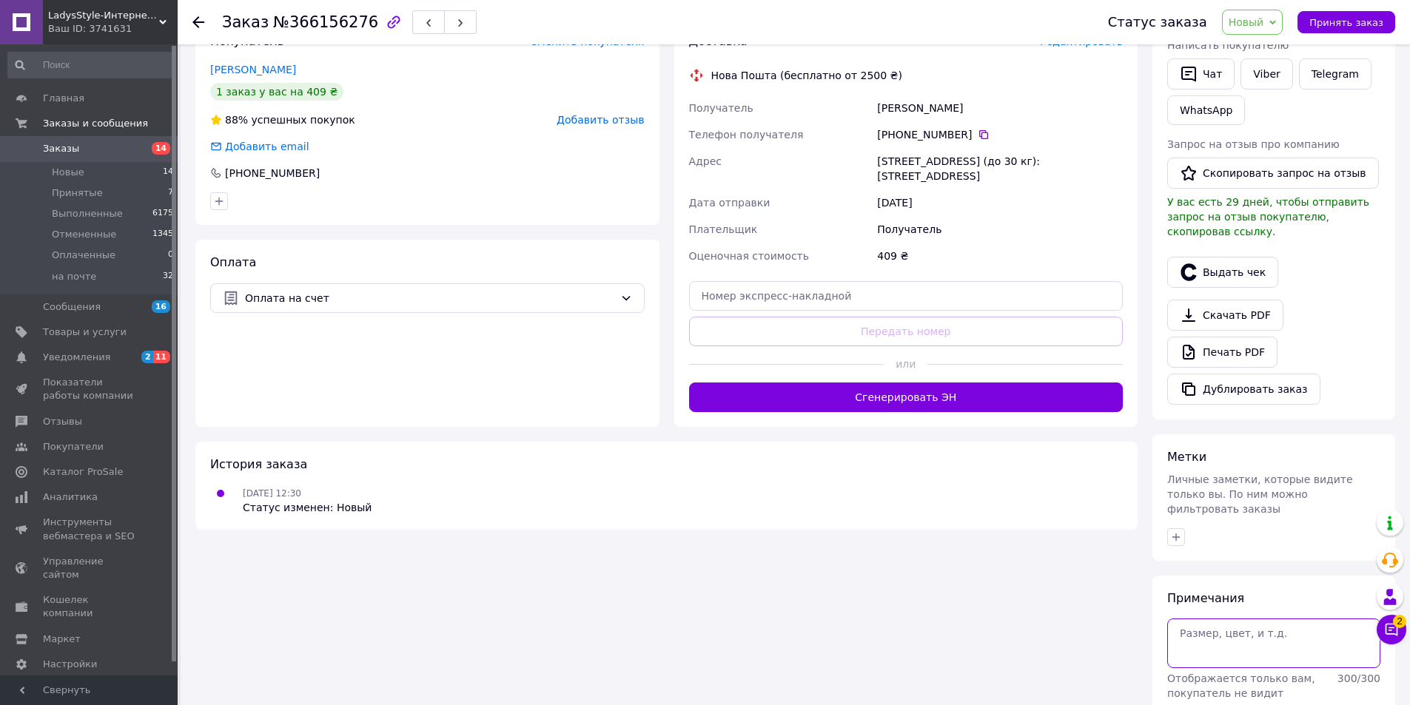
click at [1223, 619] on textarea at bounding box center [1273, 643] width 213 height 49
paste textarea "Розмір М"
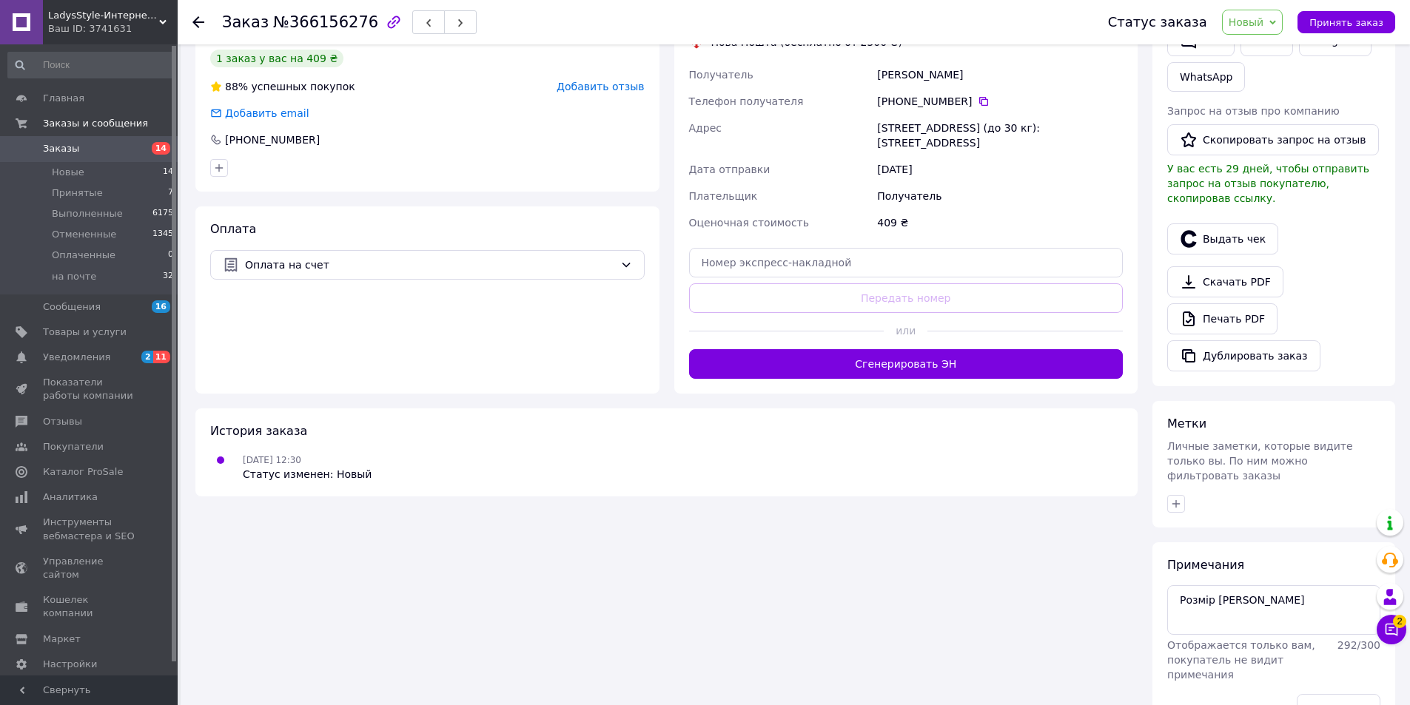
scroll to position [348, 0]
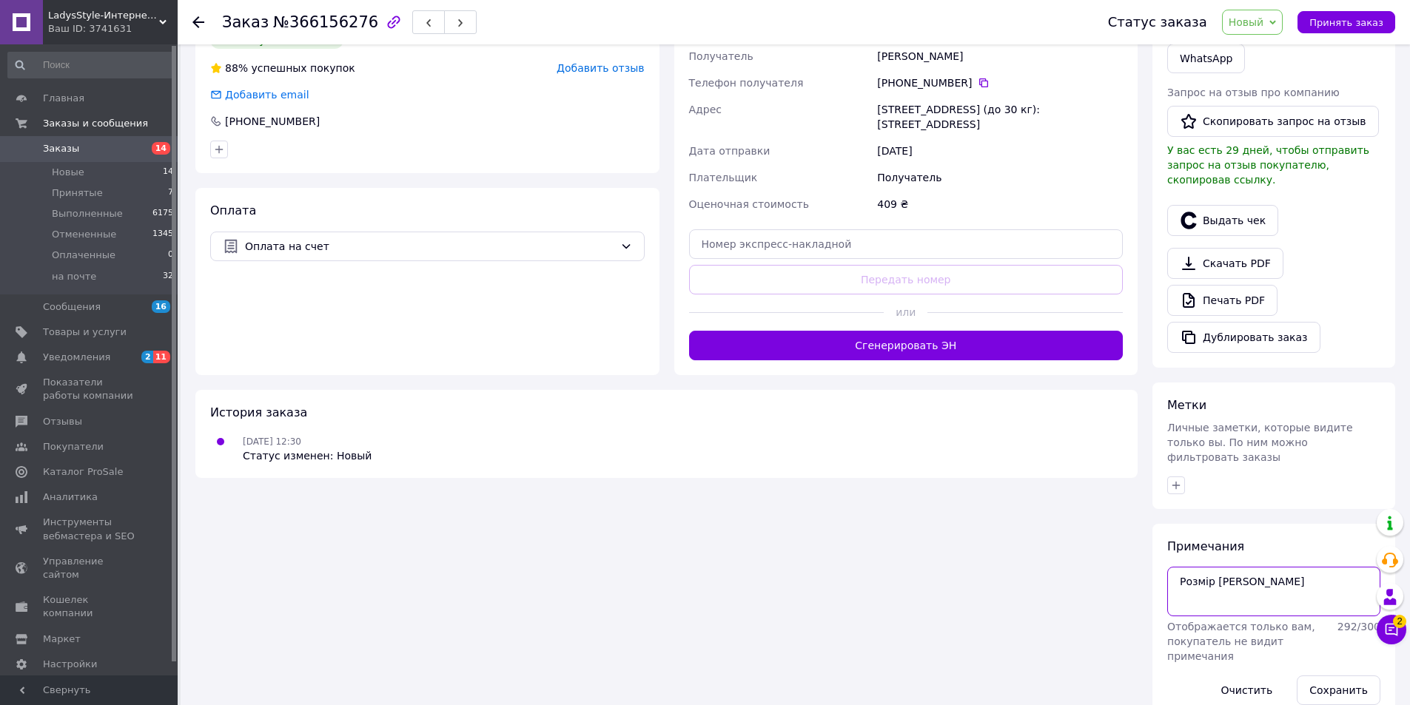
click at [1234, 567] on textarea "Розмір [PERSON_NAME]" at bounding box center [1273, 591] width 213 height 49
click at [1234, 567] on textarea "Розмір М" at bounding box center [1273, 591] width 213 height 49
type textarea "Розмір ов"
click at [1338, 676] on button "Сохранить" at bounding box center [1339, 691] width 84 height 30
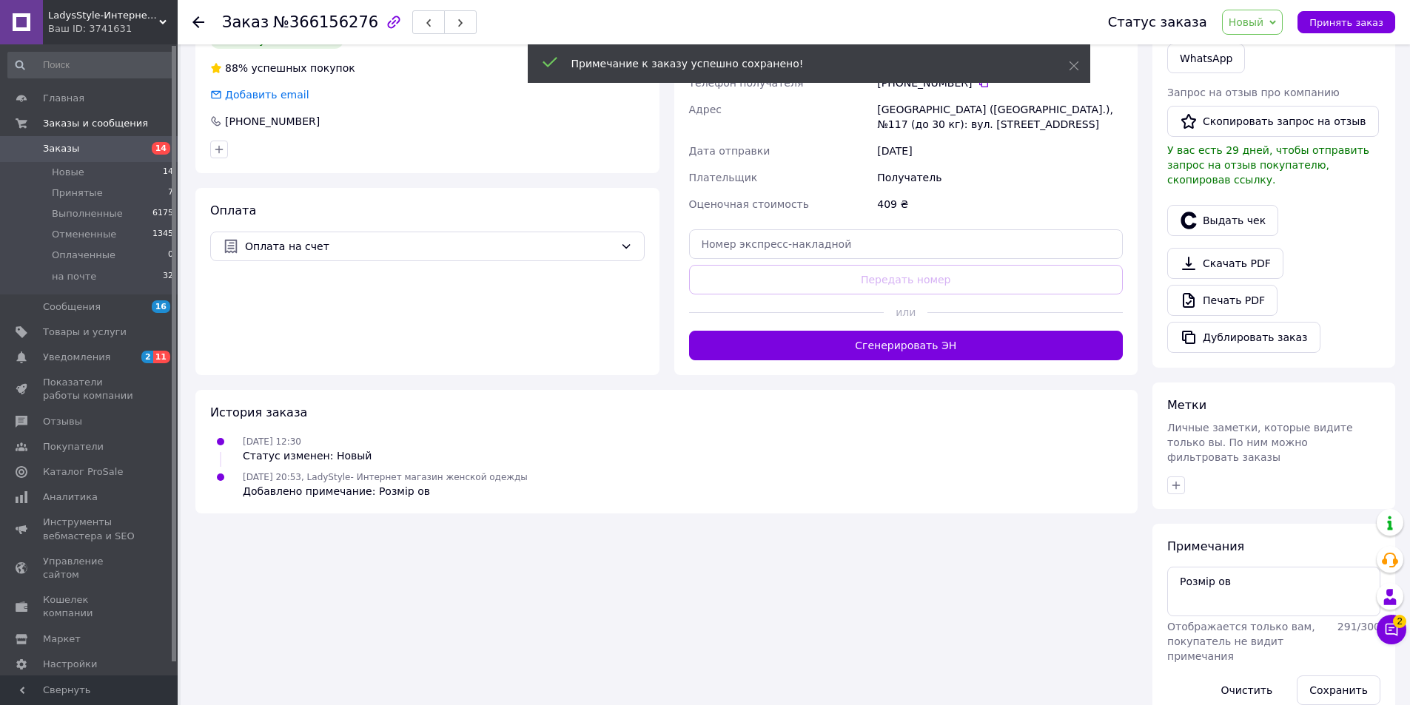
click at [1344, 21] on span "Принять заказ" at bounding box center [1346, 22] width 74 height 11
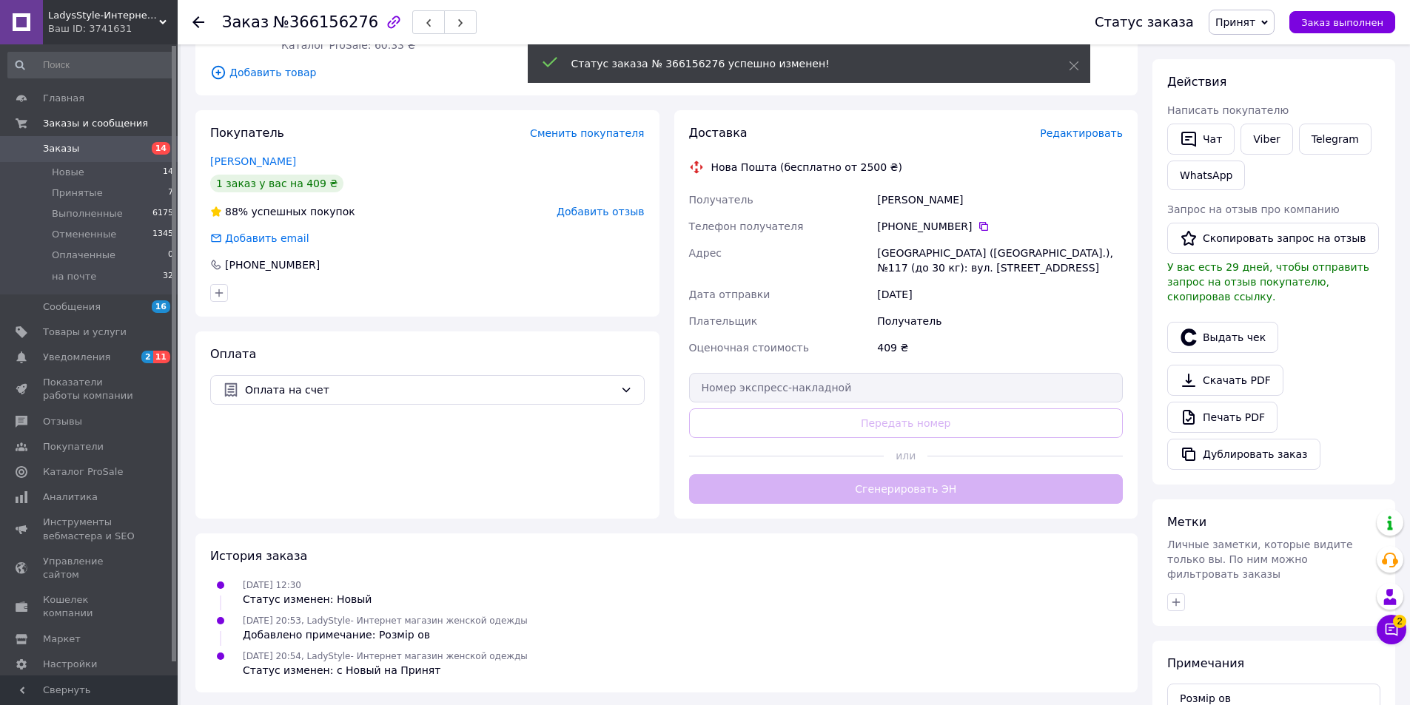
scroll to position [0, 0]
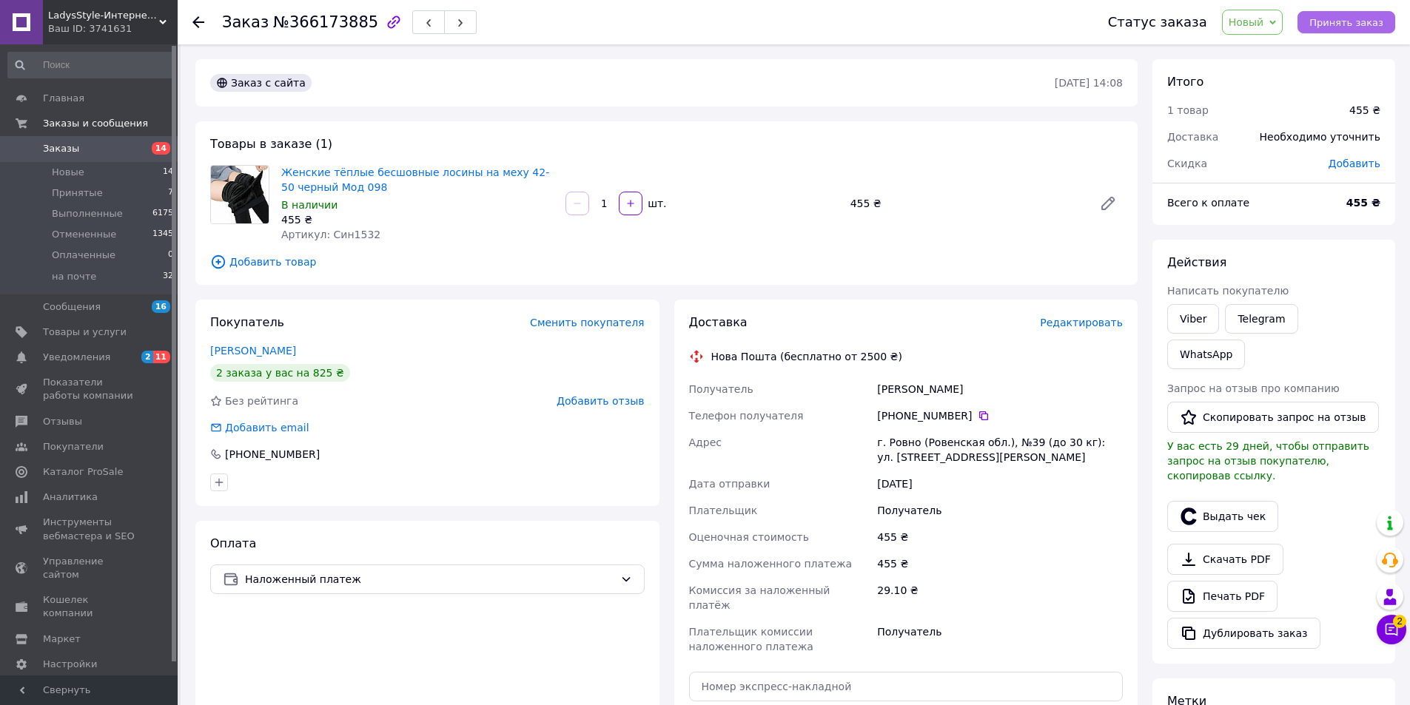
click at [1354, 23] on span "Принять заказ" at bounding box center [1346, 22] width 74 height 11
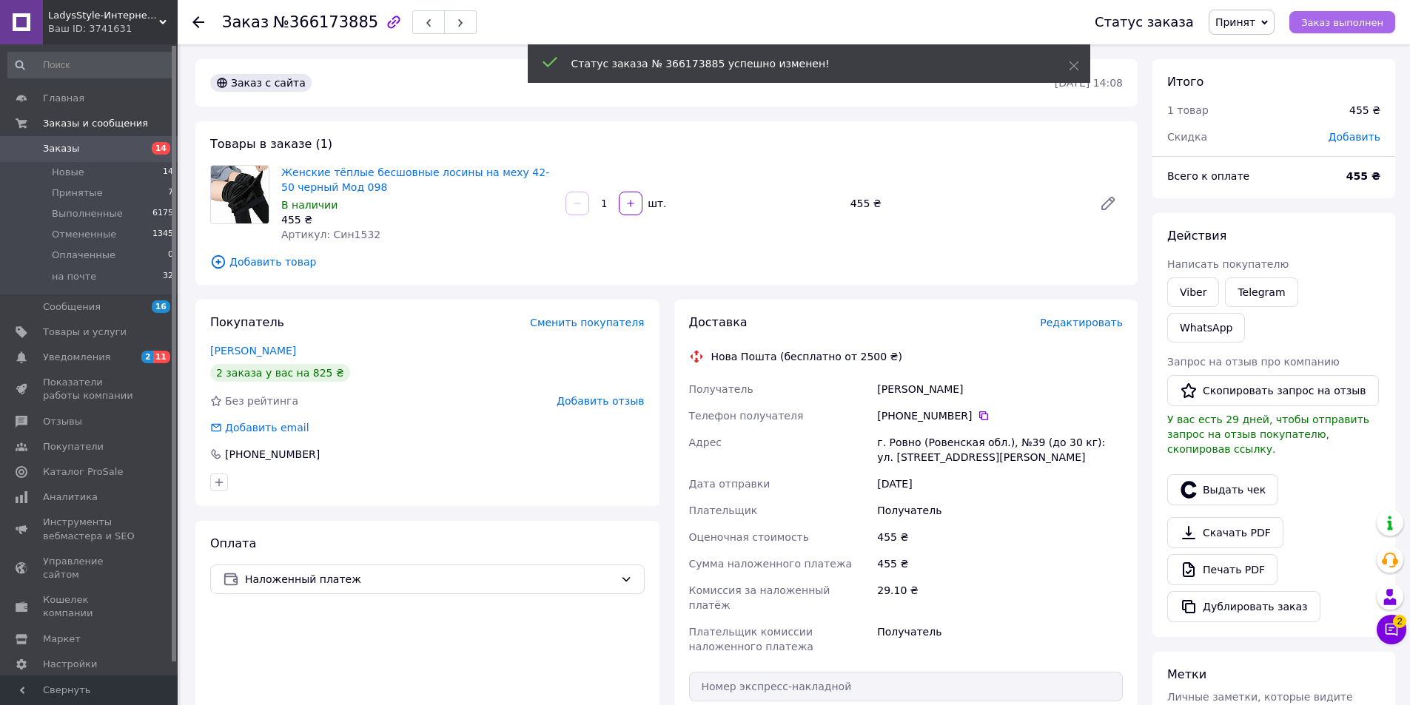
click at [1354, 23] on span "Заказ выполнен" at bounding box center [1342, 22] width 82 height 11
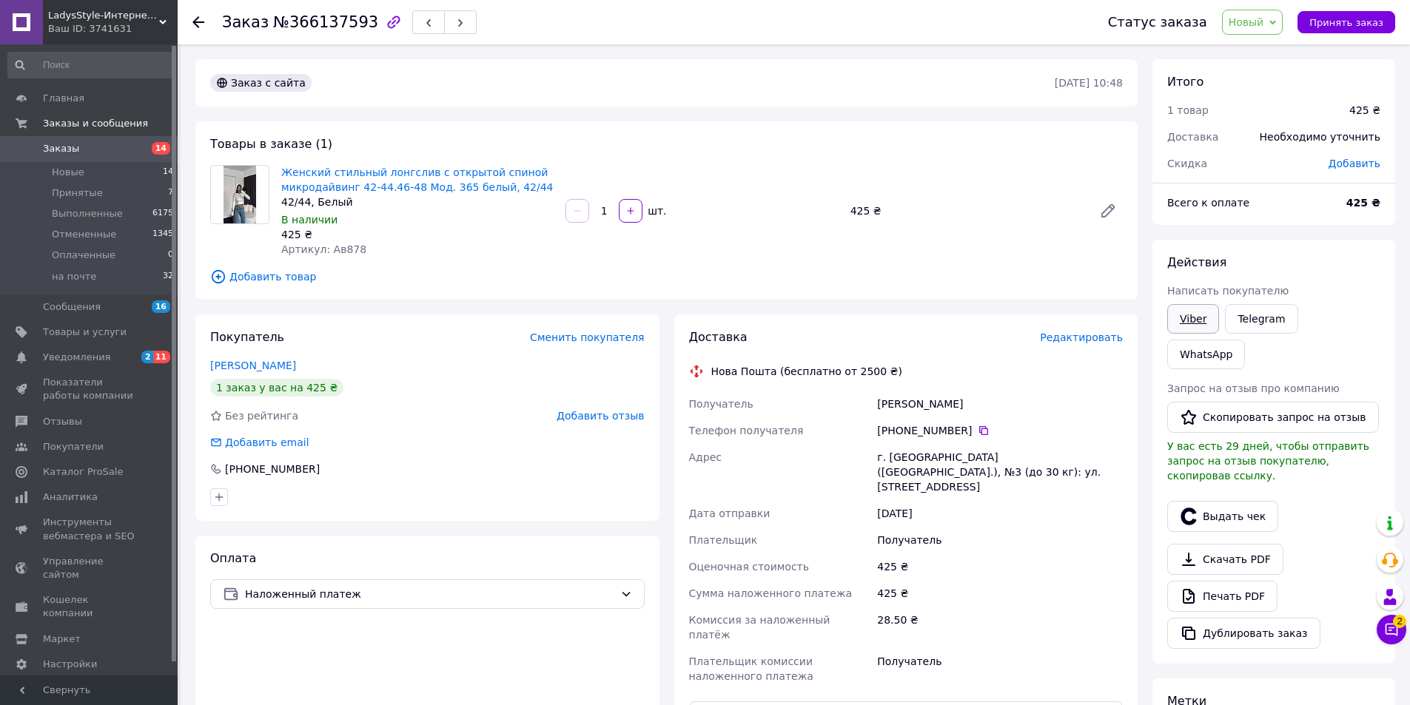
click at [1200, 317] on link "Viber" at bounding box center [1193, 319] width 52 height 30
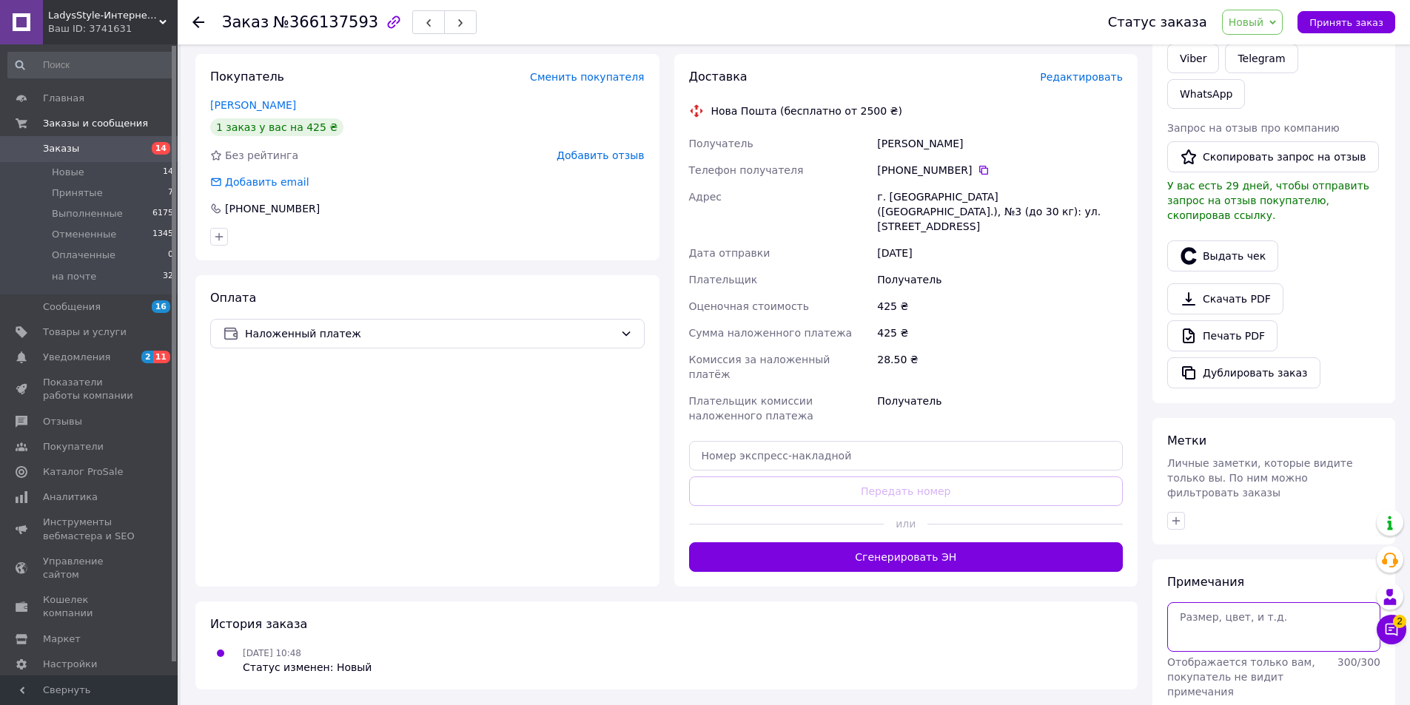
click at [1234, 602] on textarea at bounding box center [1273, 626] width 213 height 49
type textarea "не отв"
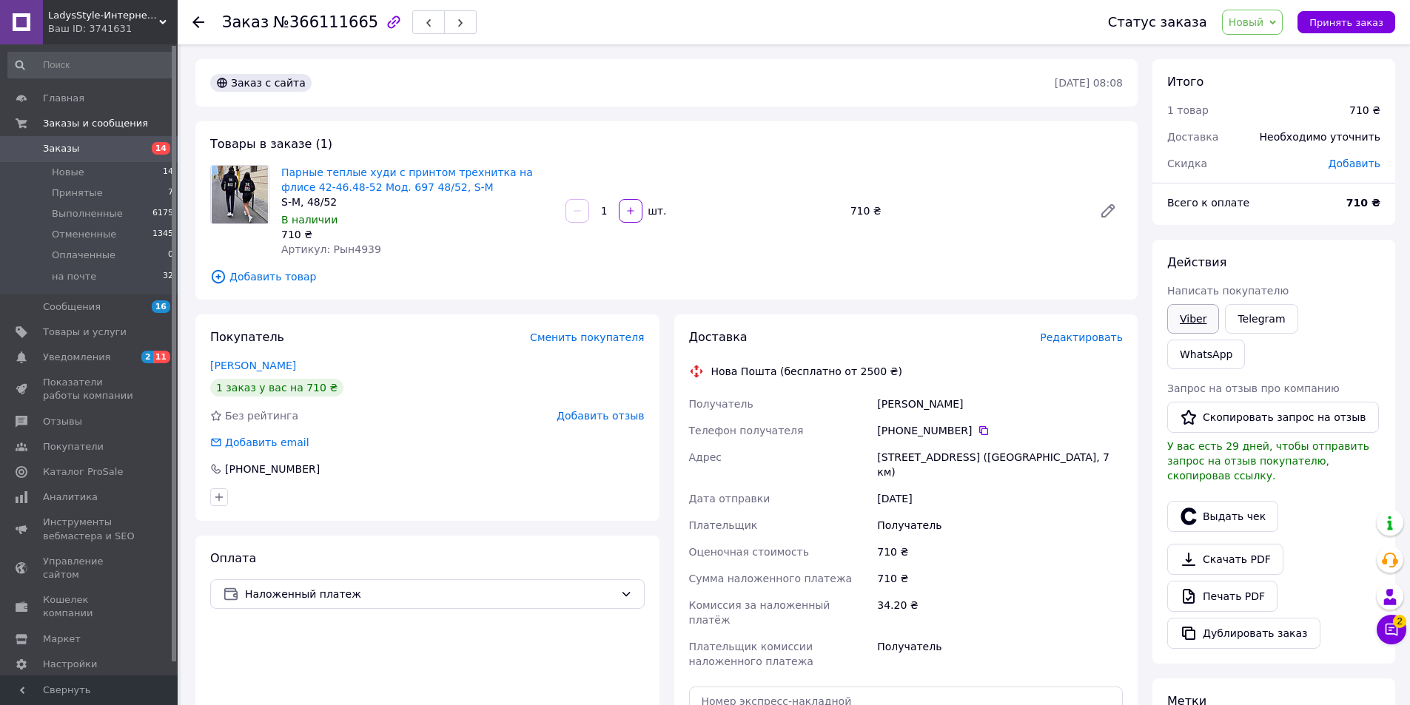
click at [1204, 320] on link "Viber" at bounding box center [1193, 319] width 52 height 30
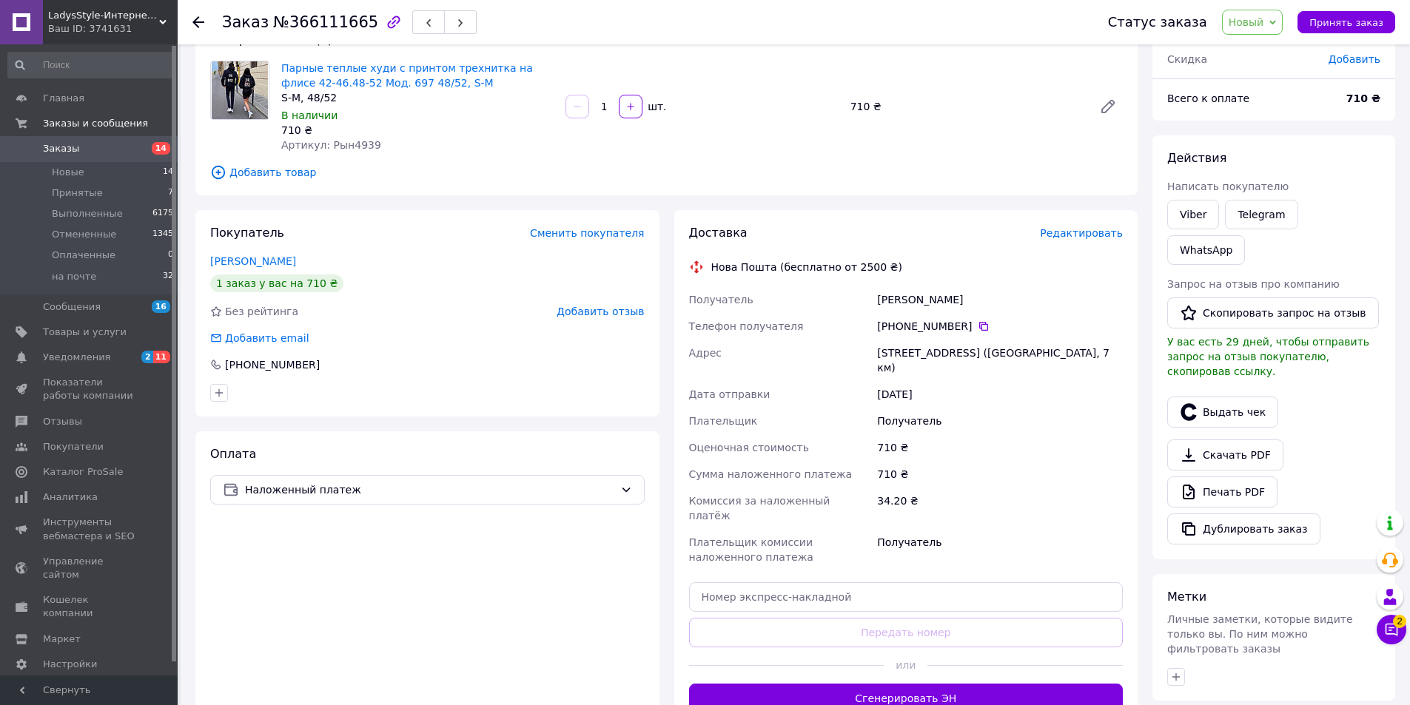
scroll to position [222, 0]
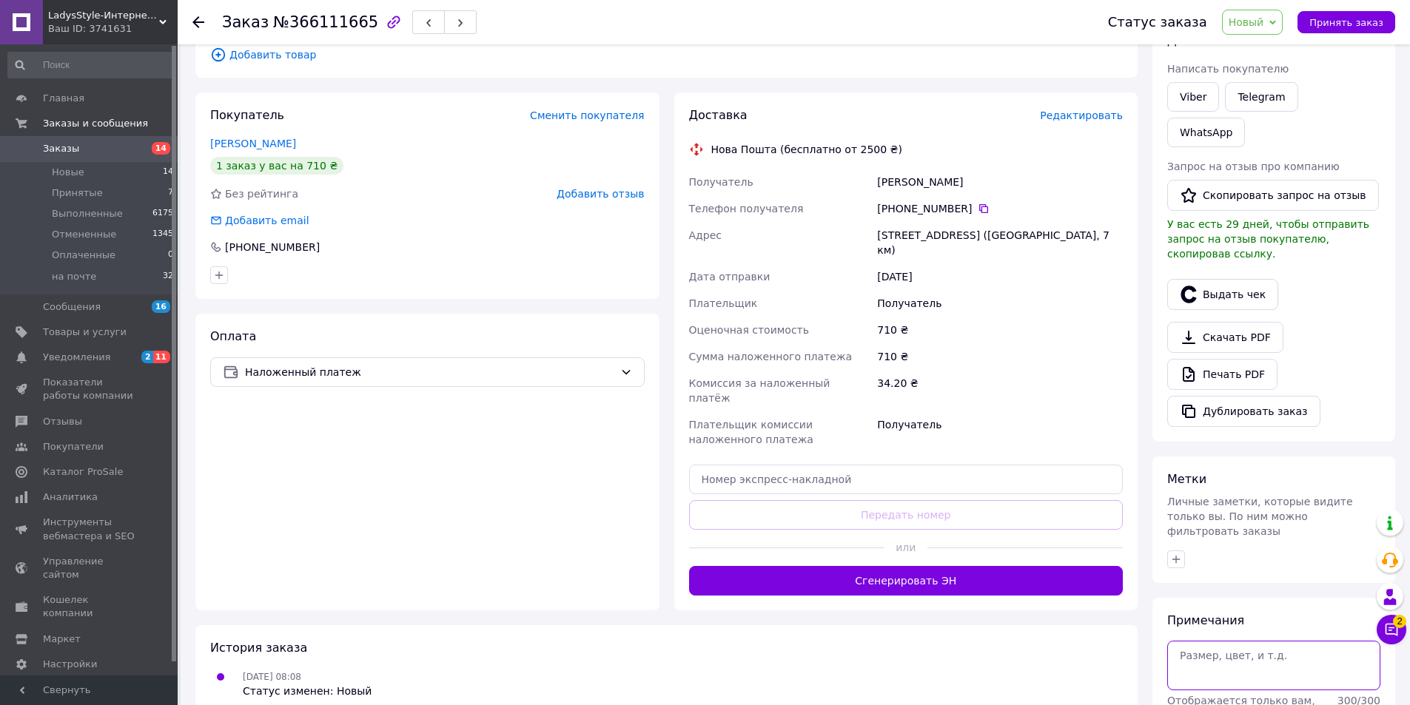
click at [1236, 641] on textarea at bounding box center [1273, 665] width 213 height 49
type textarea "не отв"
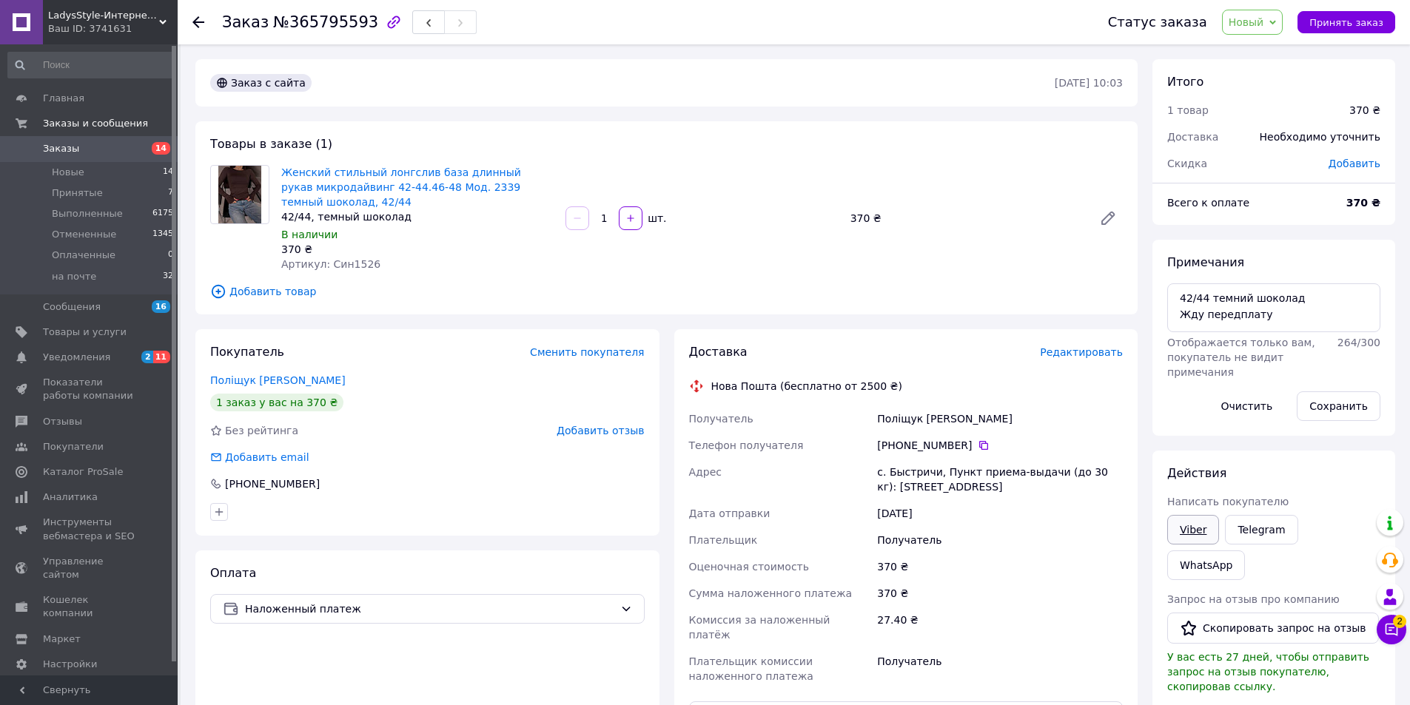
click at [1194, 531] on link "Viber" at bounding box center [1193, 530] width 52 height 30
click at [1094, 659] on div "Получатель" at bounding box center [1000, 668] width 252 height 41
click at [1297, 320] on textarea "42/44 темний шоколад Жду передплату" at bounding box center [1273, 307] width 213 height 49
drag, startPoint x: 1297, startPoint y: 320, endPoint x: 1064, endPoint y: 319, distance: 232.4
click at [1064, 319] on div "Заказ с сайта 09.10.2025 • 10:03 Товары в заказе (1) Женский стильный лонгслив …" at bounding box center [795, 537] width 1214 height 957
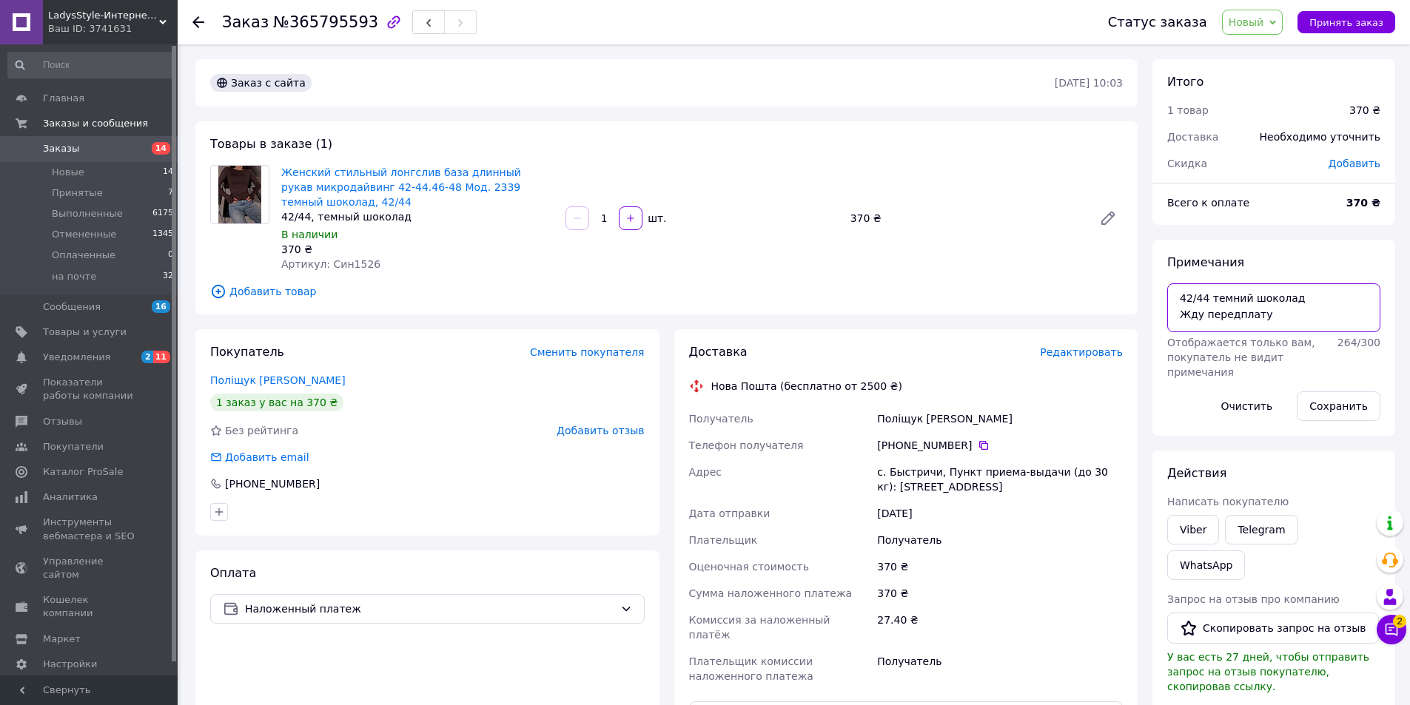
click at [1281, 320] on textarea "42/44 темний шоколад Жду передплату" at bounding box center [1273, 307] width 213 height 49
drag, startPoint x: 1296, startPoint y: 315, endPoint x: 1092, endPoint y: 270, distance: 209.0
click at [1092, 270] on div "Заказ с сайта 09.10.2025 • 10:03 Товары в заказе (1) Женский стильный лонгслив …" at bounding box center [795, 537] width 1214 height 957
type textarea "не хочет уже"
click at [1363, 411] on button "Сохранить" at bounding box center [1339, 407] width 84 height 30
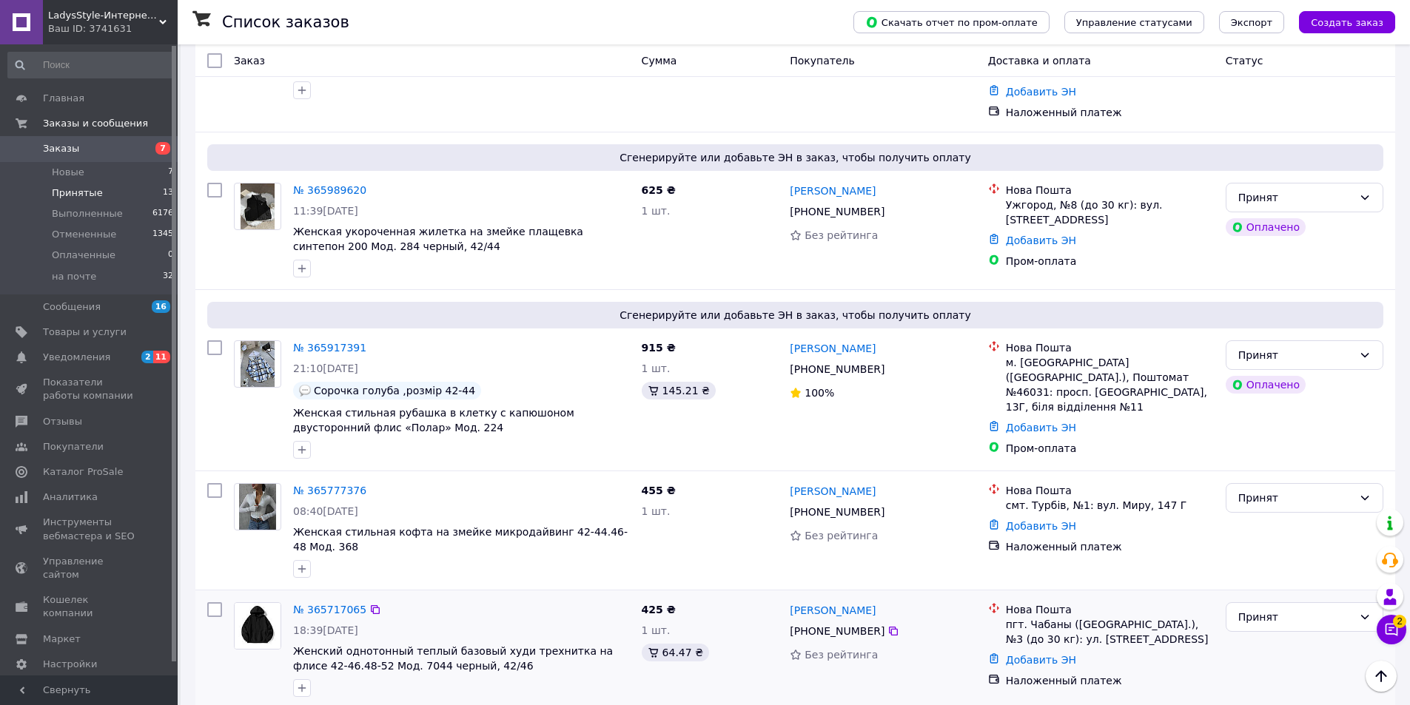
scroll to position [1307, 0]
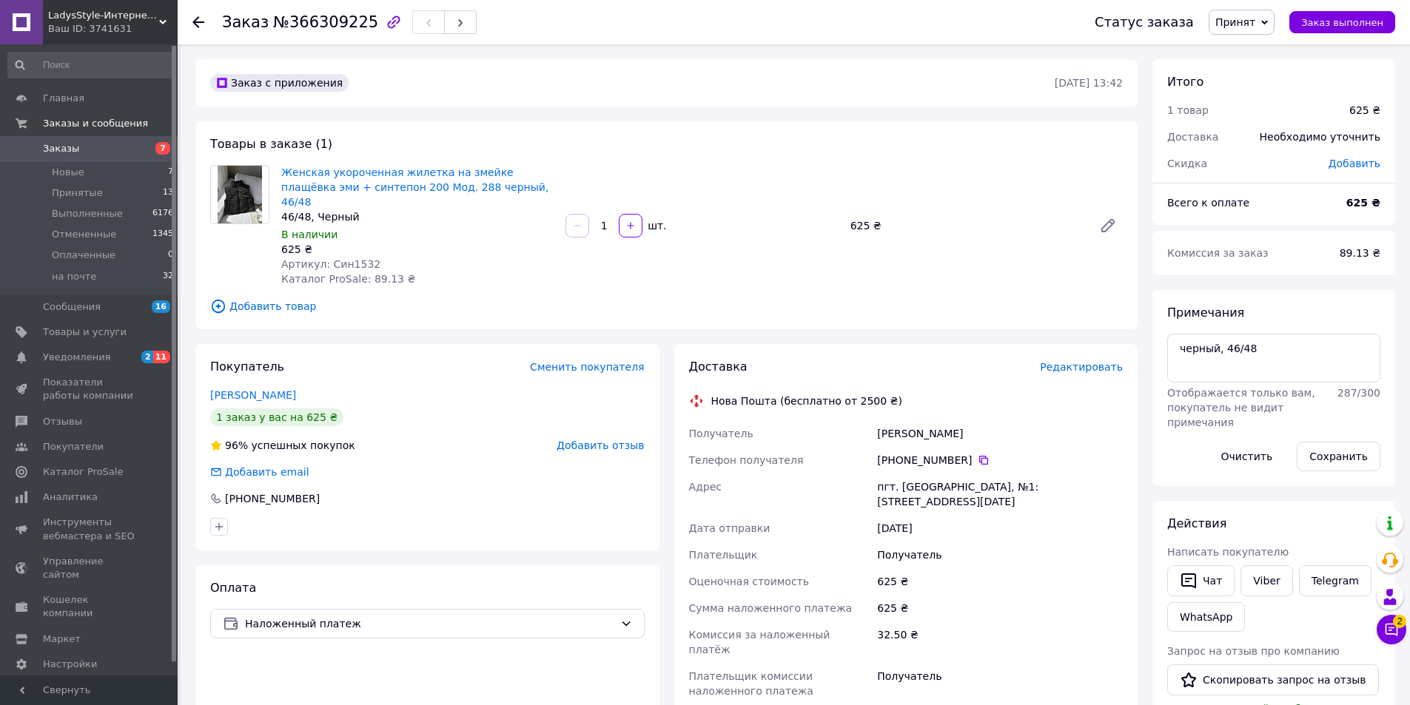
click at [352, 258] on span "Артикул: Син1532" at bounding box center [330, 264] width 99 height 12
click at [354, 258] on span "Артикул: Син1532" at bounding box center [330, 264] width 99 height 12
copy span "Син1532"
drag, startPoint x: 491, startPoint y: 190, endPoint x: 385, endPoint y: 186, distance: 105.9
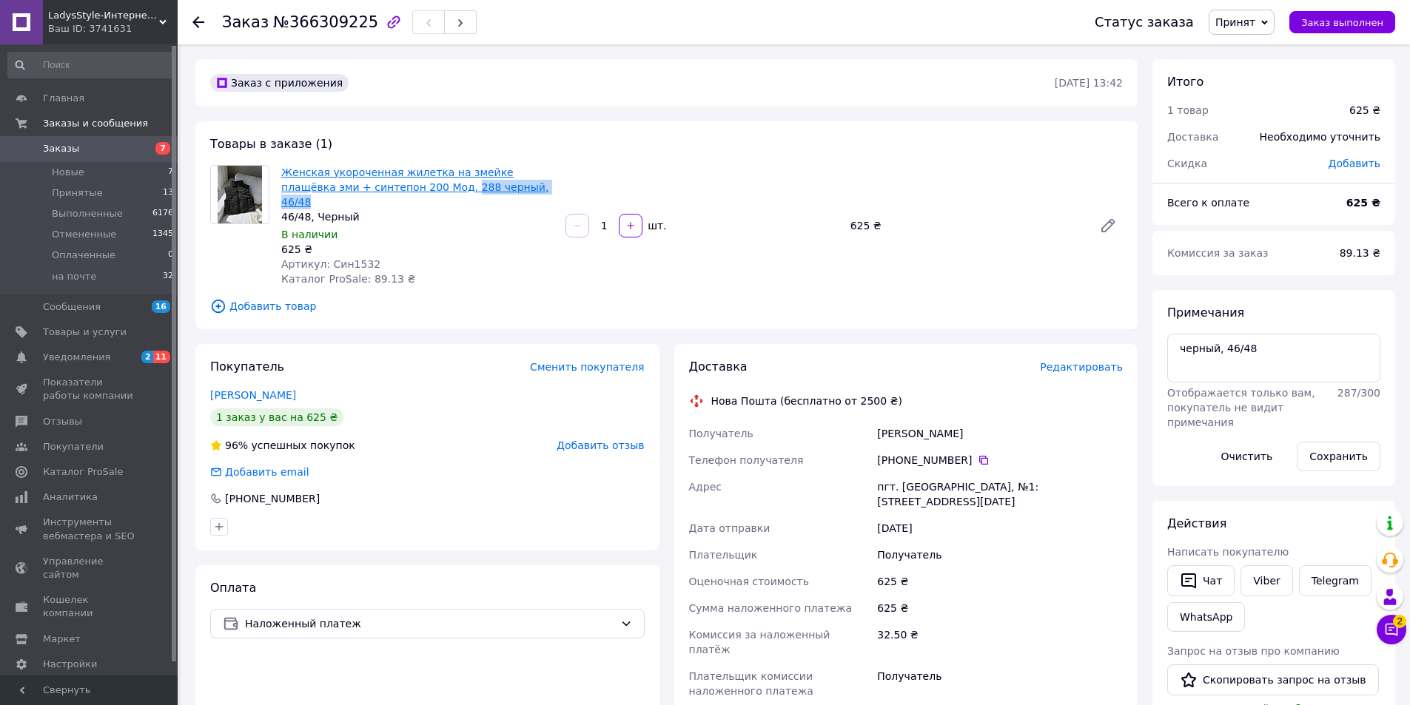
click at [385, 186] on span "Женская укороченная жилетка на змейке плащёвка эми + синтепон 200 Мод. 288 черн…" at bounding box center [417, 187] width 272 height 44
copy link "288 черный, 46/48"
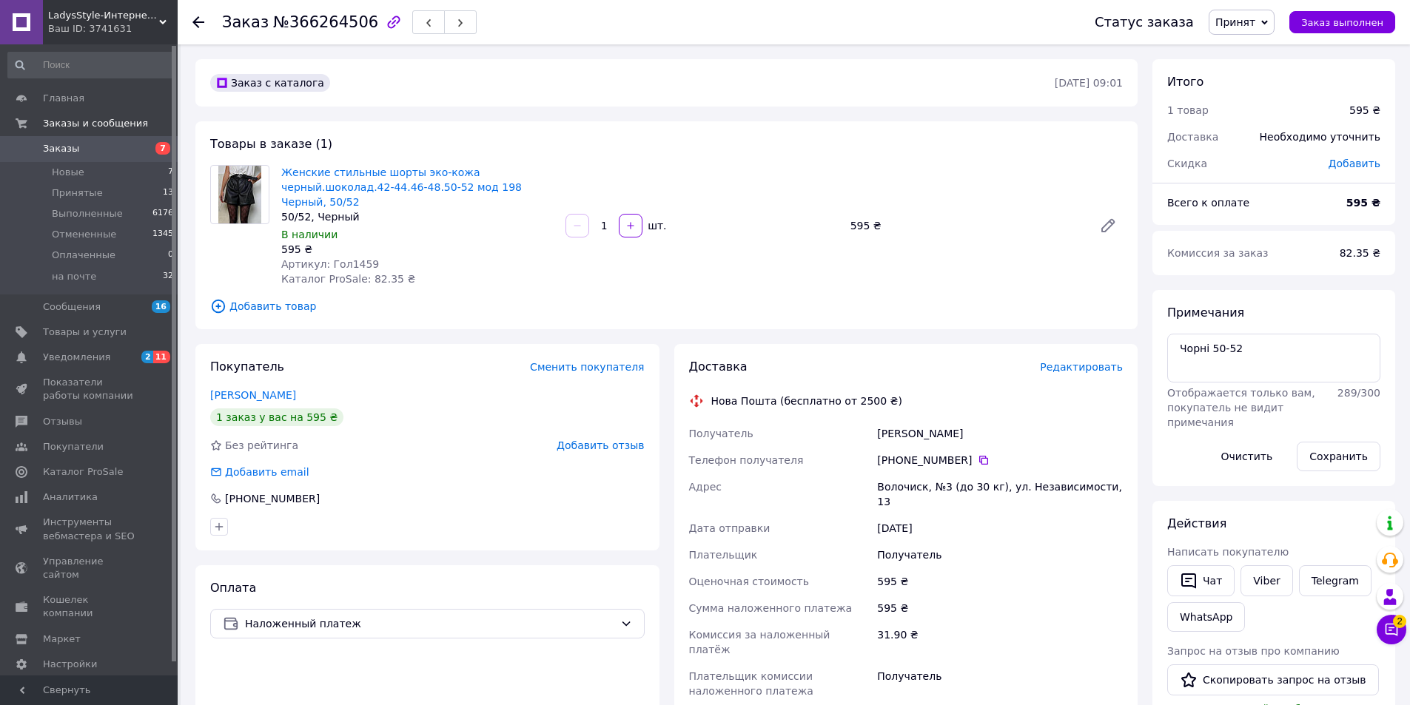
click at [357, 258] on span "Артикул: Гол1459" at bounding box center [330, 264] width 98 height 12
copy span "Гол1459"
drag, startPoint x: 483, startPoint y: 189, endPoint x: 375, endPoint y: 186, distance: 107.4
click at [375, 186] on span "Женские стильные шорты эко-кожа черный.шоколад.42-44.46-48.50-52 мод 198 Черный…" at bounding box center [417, 187] width 272 height 44
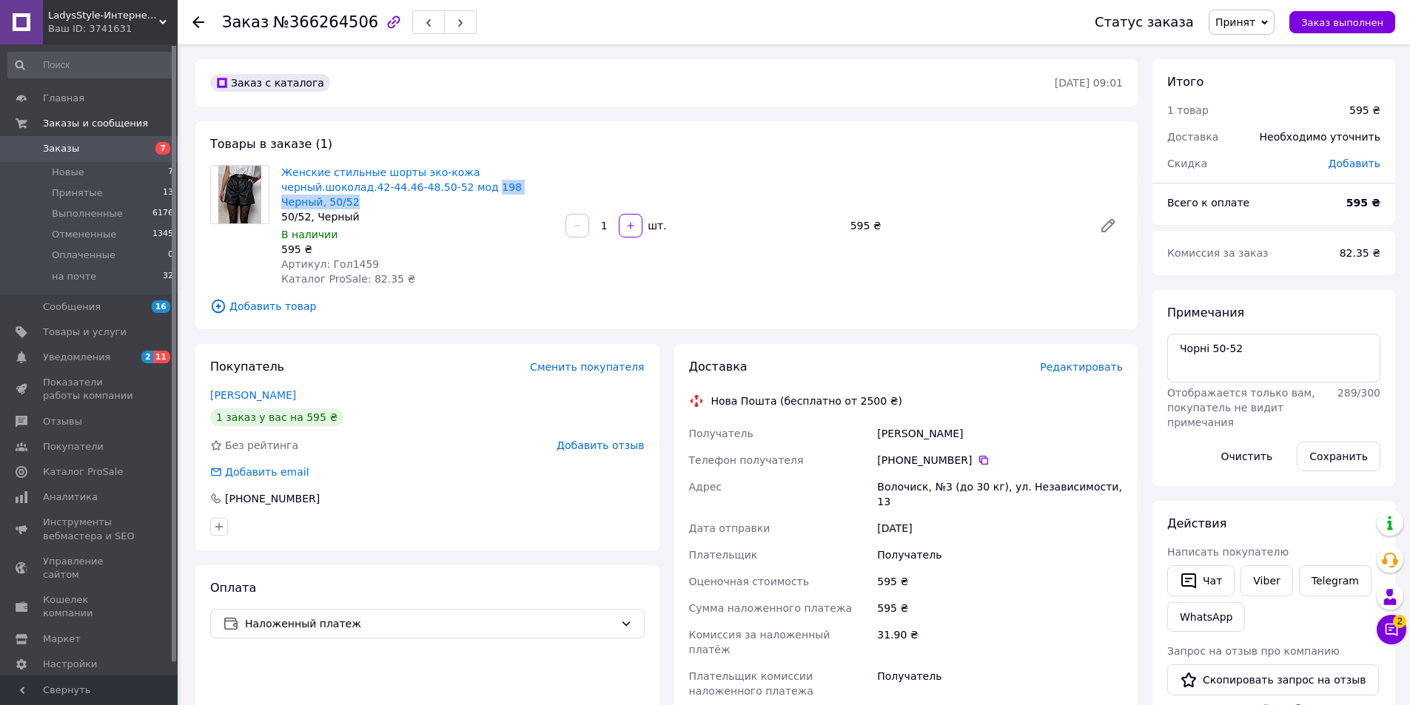
copy link "198 Черный, 50/52"
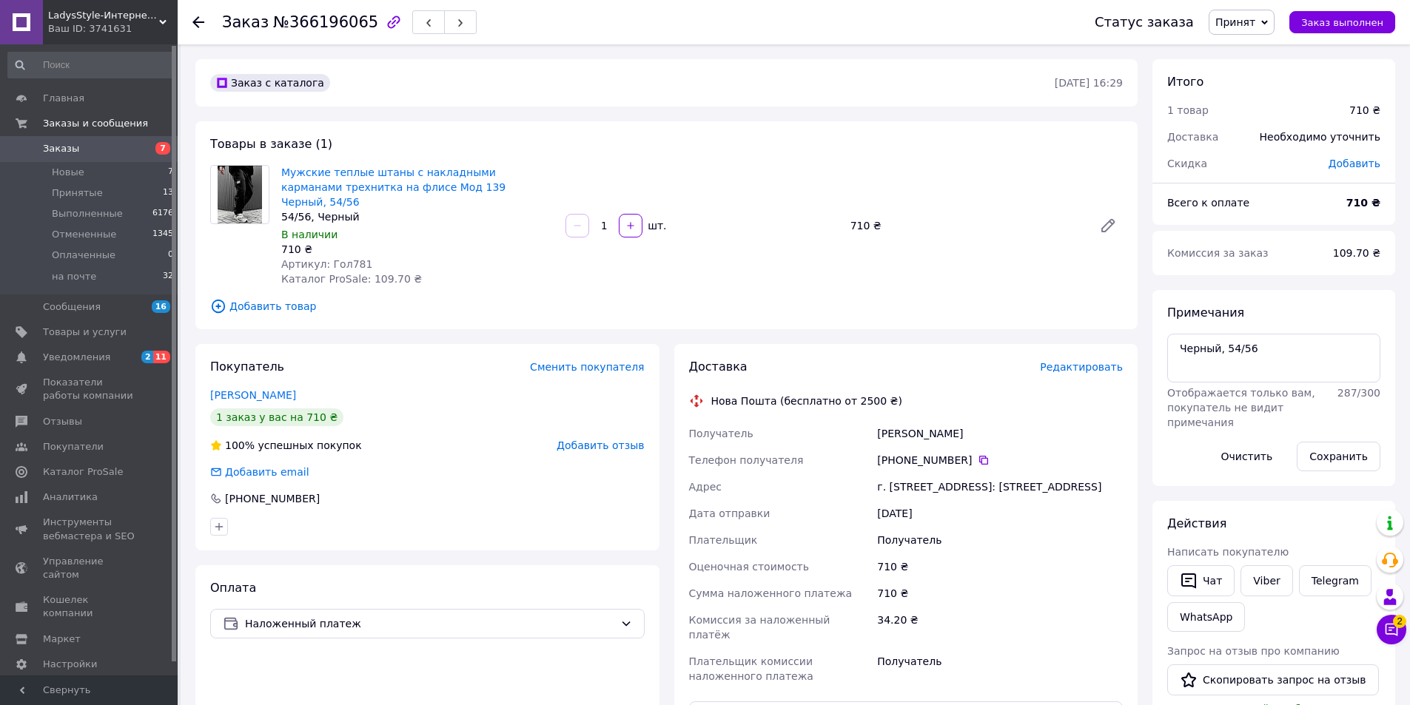
click at [340, 258] on span "Артикул: Гол781" at bounding box center [326, 264] width 91 height 12
click at [343, 258] on span "Артикул: Гол781" at bounding box center [326, 264] width 91 height 12
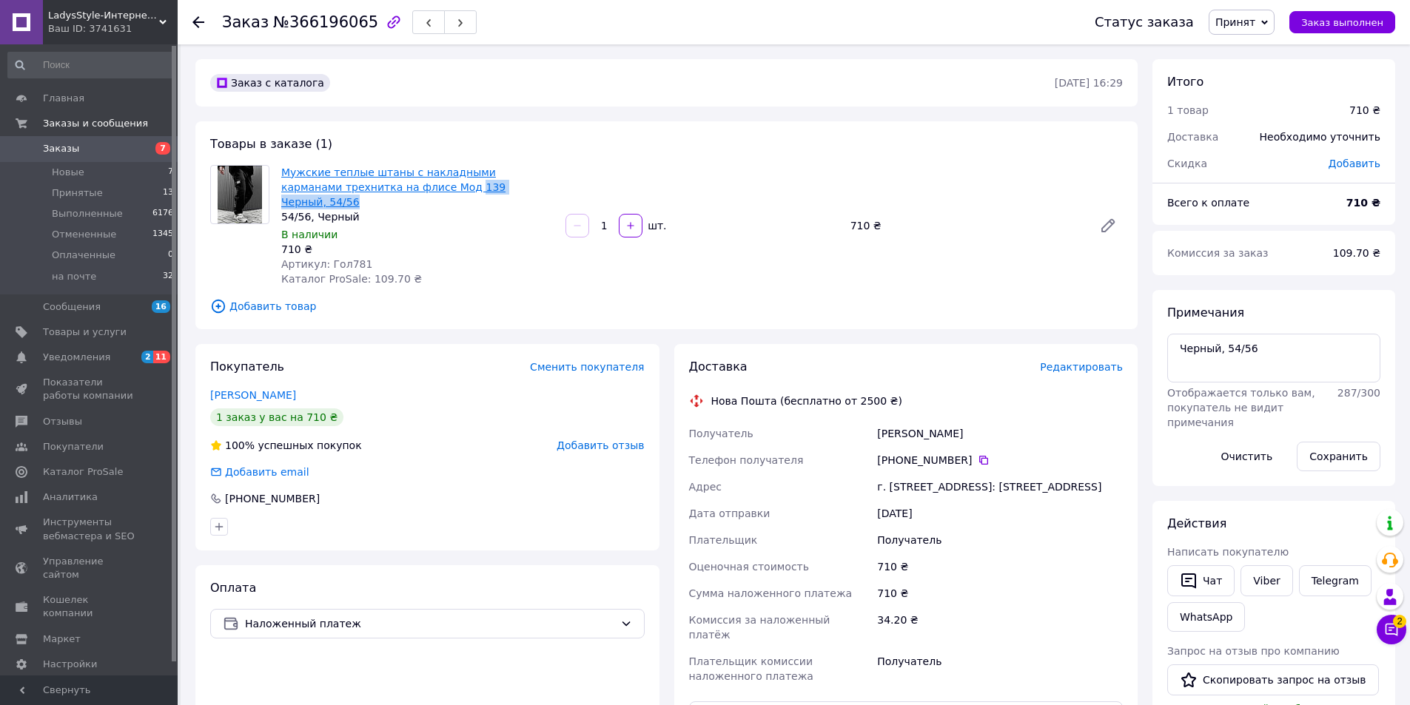
drag, startPoint x: 503, startPoint y: 188, endPoint x: 401, endPoint y: 183, distance: 102.3
click at [401, 183] on span "Мужские теплые штаны с накладными карманами трехнитка на флисе Мод 139 Черный, …" at bounding box center [417, 187] width 272 height 44
copy link "139 Черный, 54/56"
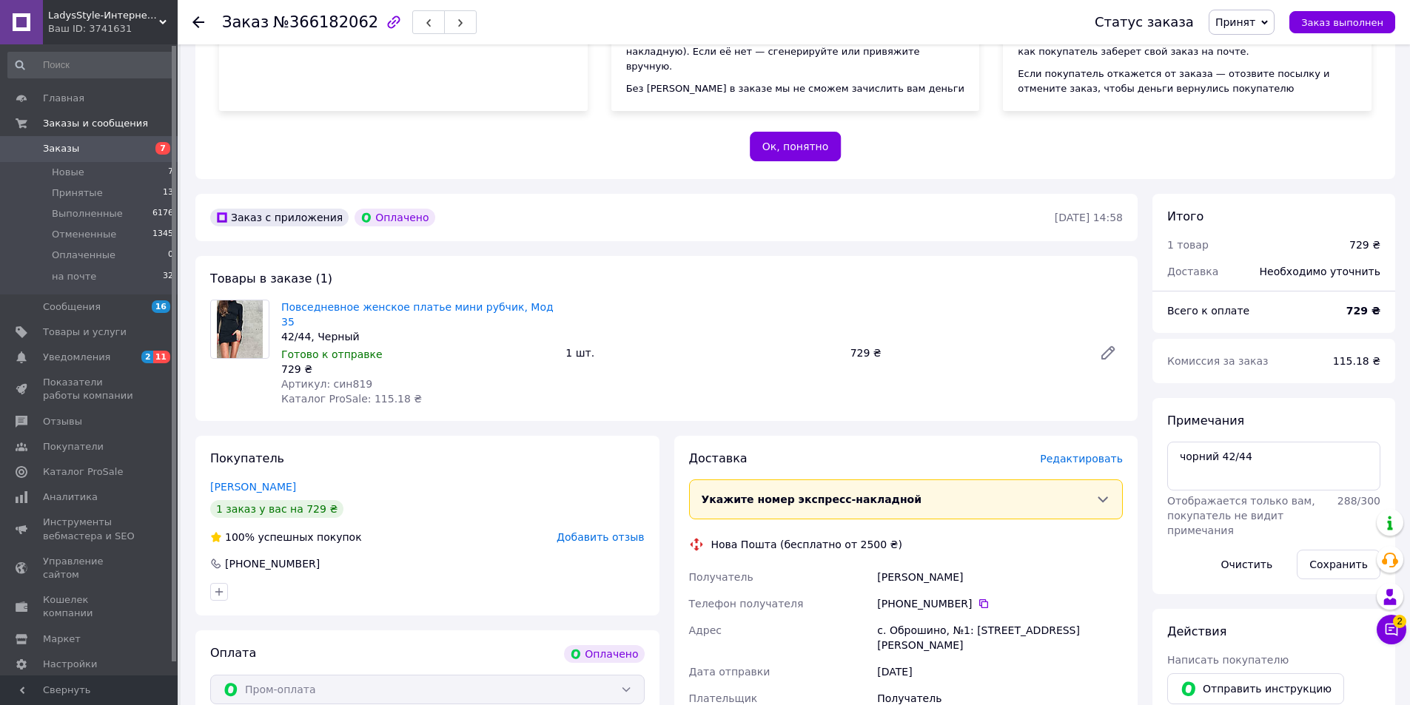
scroll to position [222, 0]
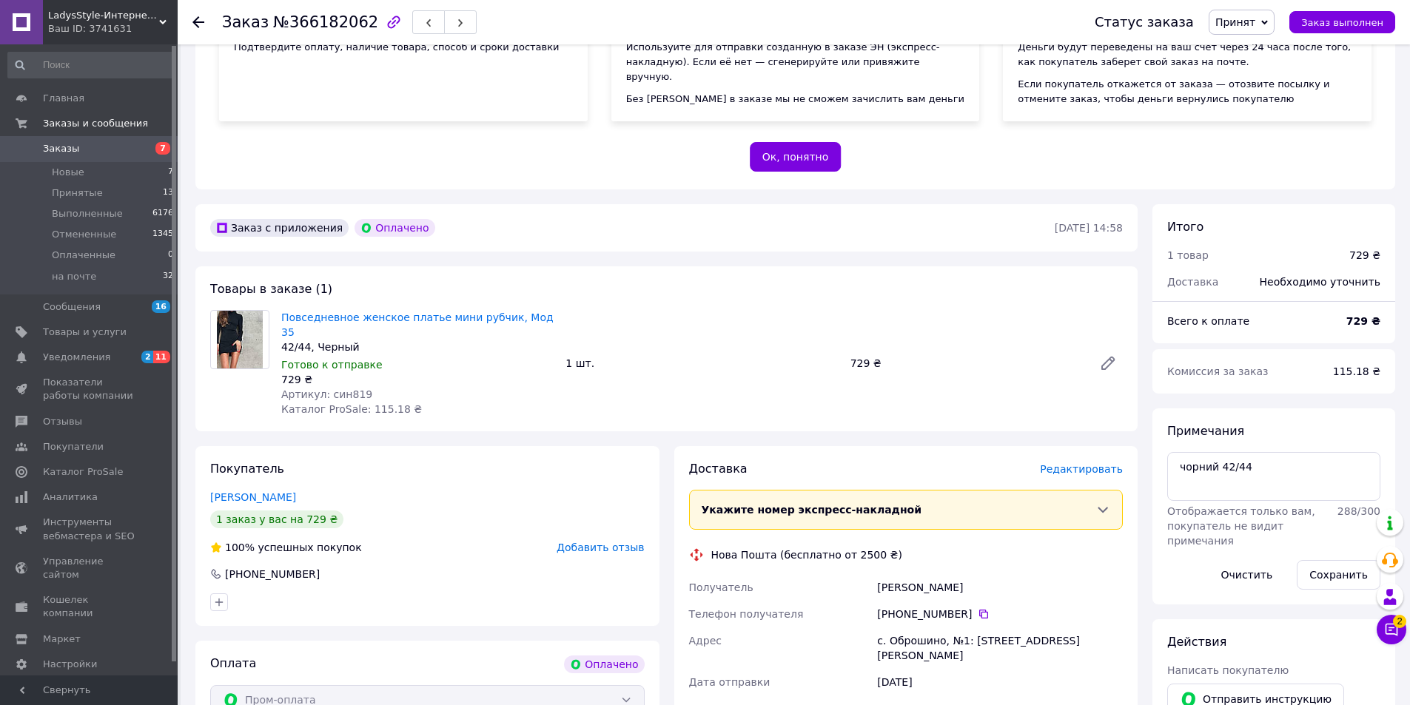
click at [350, 389] on span "Артикул: син819" at bounding box center [326, 395] width 91 height 12
copy span "син819"
drag, startPoint x: 354, startPoint y: 332, endPoint x: 522, endPoint y: 313, distance: 169.8
click at [522, 313] on div "Повседневное женское платье мини рубчик, Мод 35 42/44, Черный" at bounding box center [417, 332] width 272 height 44
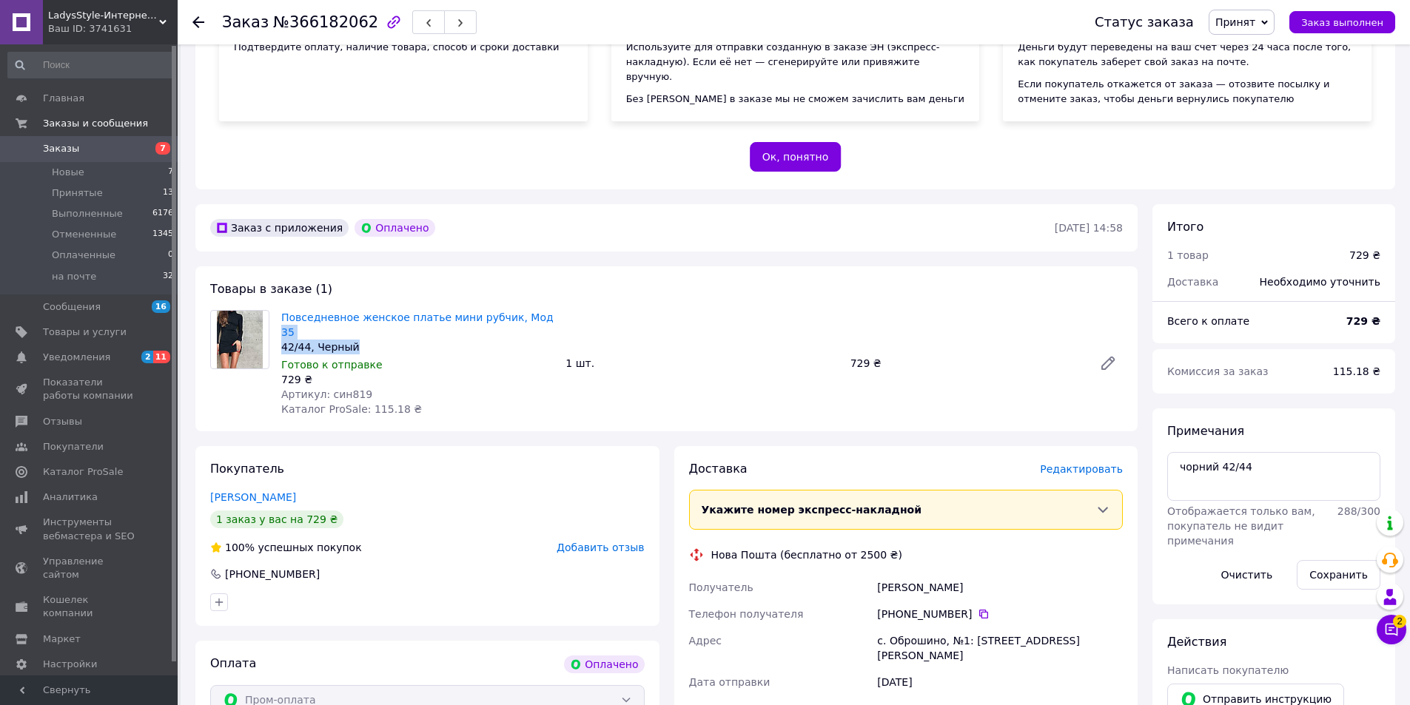
copy div "35 42/44, Черный"
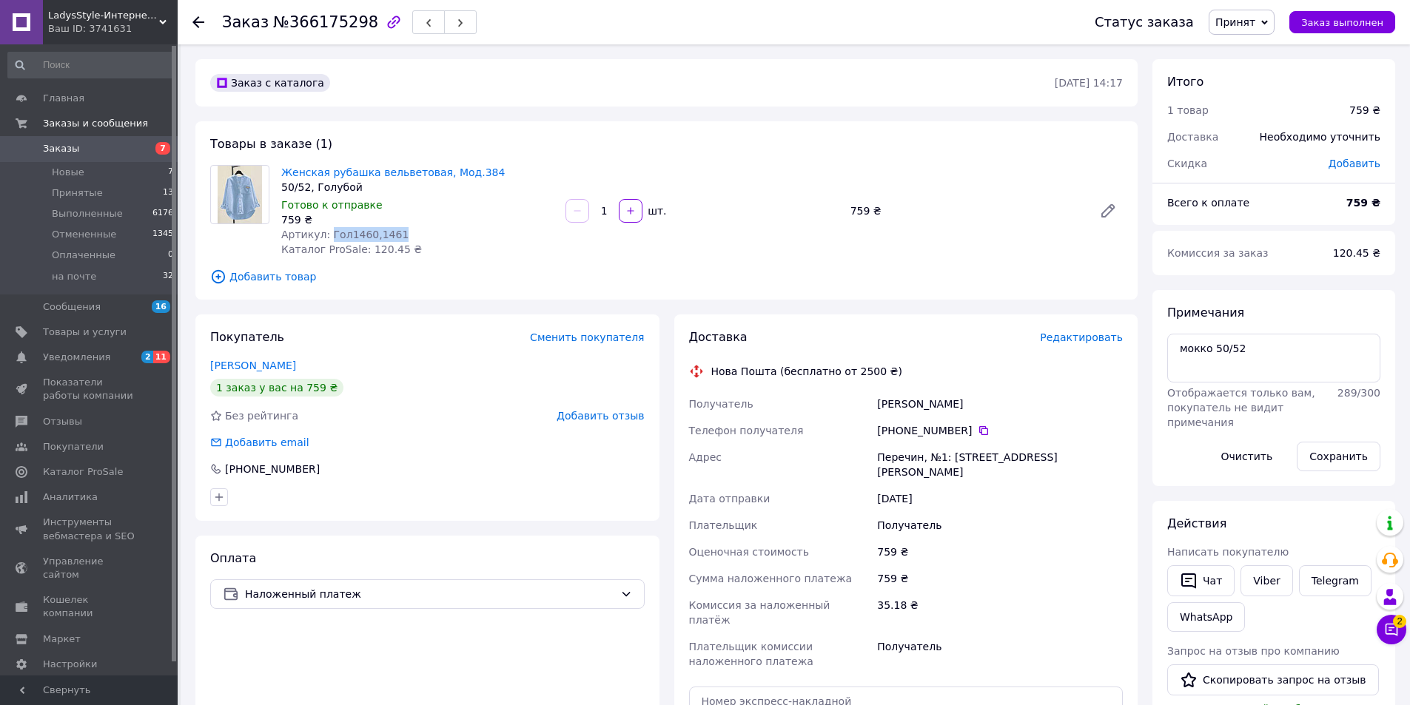
drag, startPoint x: 392, startPoint y: 233, endPoint x: 326, endPoint y: 236, distance: 65.9
click at [326, 236] on div "Артикул: Гол1460,1461" at bounding box center [417, 234] width 272 height 15
copy span "Гол1460,1461"
drag, startPoint x: 306, startPoint y: 187, endPoint x: 293, endPoint y: 187, distance: 12.6
click at [293, 187] on div "50/52, Голубой" at bounding box center [417, 187] width 272 height 15
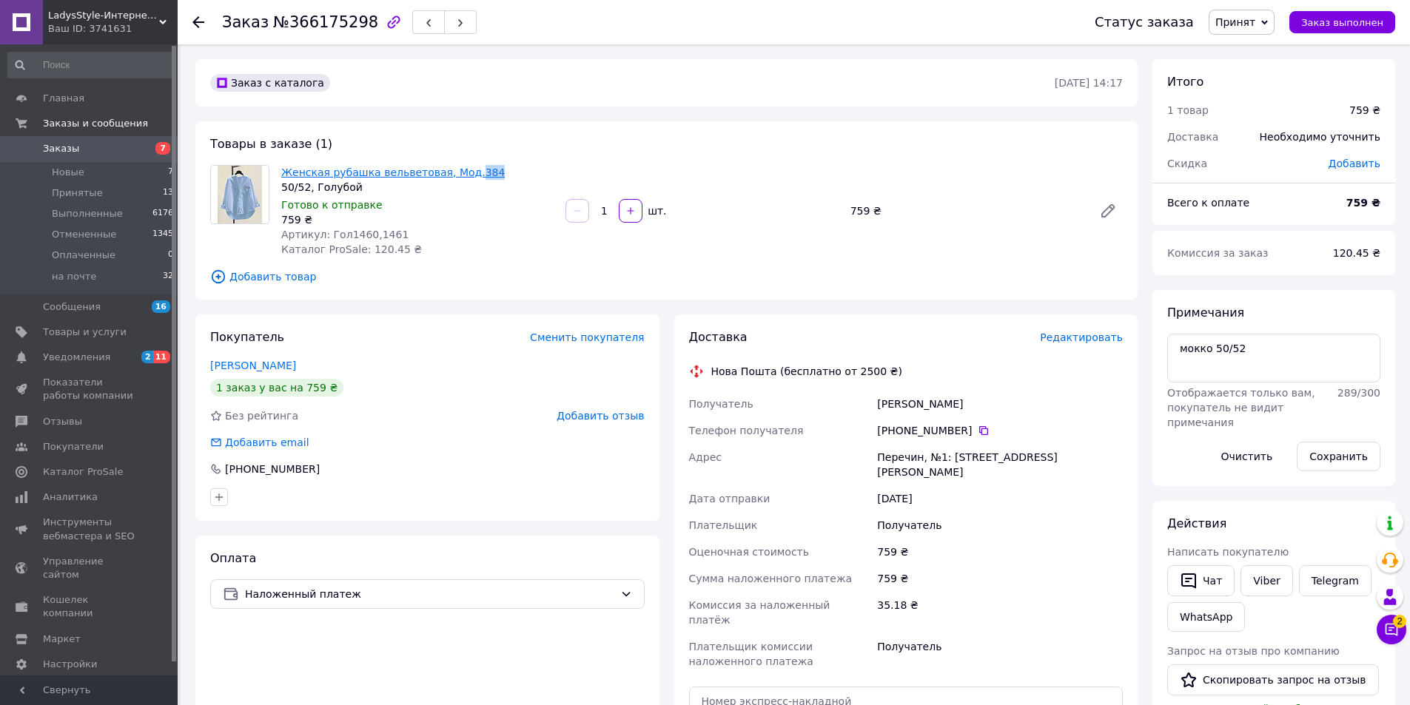
drag, startPoint x: 470, startPoint y: 170, endPoint x: 457, endPoint y: 172, distance: 13.5
click at [457, 172] on span "Женская рубашка вельветовая, Мод.384" at bounding box center [417, 172] width 272 height 15
copy link "384"
drag, startPoint x: 1280, startPoint y: 361, endPoint x: 932, endPoint y: 345, distance: 349.0
click at [933, 345] on div "Заказ с каталога 11.10.2025 • 14:17 Товары в заказе (1) Женская рубашка вельвет…" at bounding box center [795, 563] width 1214 height 1009
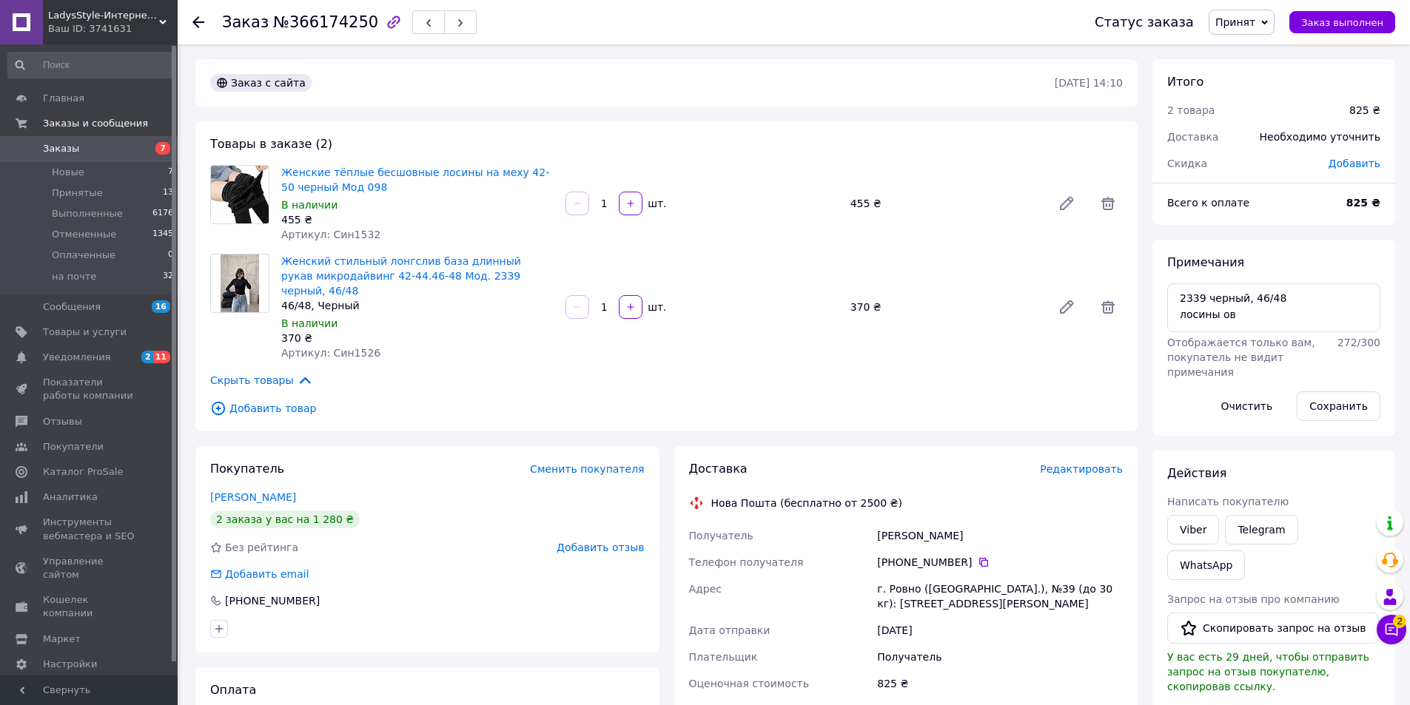
click at [352, 229] on span "Артикул: Син1532" at bounding box center [330, 235] width 99 height 12
copy span "Син1532"
drag, startPoint x: 369, startPoint y: 189, endPoint x: 346, endPoint y: 185, distance: 24.1
click at [346, 185] on span "Женские тёплые бесшовные лосины на меху 42-50 черный Мод 098" at bounding box center [417, 180] width 272 height 30
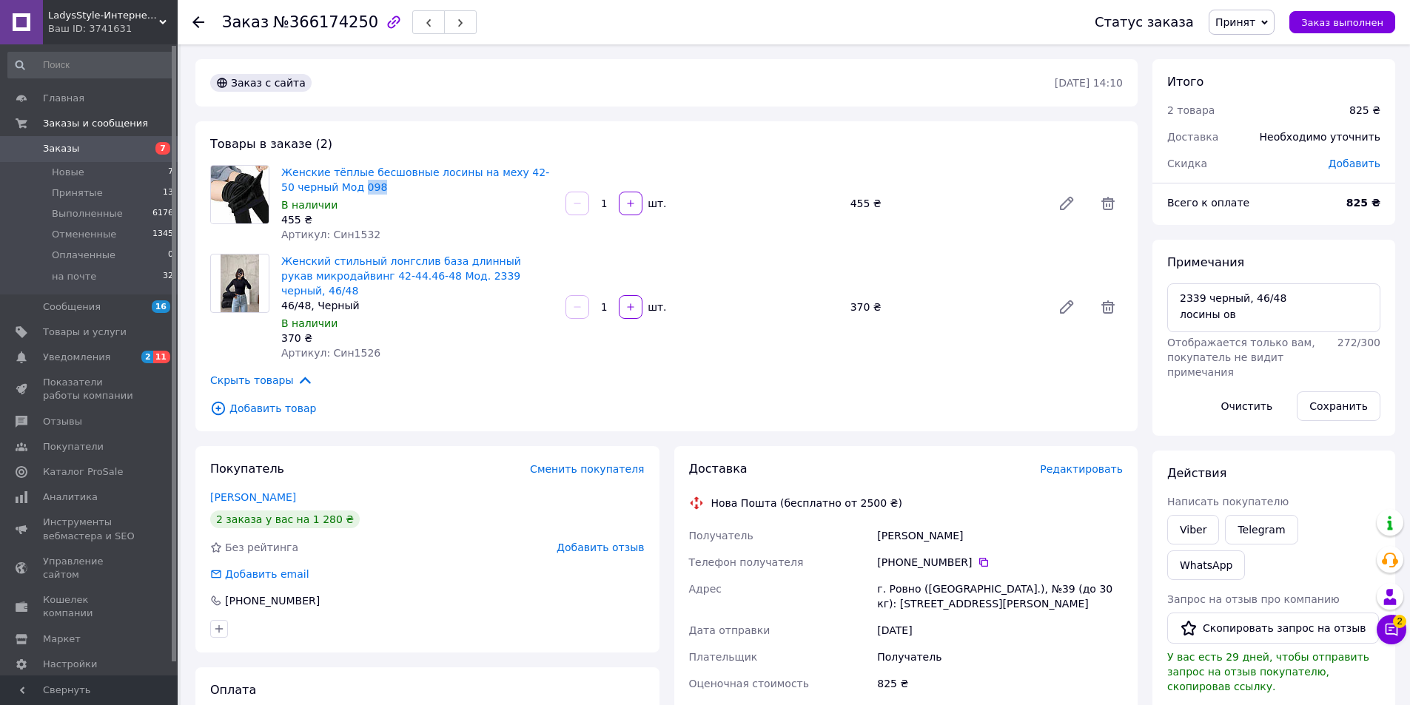
copy link "098"
click at [352, 347] on span "Артикул: Син1526" at bounding box center [330, 353] width 99 height 12
copy span "Син1526"
drag, startPoint x: 528, startPoint y: 279, endPoint x: 440, endPoint y: 279, distance: 88.8
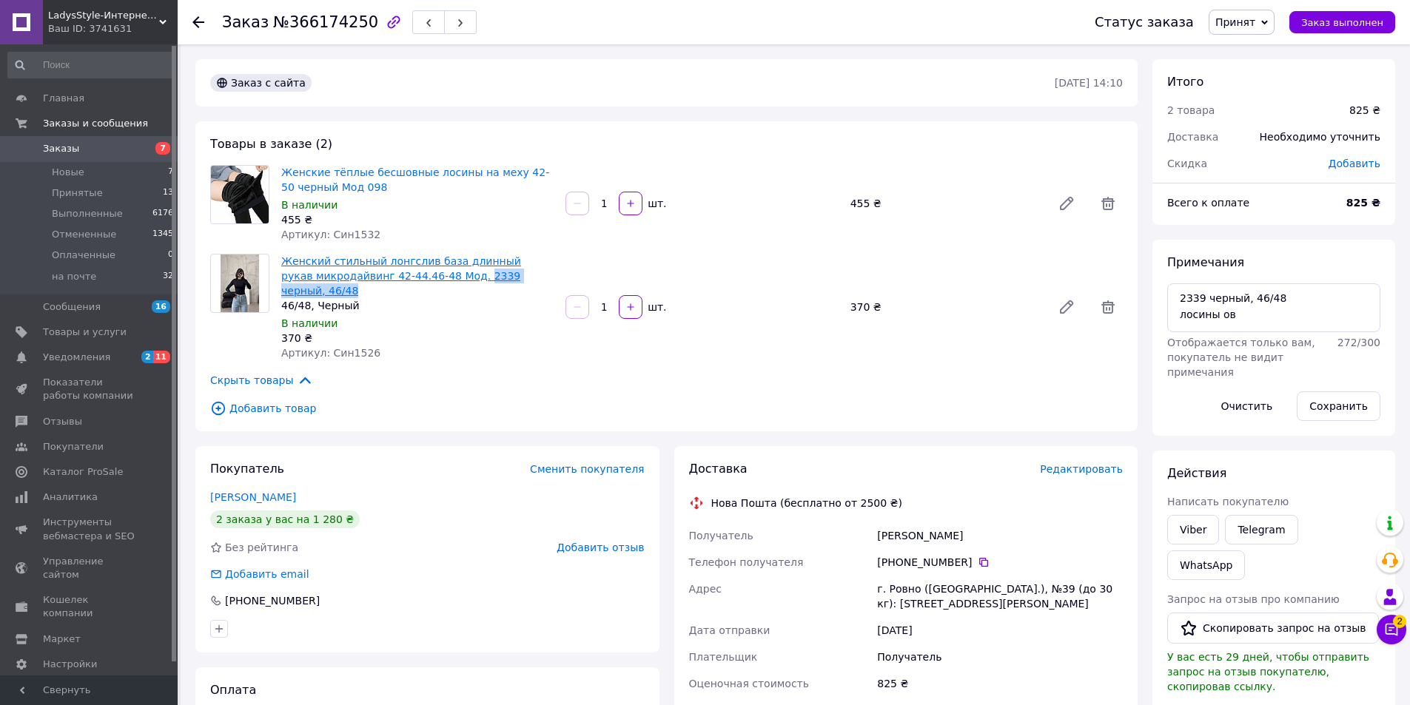
click at [440, 279] on span "Женский стильный лонгслив база длинный рукав микродайвинг 42-44.46-48 Мод. 2339…" at bounding box center [417, 276] width 272 height 44
copy link "2339 черный, 46/48"
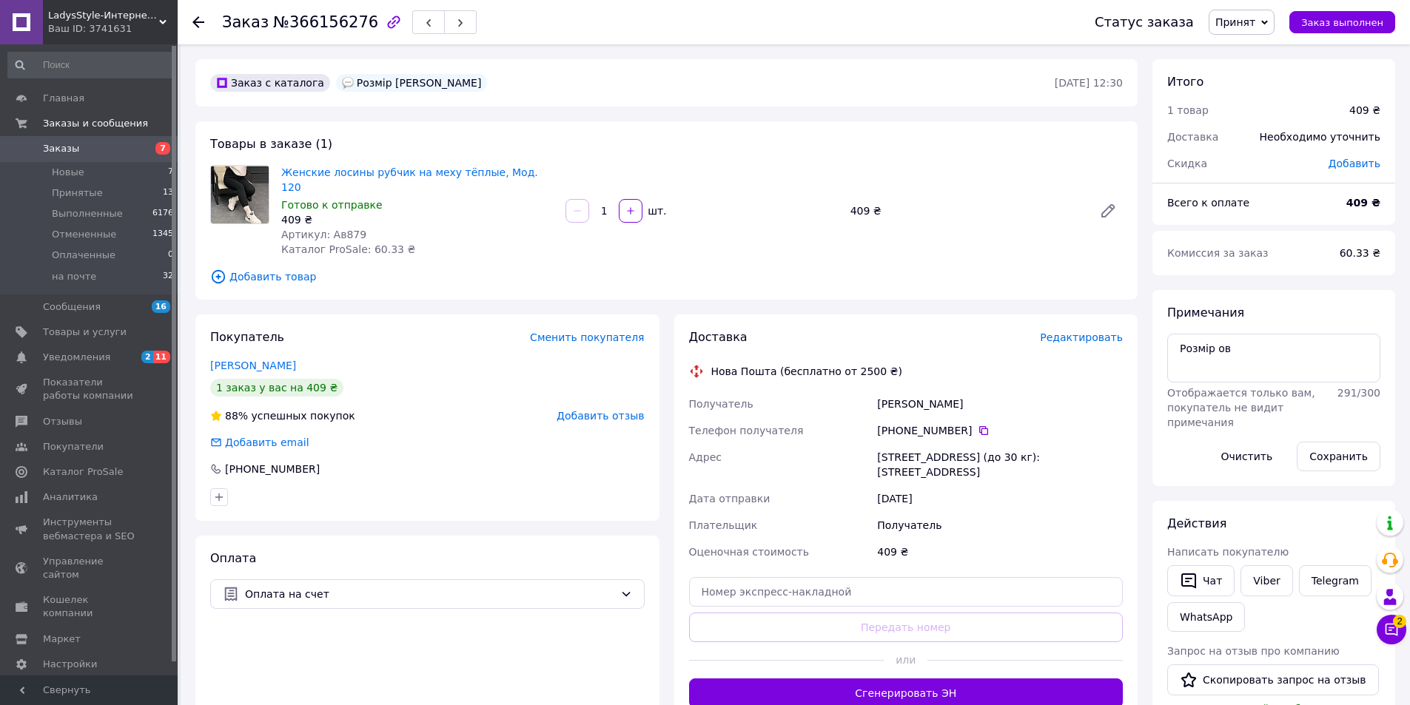
click at [348, 229] on span "Артикул: Ав879" at bounding box center [323, 235] width 85 height 12
copy span "Ав879"
drag, startPoint x: 525, startPoint y: 177, endPoint x: 507, endPoint y: 176, distance: 18.5
click at [507, 176] on span "Женские лосины рубчик на меху тёплые, Мод. 120" at bounding box center [417, 180] width 272 height 30
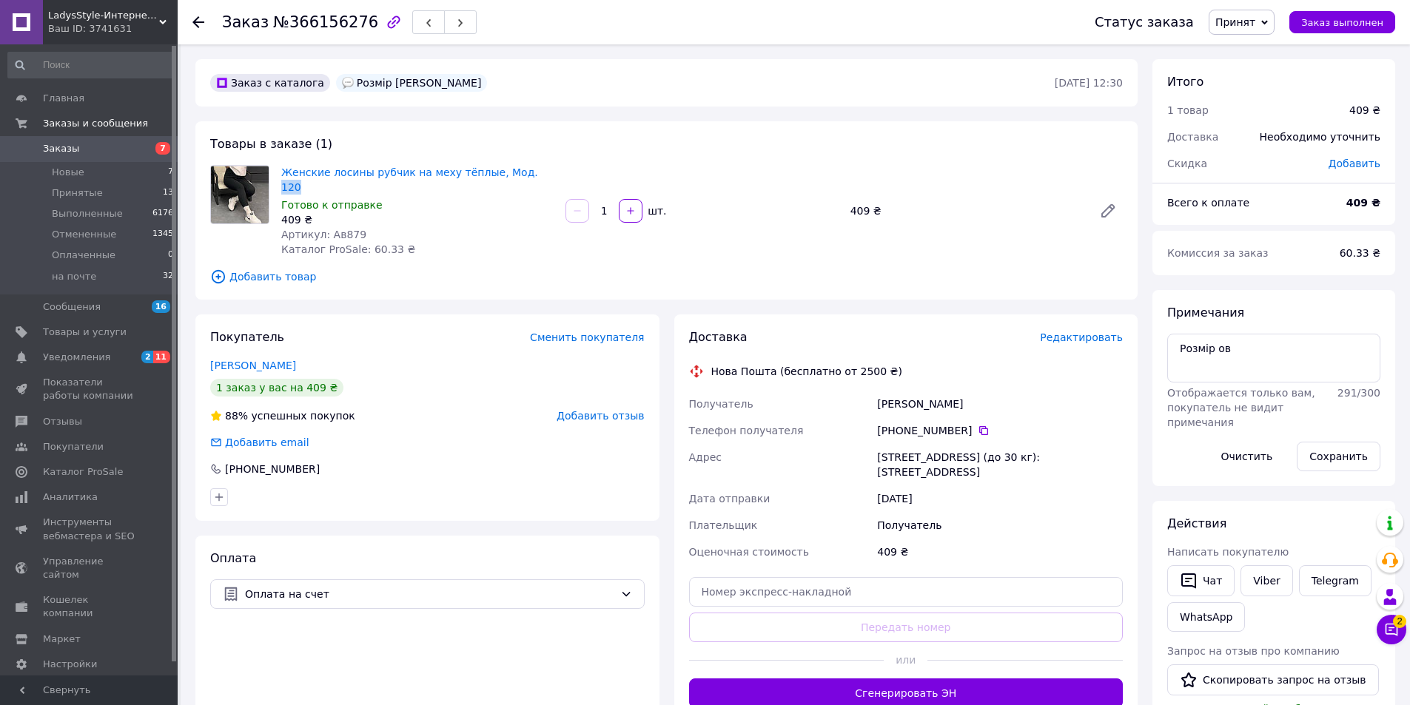
copy link "120"
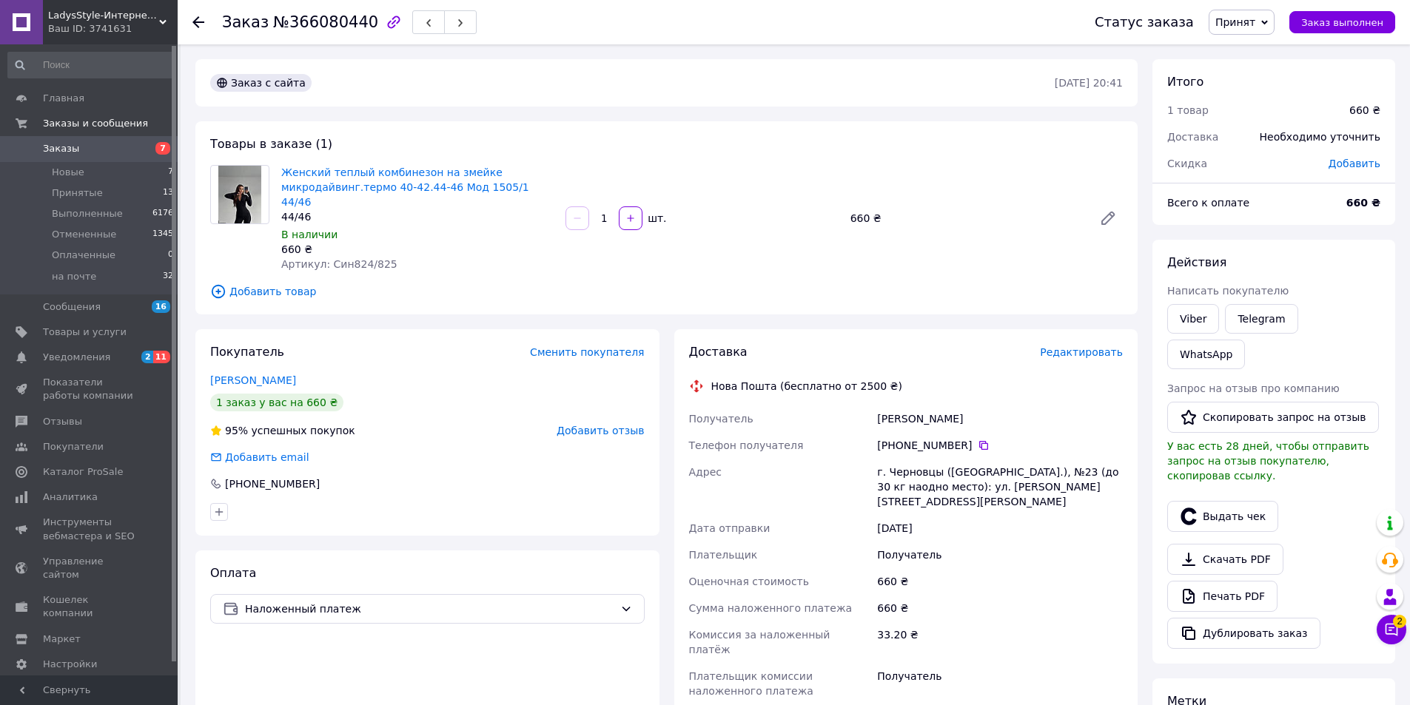
click at [374, 258] on span "Артикул: Син824/825" at bounding box center [339, 264] width 116 height 12
click at [393, 257] on div "Артикул: Син824/825" at bounding box center [417, 264] width 272 height 15
drag, startPoint x: 384, startPoint y: 249, endPoint x: 327, endPoint y: 249, distance: 57.0
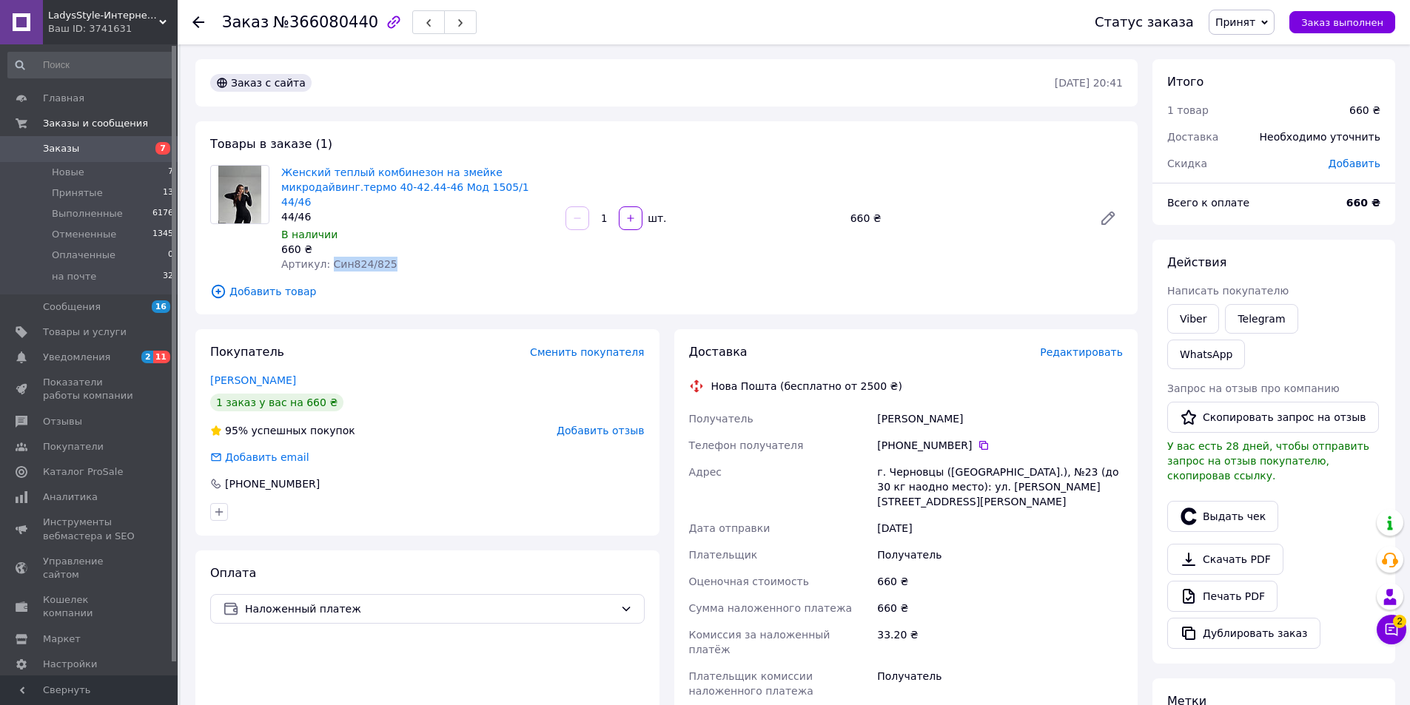
click at [327, 257] on div "Артикул: Син824/825" at bounding box center [417, 264] width 272 height 15
copy span "Син824/825"
click at [1203, 318] on link "Viber" at bounding box center [1193, 319] width 52 height 30
drag, startPoint x: 432, startPoint y: 354, endPoint x: 433, endPoint y: 346, distance: 8.2
click at [432, 351] on div "Покупатель Сменить покупателя Урбанська Марія 1 заказ у вас на 660 ₴ 95% успешн…" at bounding box center [427, 432] width 464 height 206
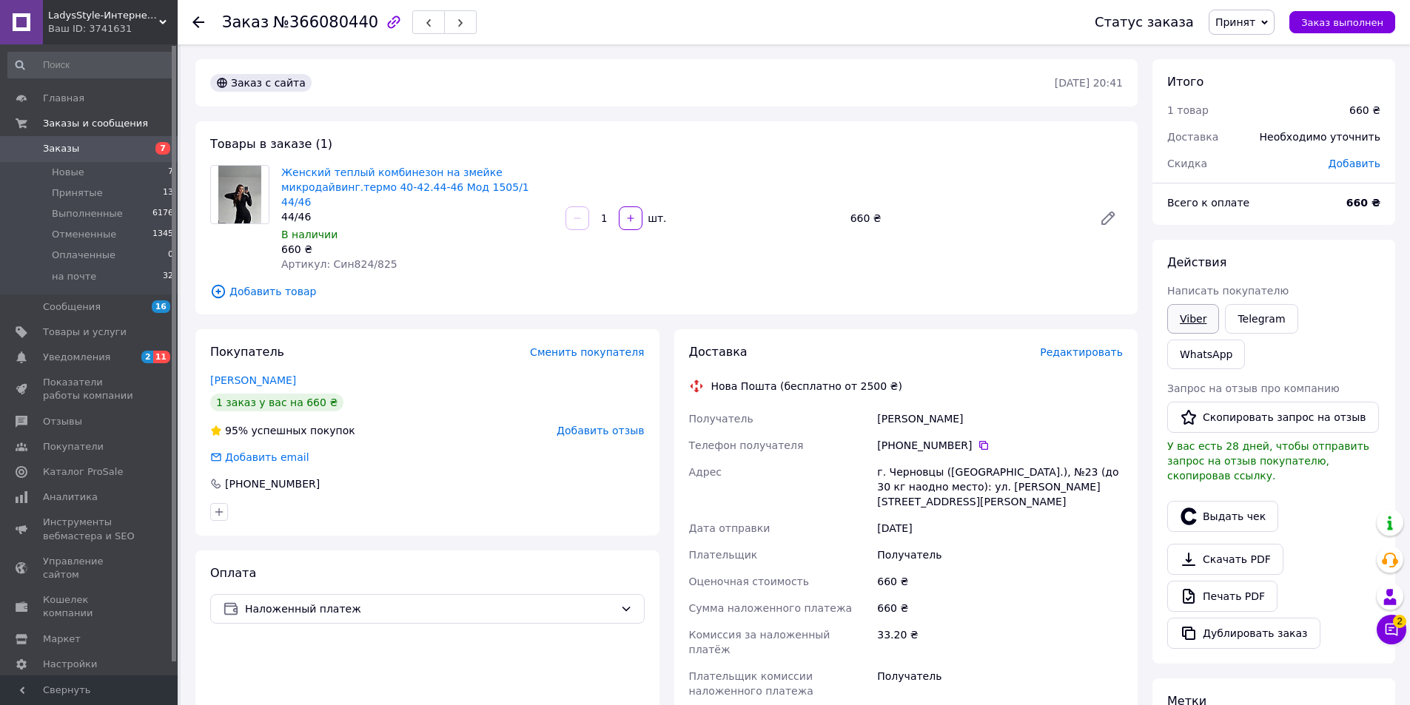
click at [1190, 320] on link "Viber" at bounding box center [1193, 319] width 52 height 30
click at [121, 172] on li "Новые 7" at bounding box center [91, 172] width 182 height 21
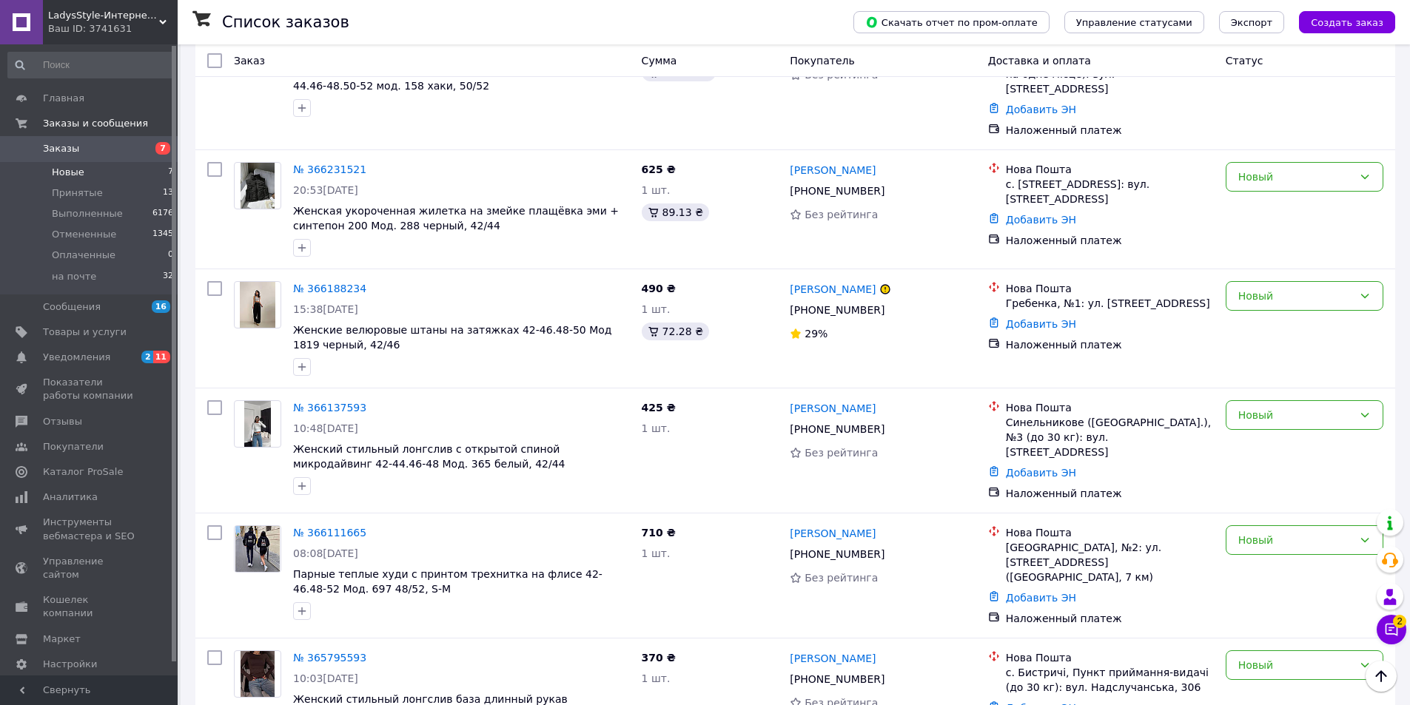
scroll to position [453, 0]
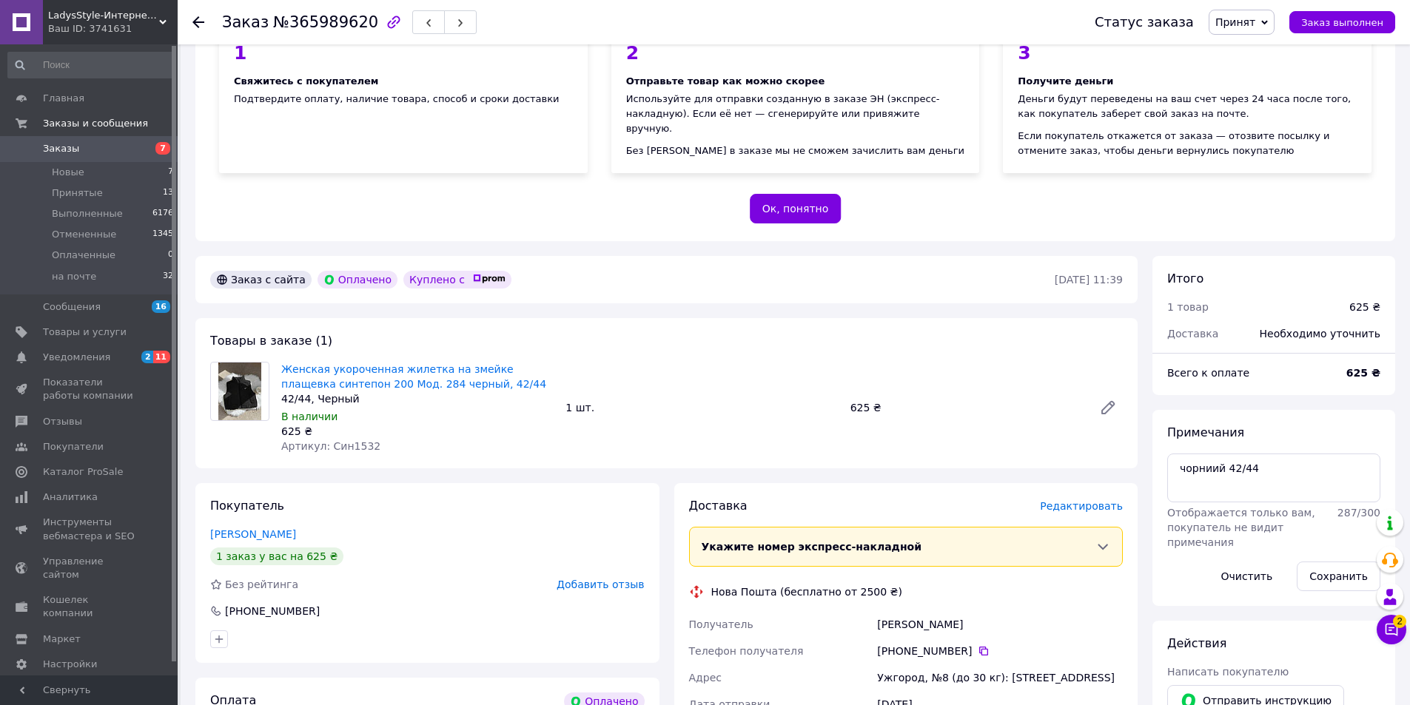
scroll to position [296, 0]
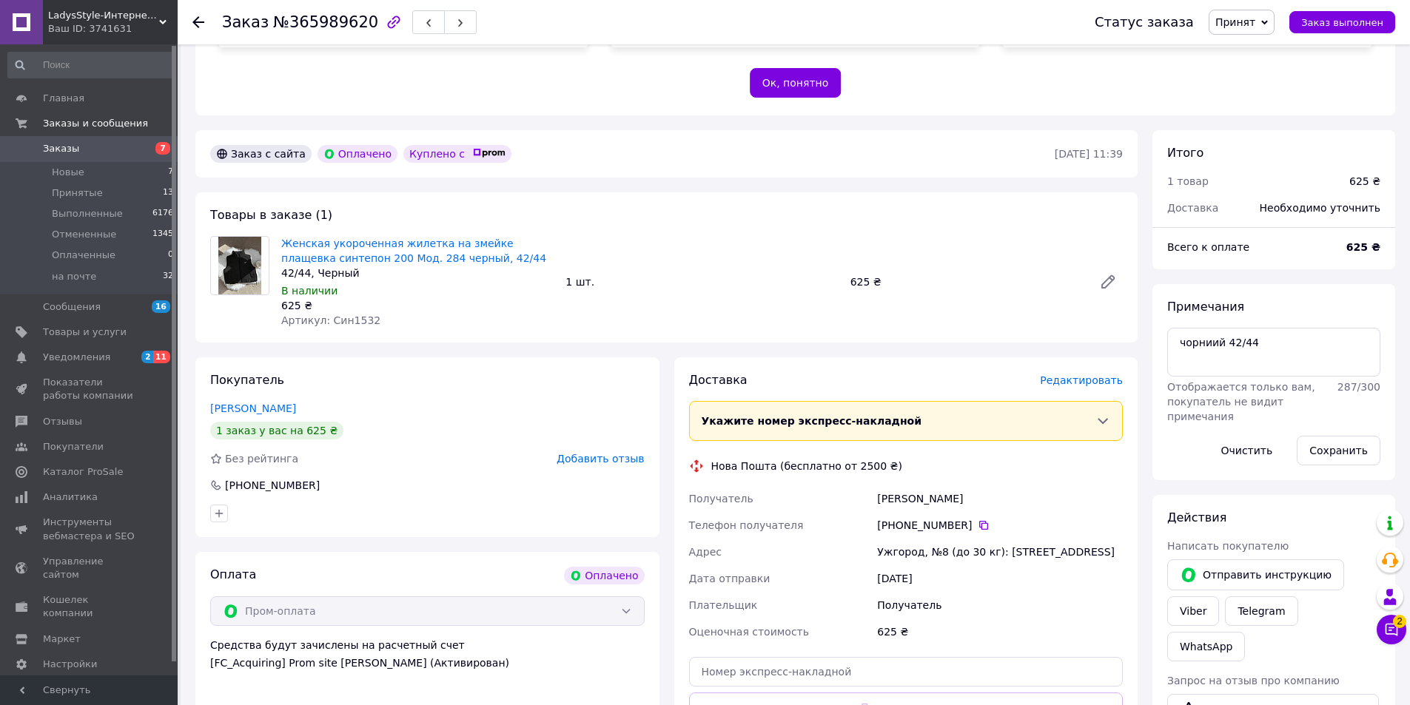
click at [348, 309] on div "625 ₴" at bounding box center [417, 305] width 272 height 15
click at [348, 311] on div "625 ₴" at bounding box center [417, 305] width 272 height 15
click at [342, 319] on span "Артикул: Син1532" at bounding box center [330, 321] width 99 height 12
click at [341, 319] on span "Артикул: Син1532" at bounding box center [330, 321] width 99 height 12
copy span "Син1532"
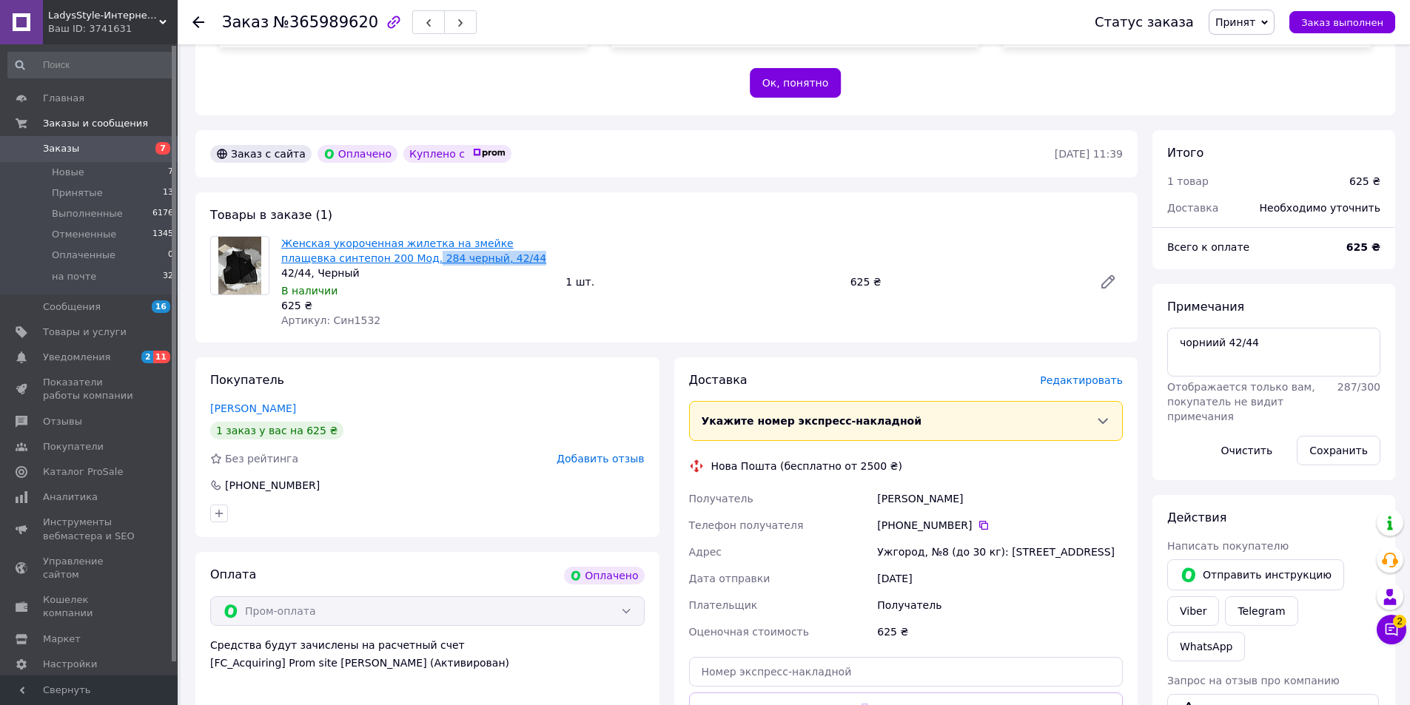
drag, startPoint x: 472, startPoint y: 254, endPoint x: 371, endPoint y: 261, distance: 101.6
click at [371, 261] on span "Женская укороченная жилетка на змейке плащевка синтепон 200 Мод. 284 черный, 42…" at bounding box center [417, 251] width 272 height 30
copy link "284 черный, 42/44"
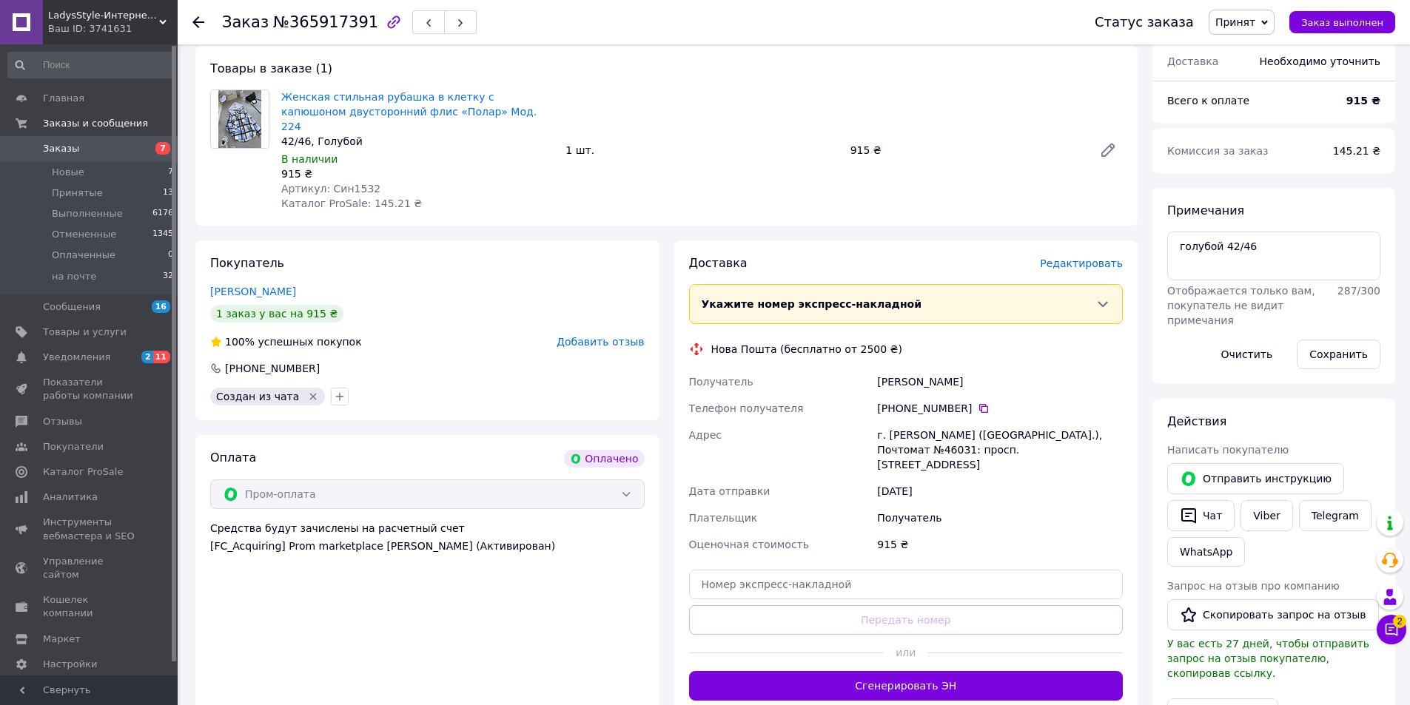
scroll to position [444, 0]
click at [360, 181] on span "Артикул: Син1532" at bounding box center [330, 187] width 99 height 12
copy span "Син1532"
drag, startPoint x: 474, startPoint y: 107, endPoint x: 428, endPoint y: 119, distance: 48.1
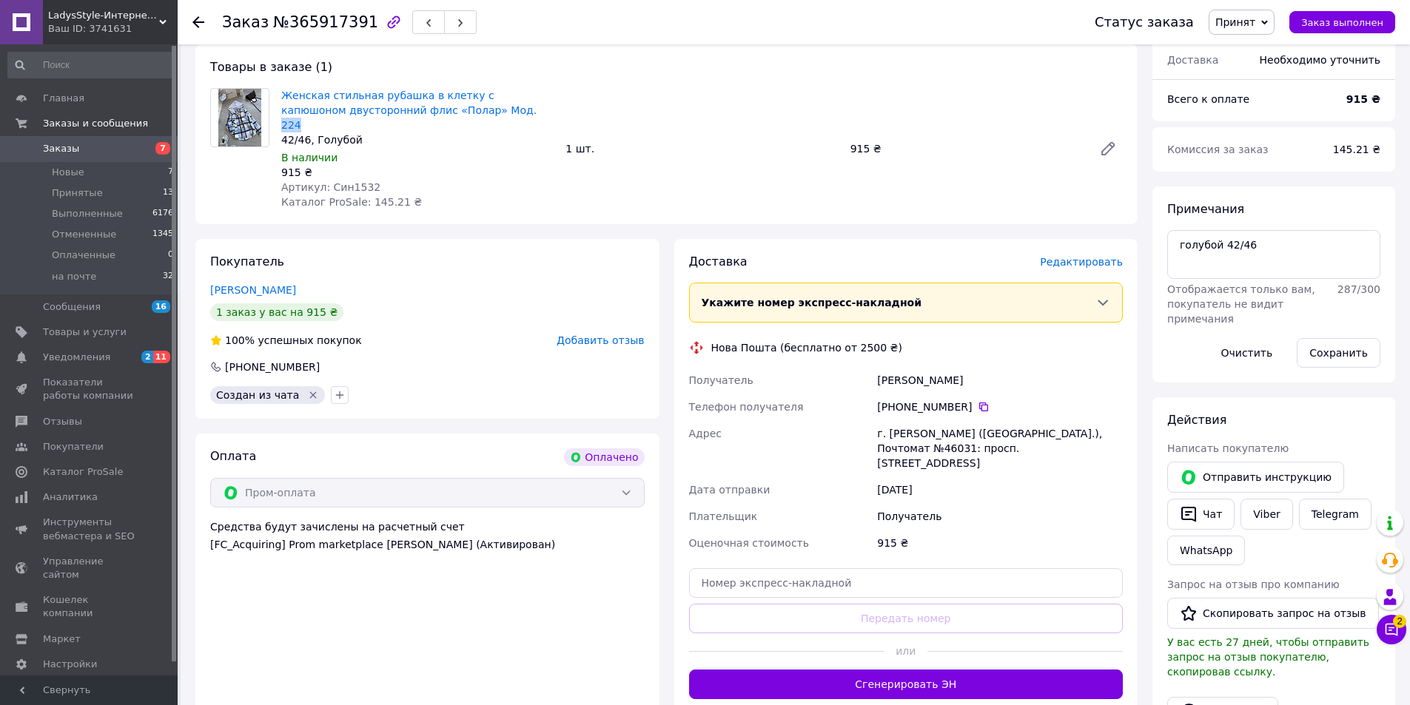
click at [447, 108] on span "Женская стильная рубашка в клетку с капюшоном двусторонний флис «Полар» Мод. 224" at bounding box center [417, 110] width 272 height 44
drag, startPoint x: 380, startPoint y: 127, endPoint x: 446, endPoint y: 104, distance: 70.0
click at [446, 104] on div "Женская стильная рубашка в клетку с капюшоном двусторонний флис «Полар» Мод. 22…" at bounding box center [417, 117] width 272 height 59
copy div "224 42/46, Голубой"
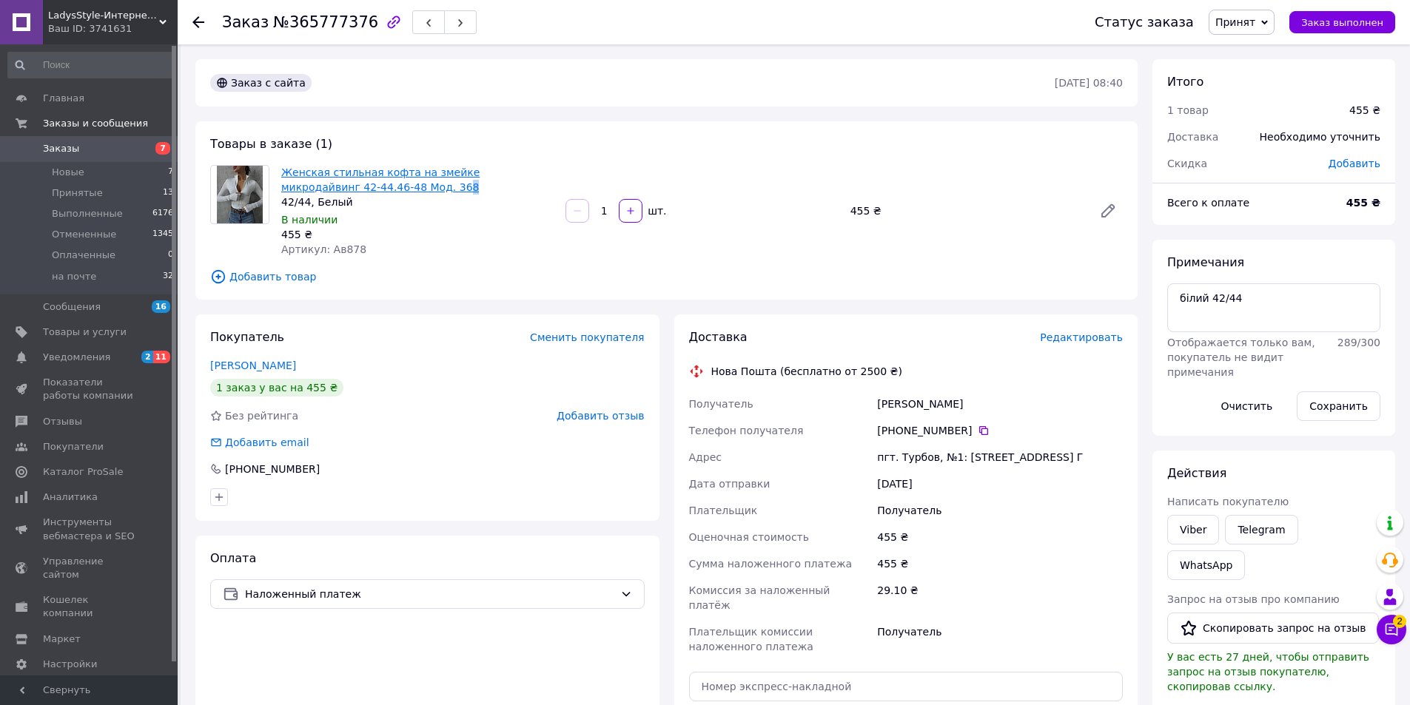
drag, startPoint x: 372, startPoint y: 188, endPoint x: 360, endPoint y: 186, distance: 12.8
click at [360, 186] on span "Женская стильная кофта на змейке микродайвинг 42-44.46-48 Мод. 368" at bounding box center [417, 180] width 272 height 30
click at [348, 244] on span "Артикул: Ав878" at bounding box center [323, 249] width 85 height 12
copy span "Ав878"
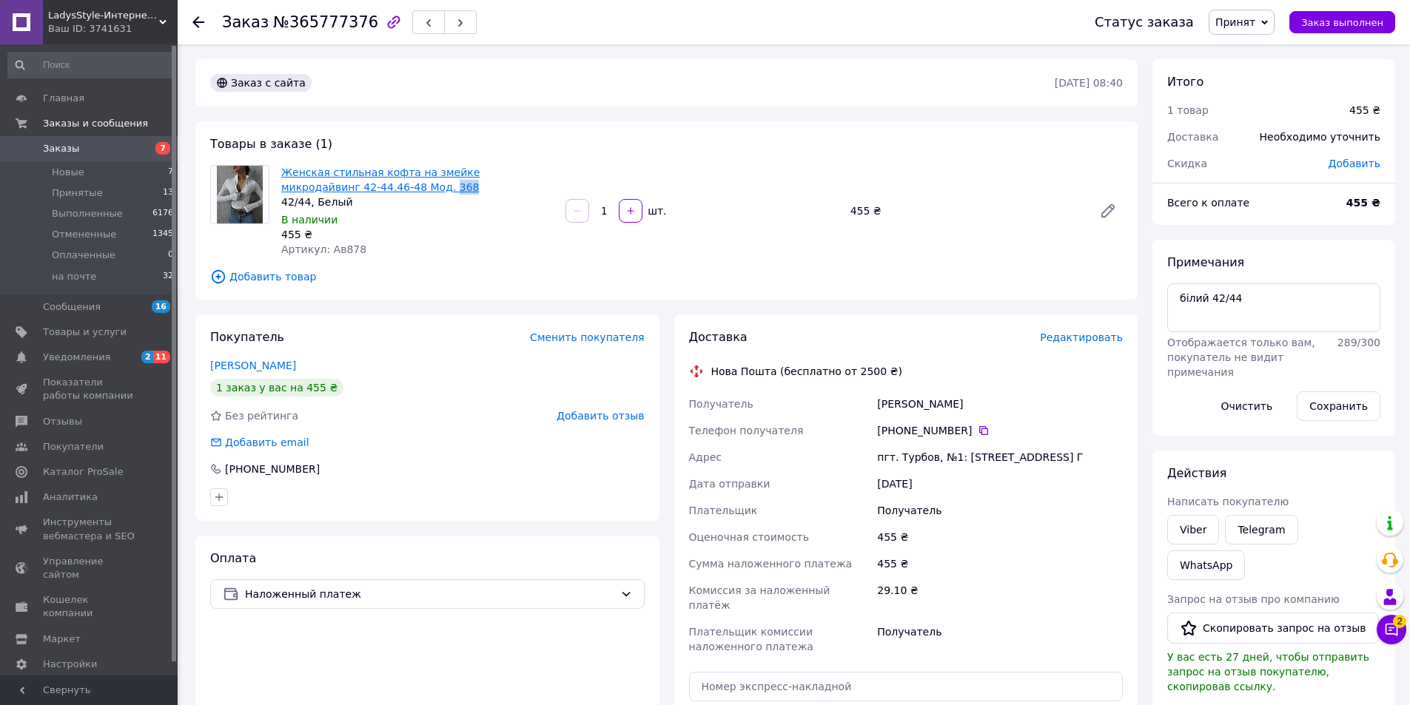
drag, startPoint x: 371, startPoint y: 187, endPoint x: 350, endPoint y: 187, distance: 20.7
click at [350, 187] on span "Женская стильная кофта на змейке микродайвинг 42-44.46-48 Мод. 368" at bounding box center [417, 180] width 272 height 30
copy link "368"
drag, startPoint x: 1312, startPoint y: 303, endPoint x: 1047, endPoint y: 303, distance: 265.0
click at [1047, 303] on div "Заказ с сайта [DATE] 08:40 Товары в заказе (1) Женская стильная кофта на змейке…" at bounding box center [795, 537] width 1214 height 957
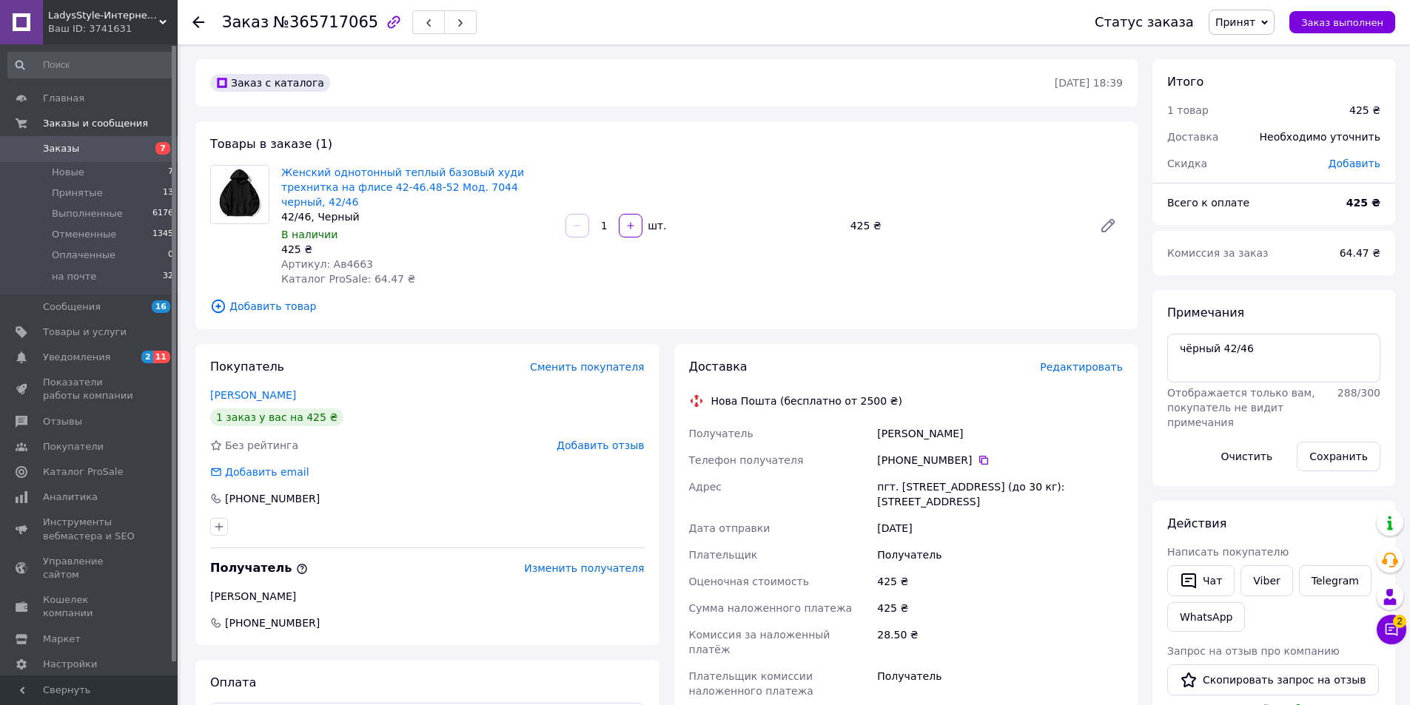
click at [346, 258] on span "Артикул: Ав4663" at bounding box center [327, 264] width 92 height 12
copy span "Ав4663"
drag, startPoint x: 521, startPoint y: 186, endPoint x: 409, endPoint y: 189, distance: 112.6
click at [409, 189] on span "Женский однотонный теплый базовый худи трехнитка на флисе 42-46.48-52 Мод. 7044…" at bounding box center [417, 187] width 272 height 44
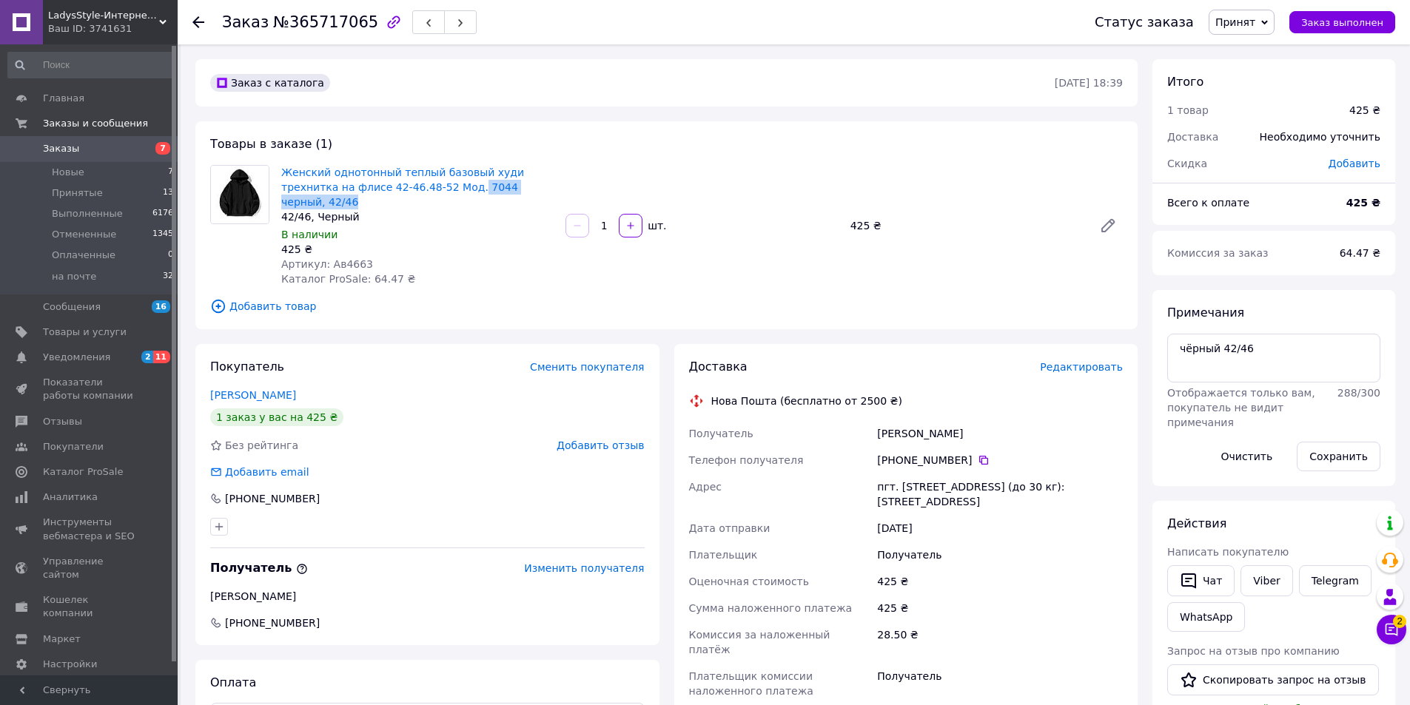
copy link "7044 черный, 42/46"
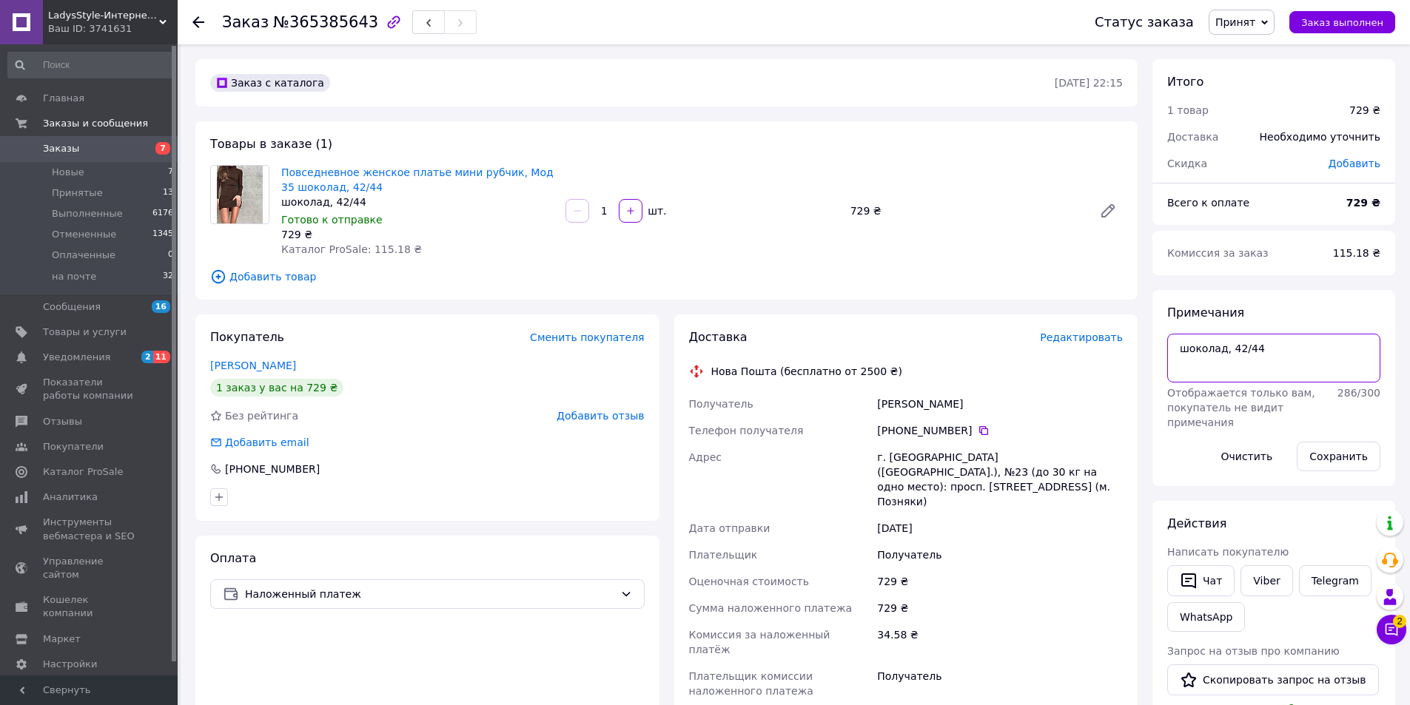
drag, startPoint x: 1326, startPoint y: 353, endPoint x: 1044, endPoint y: 350, distance: 282.7
click at [1044, 350] on div "Заказ с каталога 06.10.2025 • 22:15 Товары в заказе (1) Повседневное женское пл…" at bounding box center [795, 563] width 1214 height 1009
